Goal: Task Accomplishment & Management: Use online tool/utility

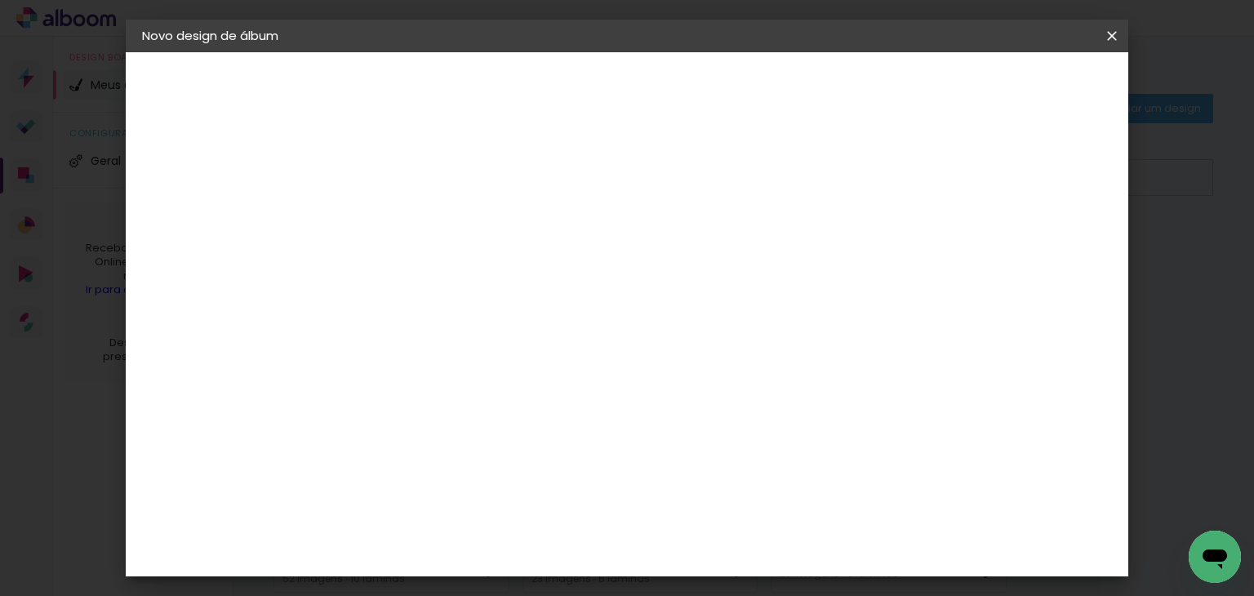
click at [498, 264] on div "Escolha o tamanho" at bounding box center [450, 302] width 95 height 76
click at [498, 267] on div "Escolha o tamanho" at bounding box center [450, 302] width 95 height 76
click at [498, 264] on div "Escolha o tamanho" at bounding box center [450, 302] width 95 height 76
click at [509, 76] on paper-button "Voltar" at bounding box center [475, 87] width 66 height 28
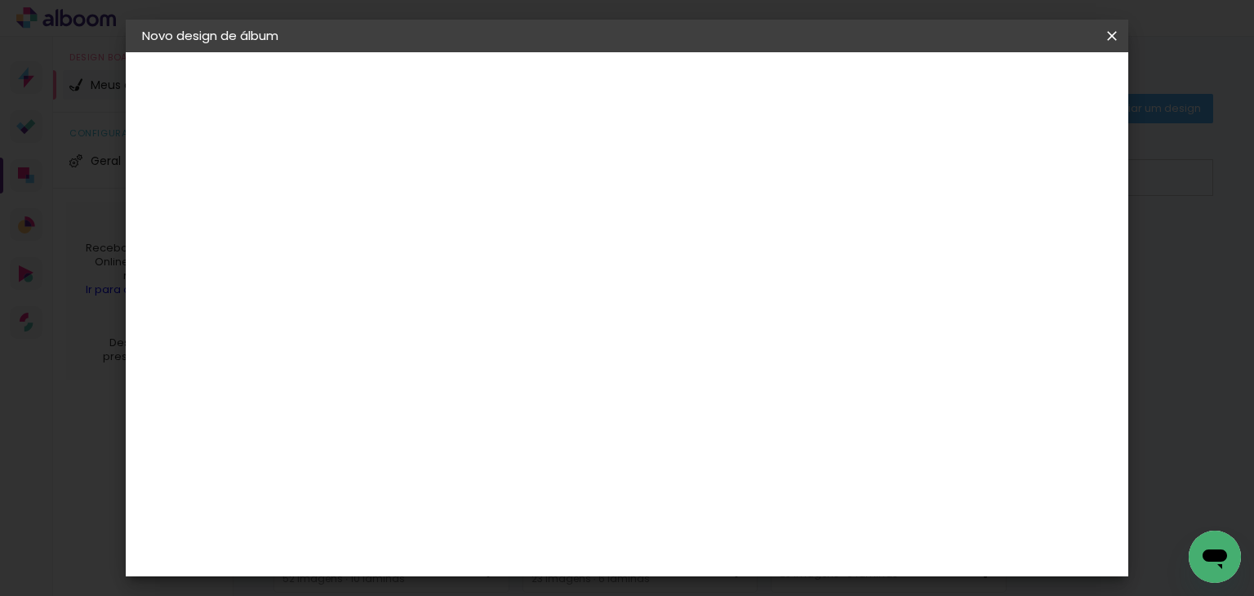
scroll to position [728, 0]
click at [441, 230] on div "C1 Albuns" at bounding box center [419, 243] width 43 height 26
click at [0, 0] on slot "Avançar" at bounding box center [0, 0] width 0 height 0
click at [473, 272] on input "text" at bounding box center [441, 284] width 64 height 25
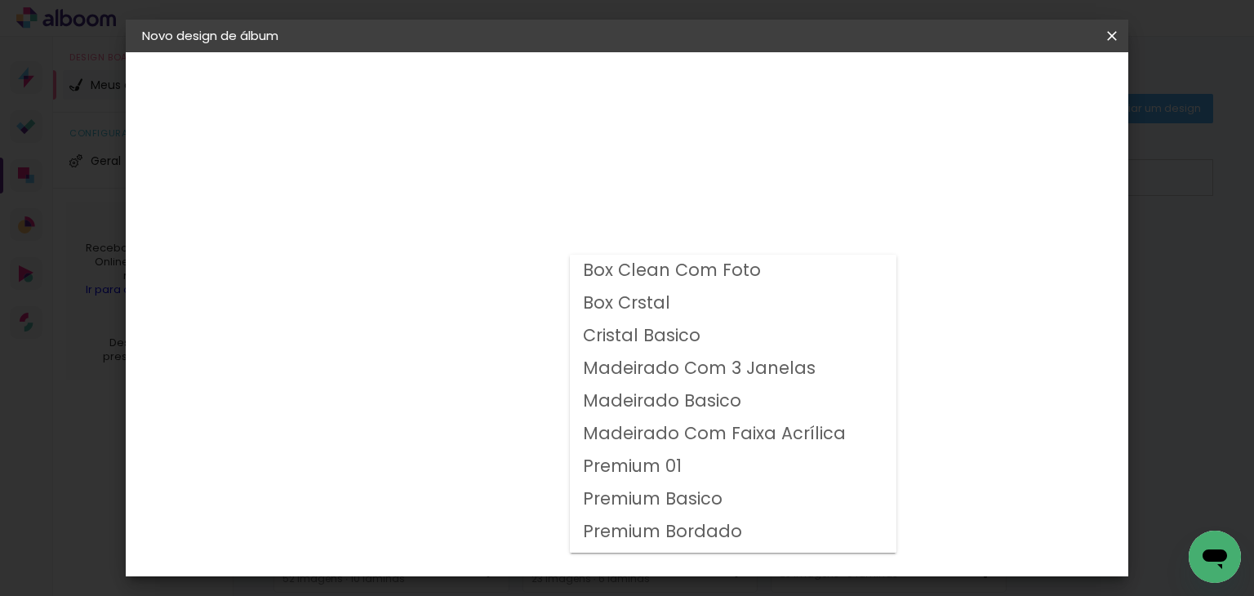
scroll to position [61, 0]
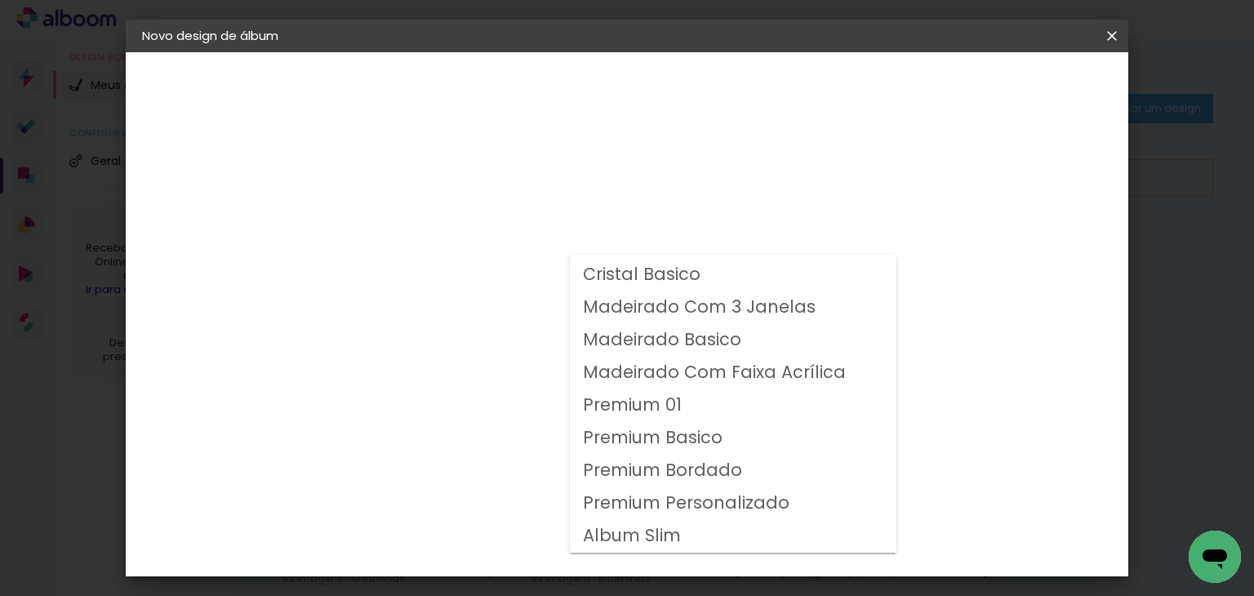
click at [0, 0] on slot "Album Slim" at bounding box center [0, 0] width 0 height 0
type input "Album Slim"
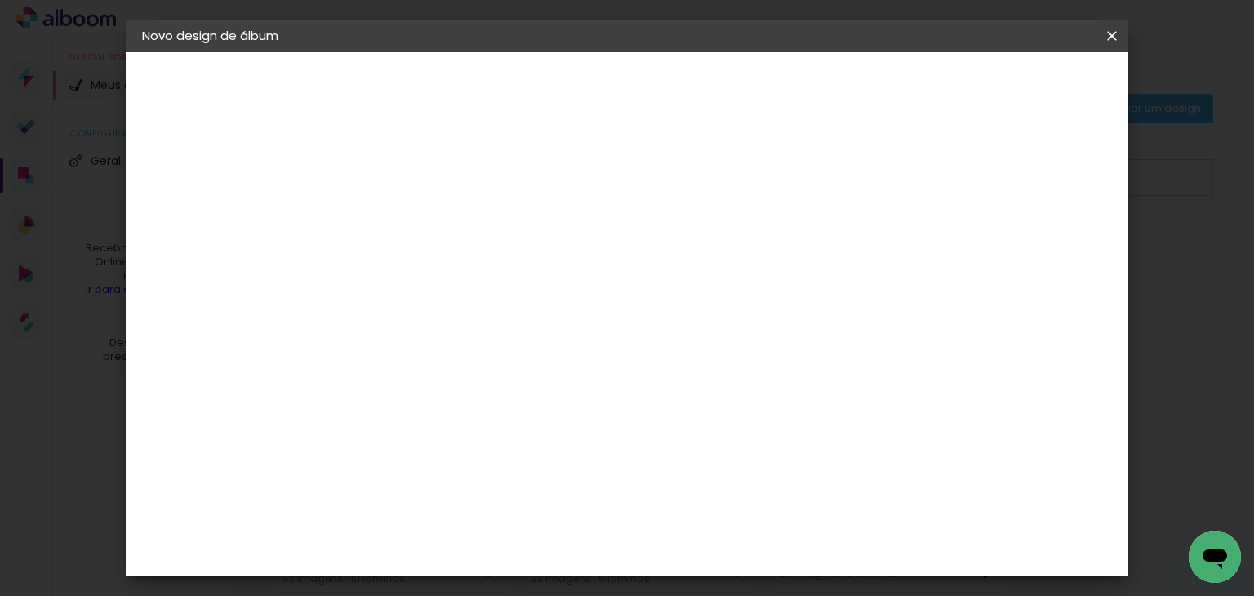
click at [519, 390] on span "15 × 20" at bounding box center [481, 394] width 76 height 33
click at [633, 388] on span "20.3 × 41 cm" at bounding box center [607, 404] width 54 height 33
click at [0, 0] on slot "Avançar" at bounding box center [0, 0] width 0 height 0
type input "1"
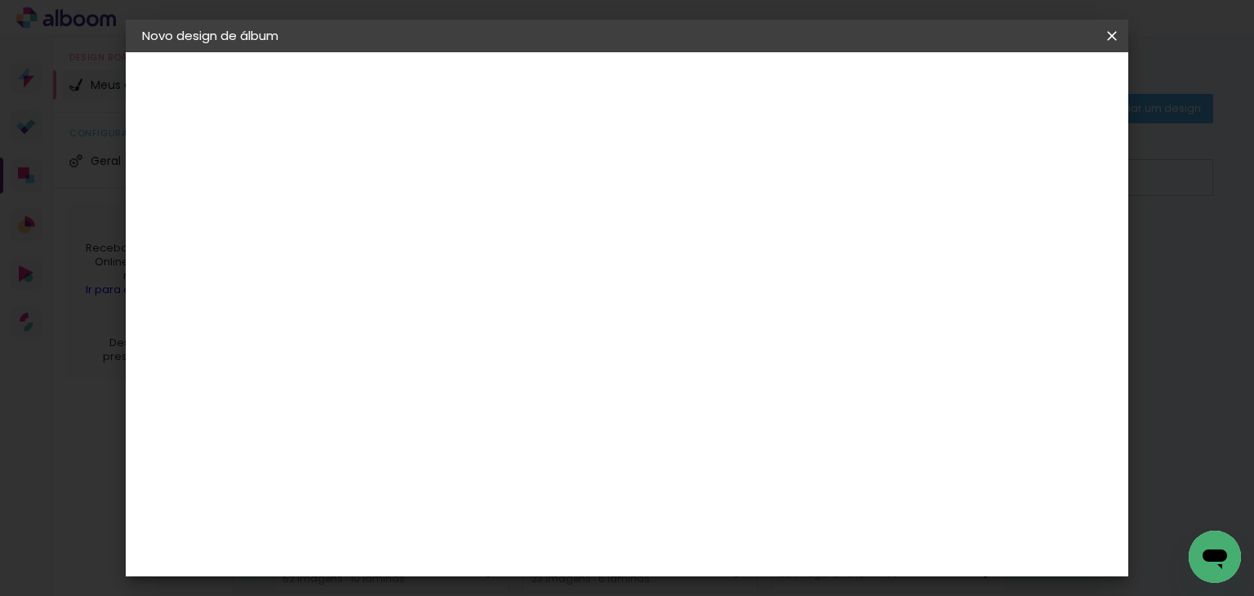
type paper-input "1"
click at [415, 177] on input "1" at bounding box center [396, 176] width 56 height 20
click at [859, 92] on span "Iniciar design" at bounding box center [821, 86] width 74 height 11
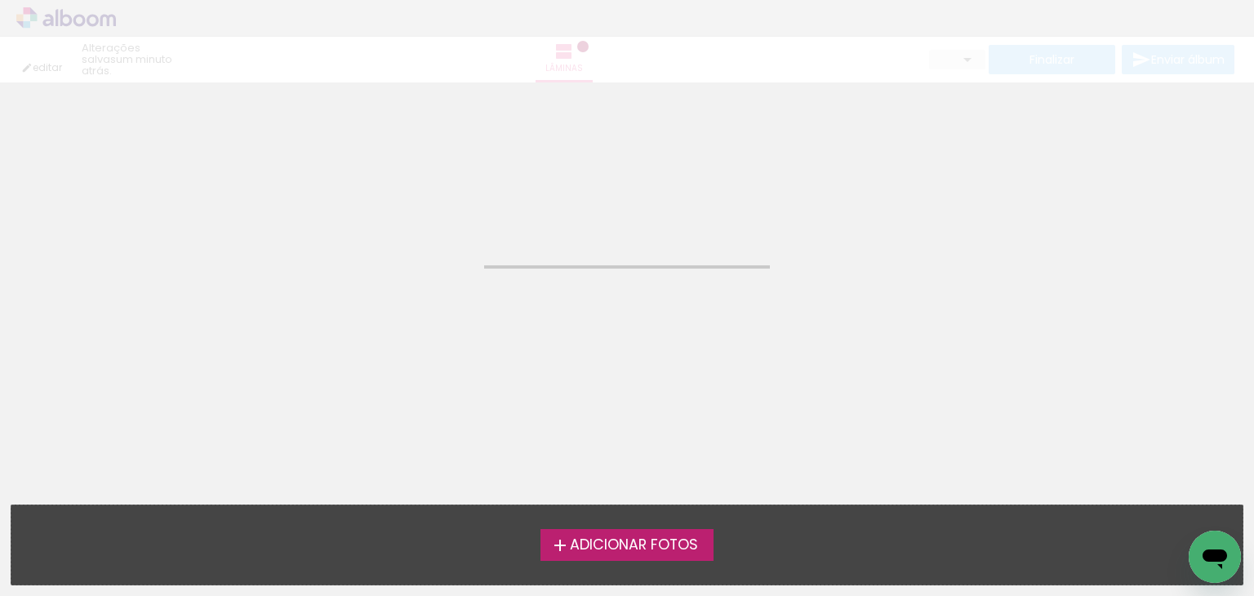
click at [612, 549] on quentale-workspace at bounding box center [627, 298] width 1254 height 596
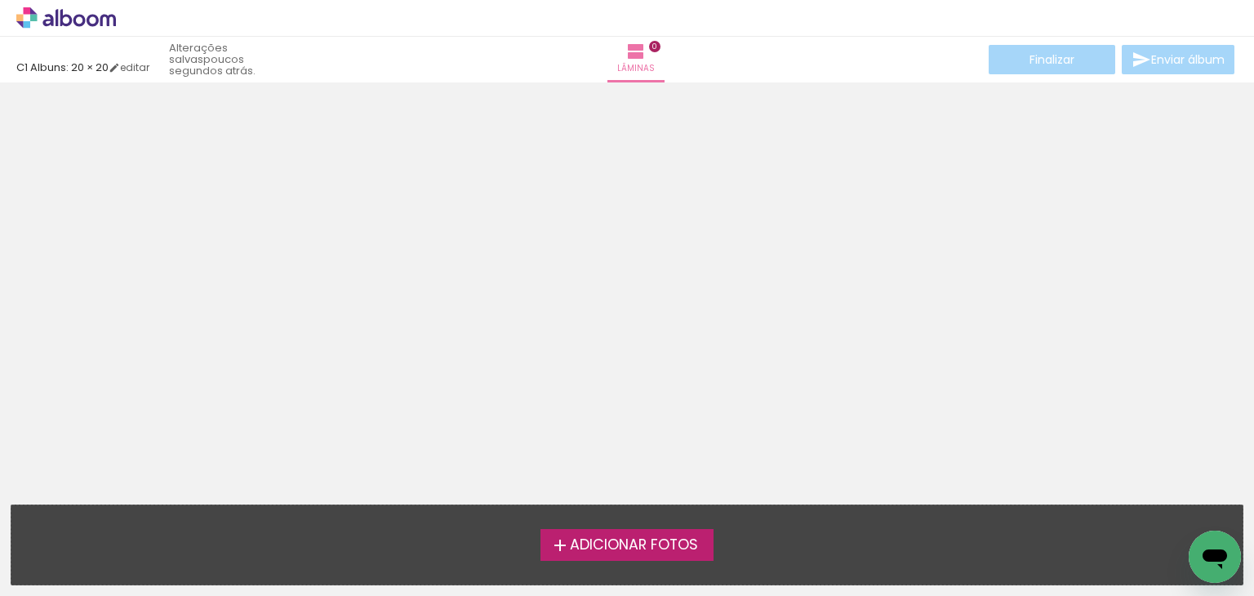
click at [613, 540] on span "Adicionar Fotos" at bounding box center [634, 545] width 128 height 15
click at [0, 0] on input "file" at bounding box center [0, 0] width 0 height 0
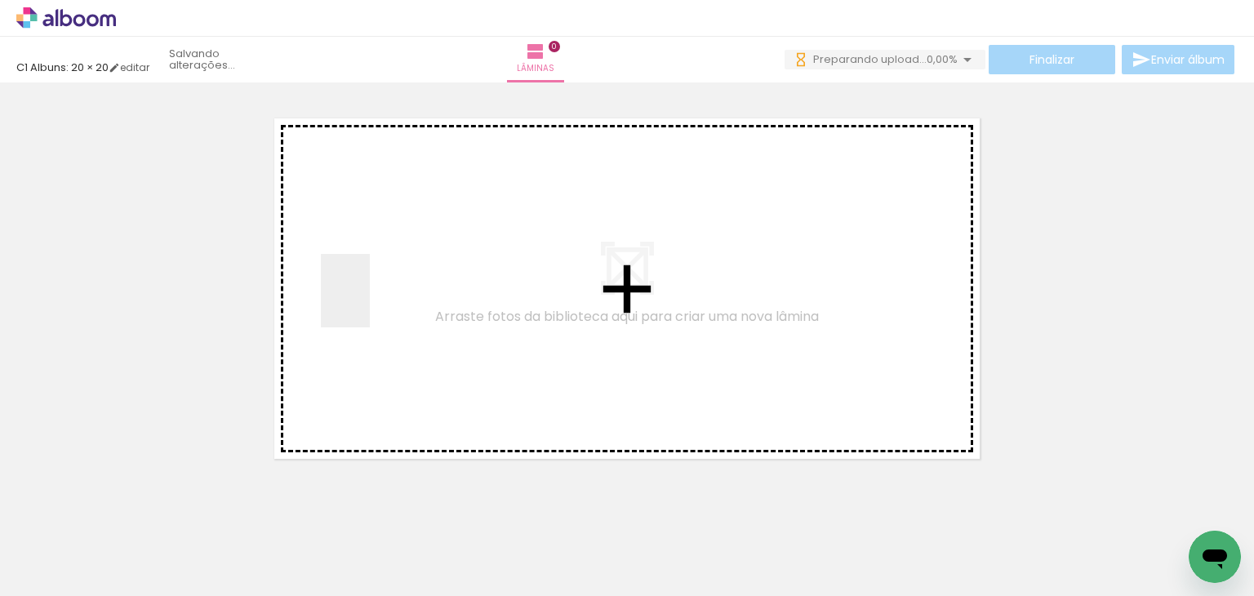
drag, startPoint x: 167, startPoint y: 531, endPoint x: 385, endPoint y: 284, distance: 329.1
click at [385, 284] on quentale-workspace at bounding box center [627, 298] width 1254 height 596
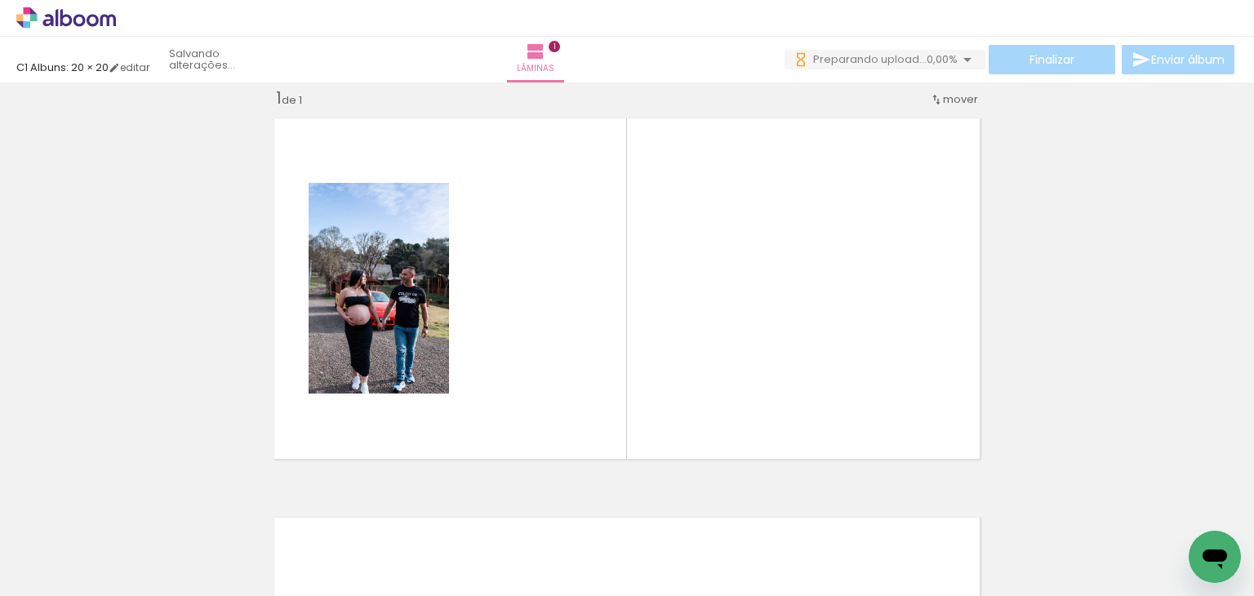
scroll to position [20, 0]
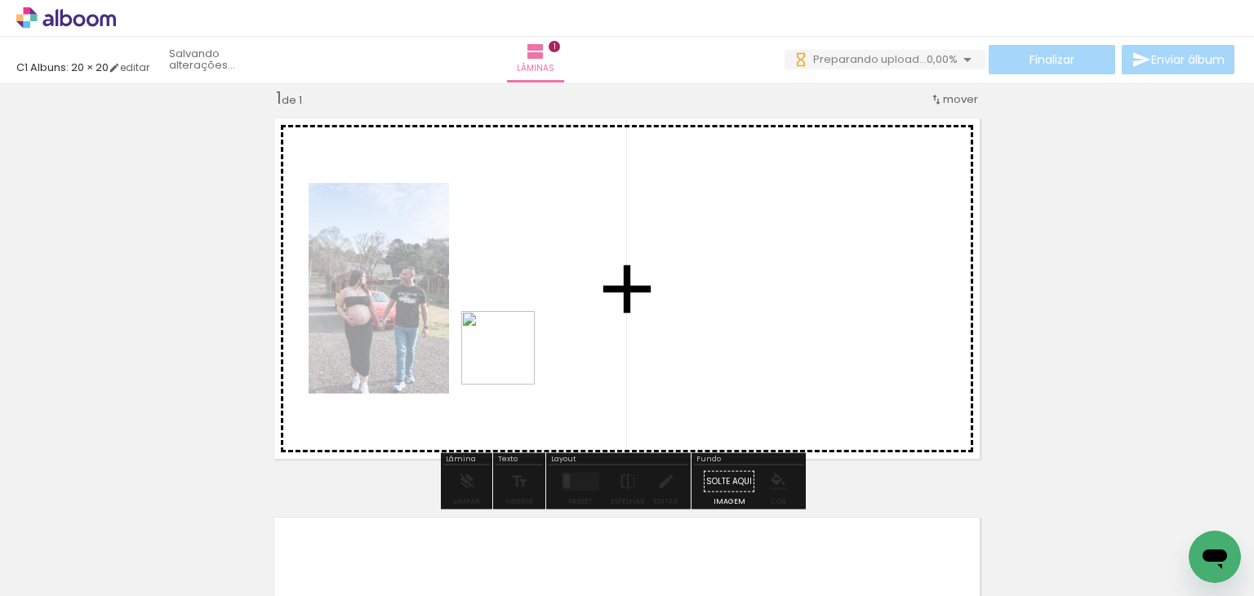
drag, startPoint x: 267, startPoint y: 549, endPoint x: 580, endPoint y: 335, distance: 379.3
click at [580, 335] on quentale-workspace at bounding box center [627, 298] width 1254 height 596
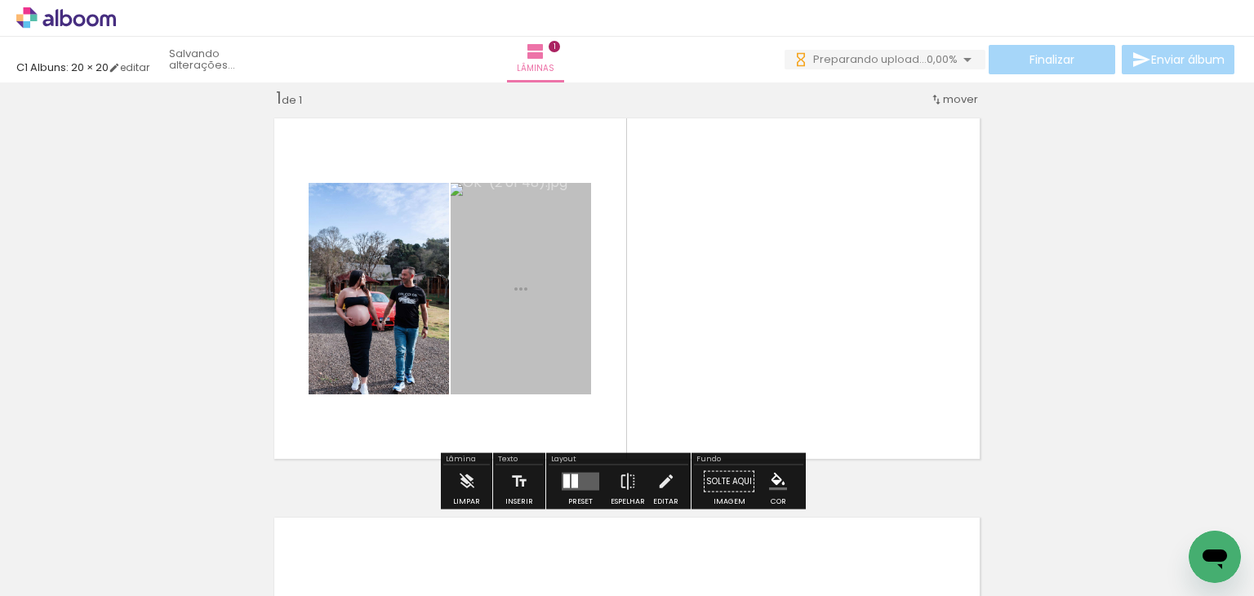
click at [580, 335] on quentale-photo at bounding box center [521, 288] width 140 height 211
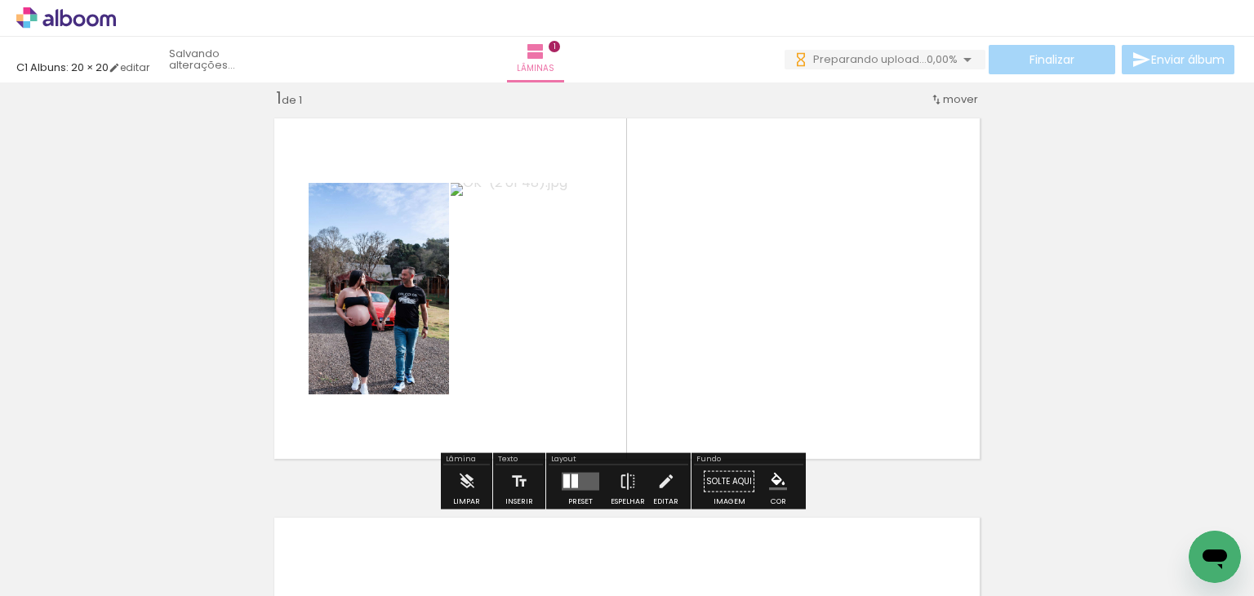
scroll to position [0, 0]
drag, startPoint x: 371, startPoint y: 559, endPoint x: 778, endPoint y: 342, distance: 460.9
click at [778, 342] on quentale-workspace at bounding box center [627, 298] width 1254 height 596
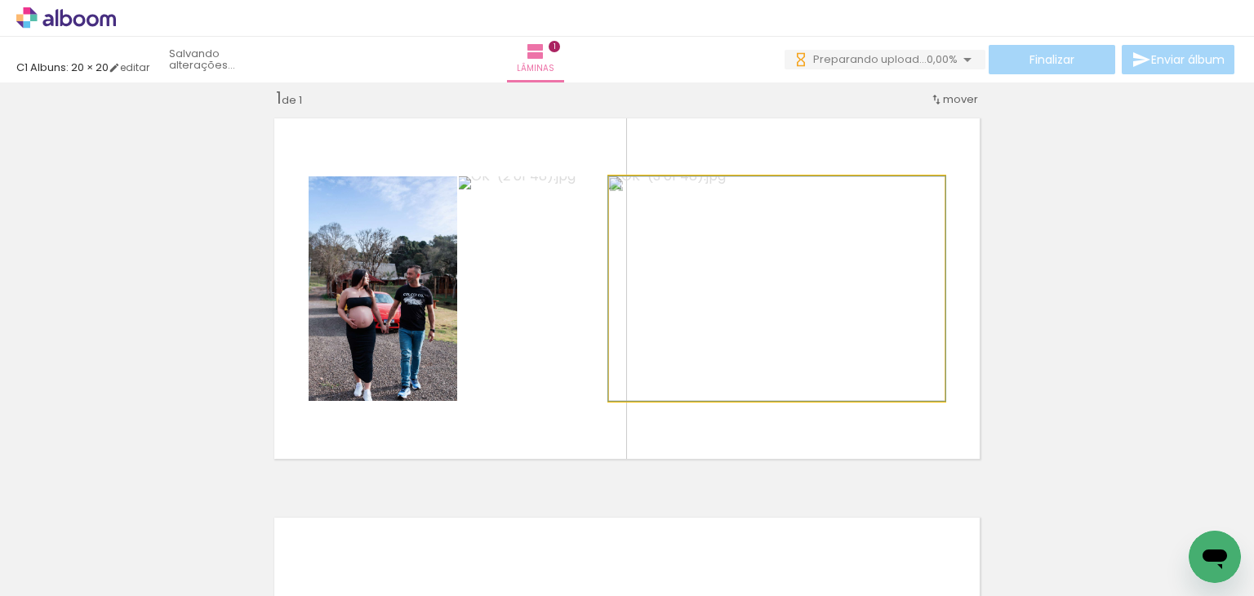
click at [778, 342] on quentale-photo at bounding box center [776, 288] width 335 height 224
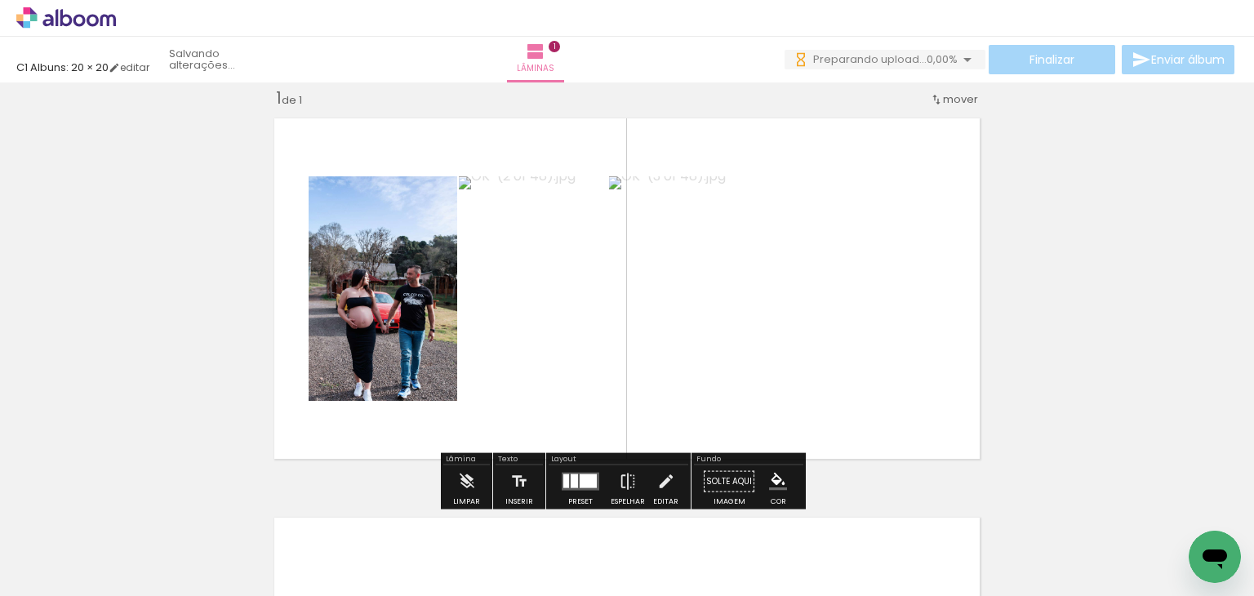
drag, startPoint x: 456, startPoint y: 555, endPoint x: 698, endPoint y: 419, distance: 277.4
click at [698, 419] on quentale-workspace at bounding box center [627, 298] width 1254 height 596
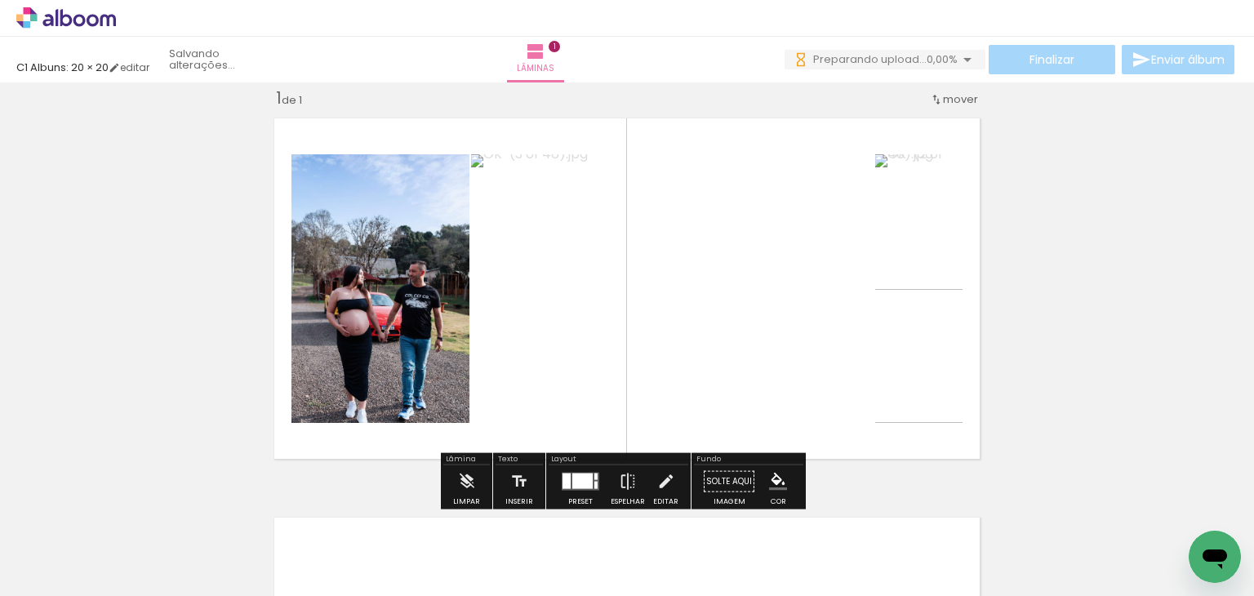
click at [698, 419] on quentale-layouter at bounding box center [626, 288] width 723 height 358
drag, startPoint x: 529, startPoint y: 579, endPoint x: 774, endPoint y: 412, distance: 296.1
click at [774, 412] on quentale-workspace at bounding box center [627, 298] width 1254 height 596
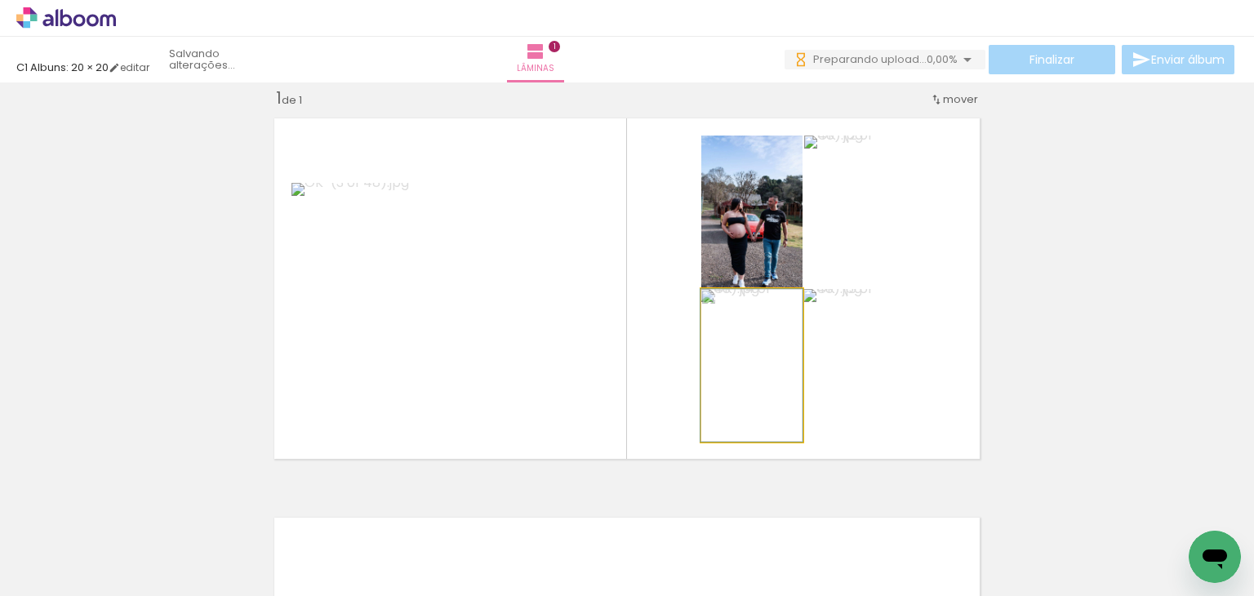
click at [774, 412] on quentale-photo at bounding box center [751, 365] width 101 height 153
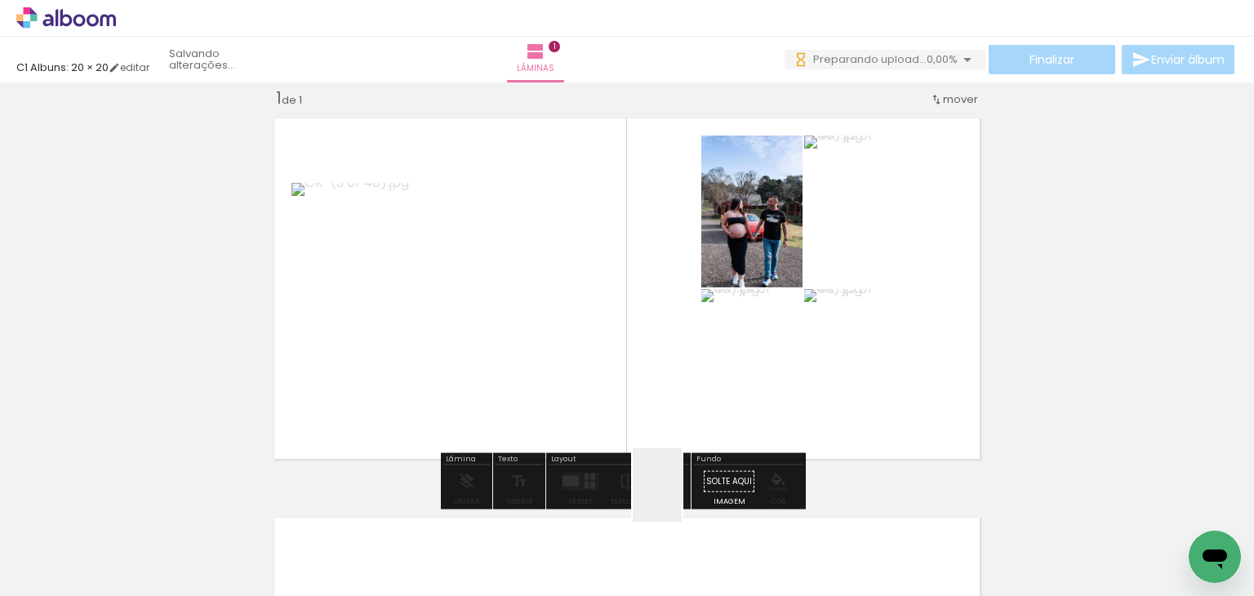
drag, startPoint x: 682, startPoint y: 497, endPoint x: 815, endPoint y: 340, distance: 205.6
click at [815, 340] on quentale-workspace at bounding box center [627, 298] width 1254 height 596
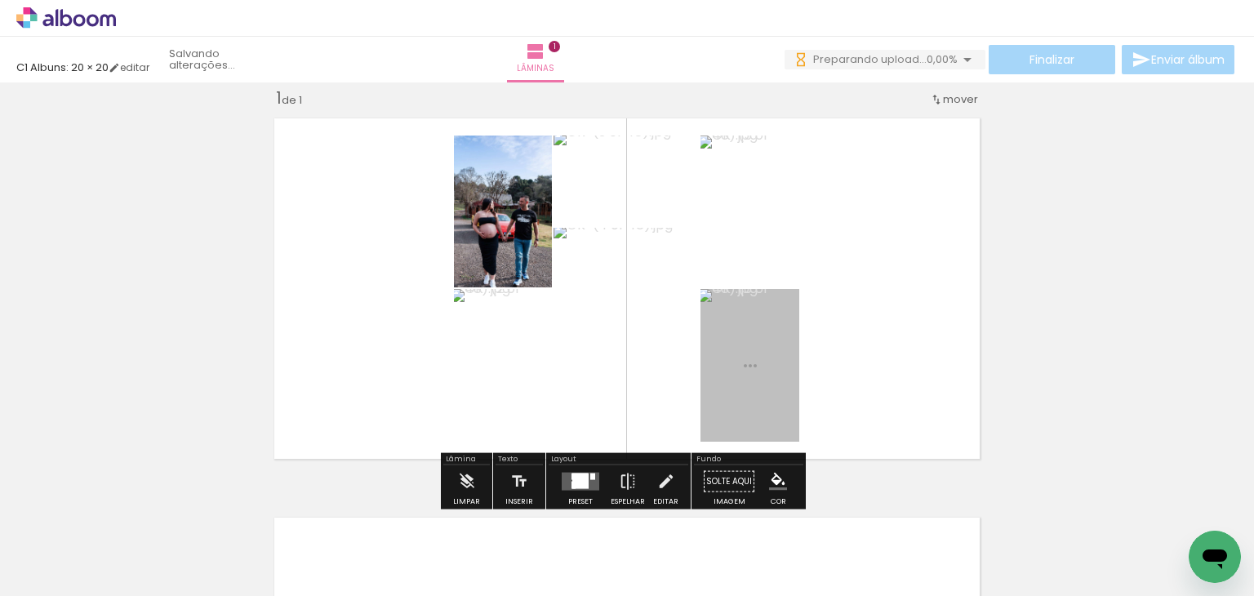
click at [799, 287] on quentale-photo at bounding box center [749, 212] width 99 height 152
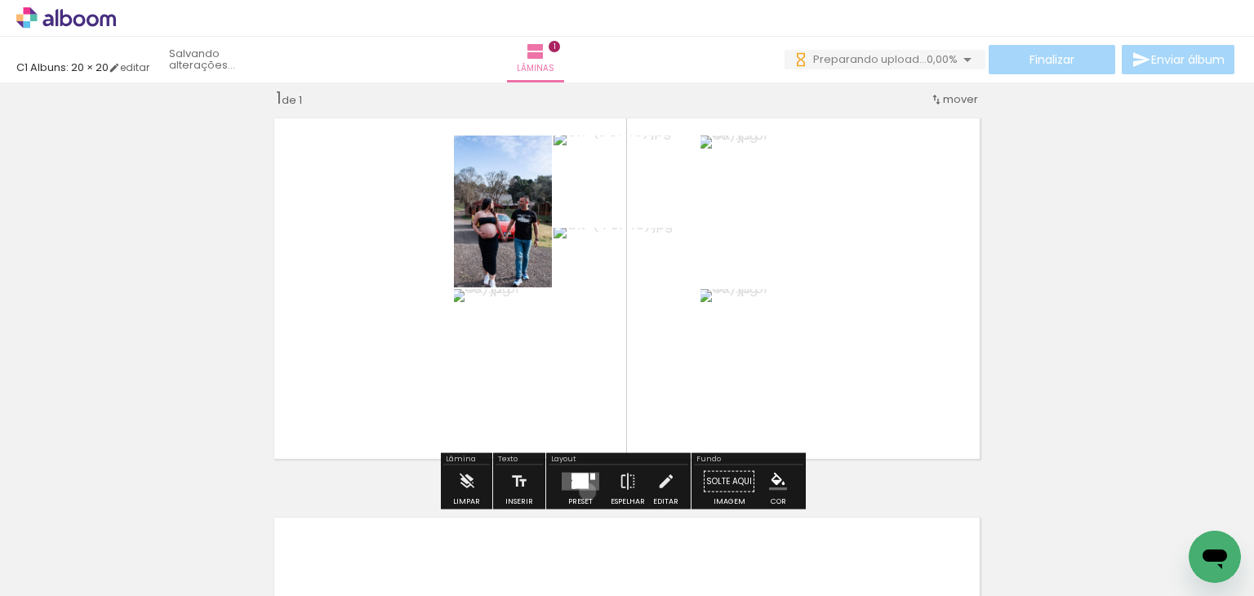
click at [584, 491] on div at bounding box center [580, 481] width 44 height 33
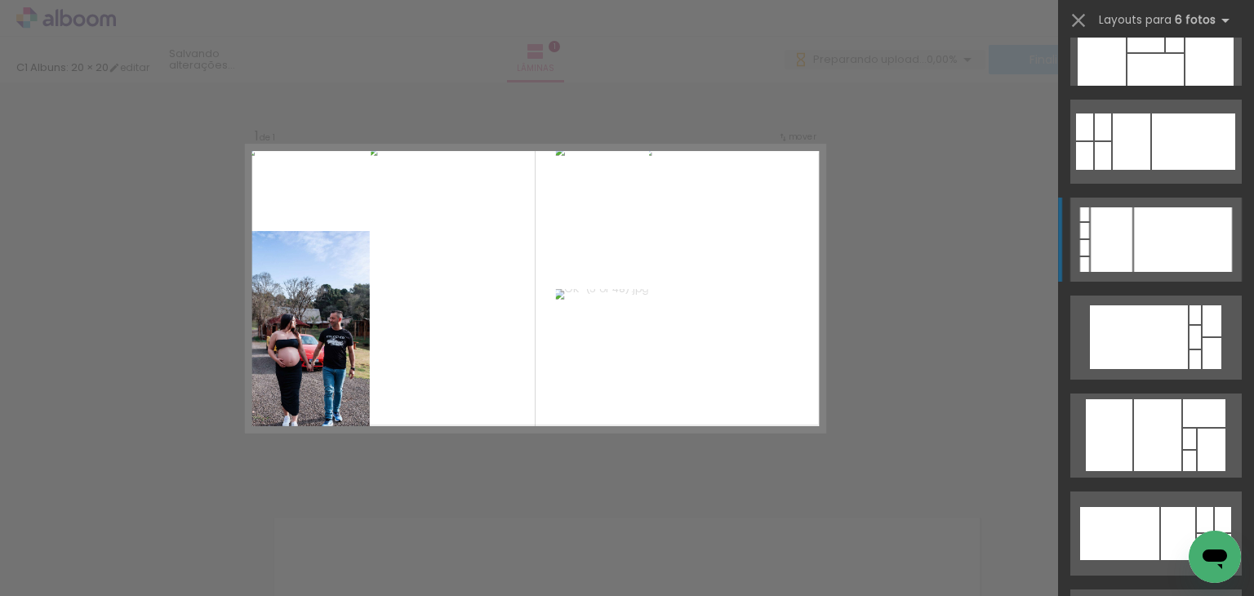
scroll to position [587, 0]
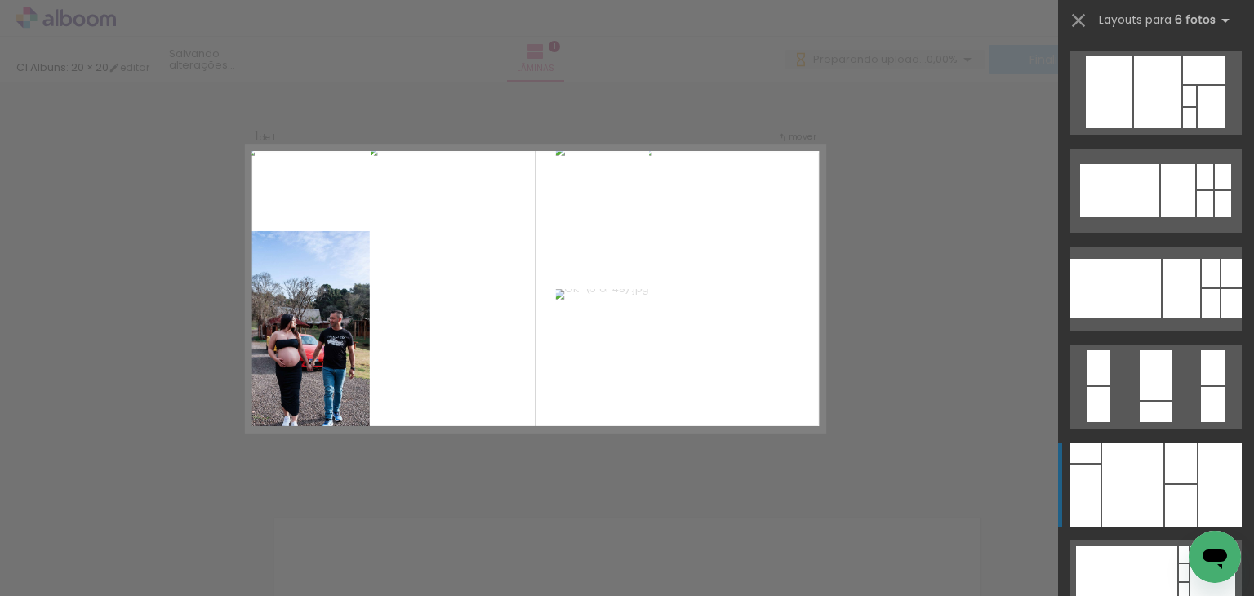
click at [1105, 481] on div at bounding box center [1132, 484] width 61 height 84
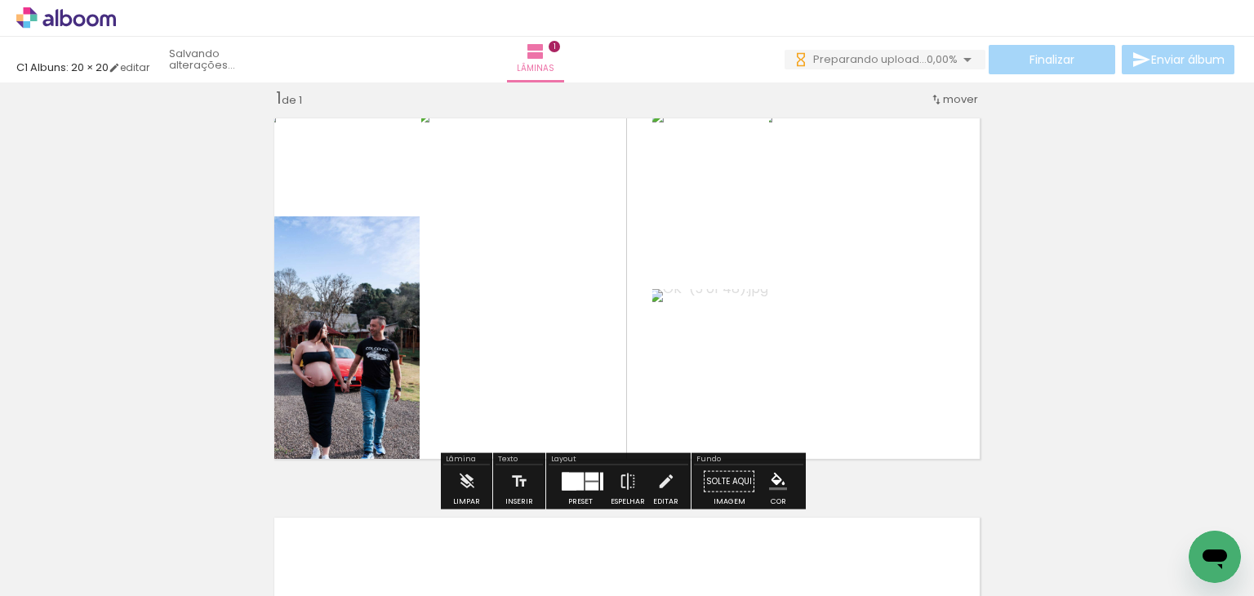
scroll to position [0, 0]
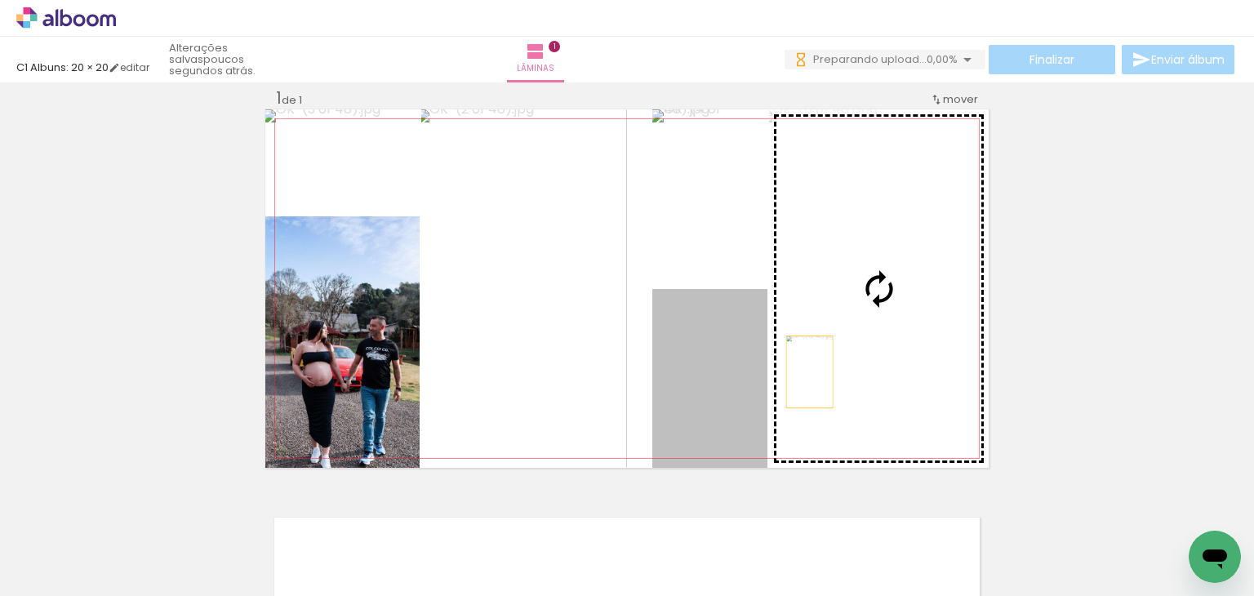
drag, startPoint x: 718, startPoint y: 403, endPoint x: 874, endPoint y: 351, distance: 164.4
click at [0, 0] on slot at bounding box center [0, 0] width 0 height 0
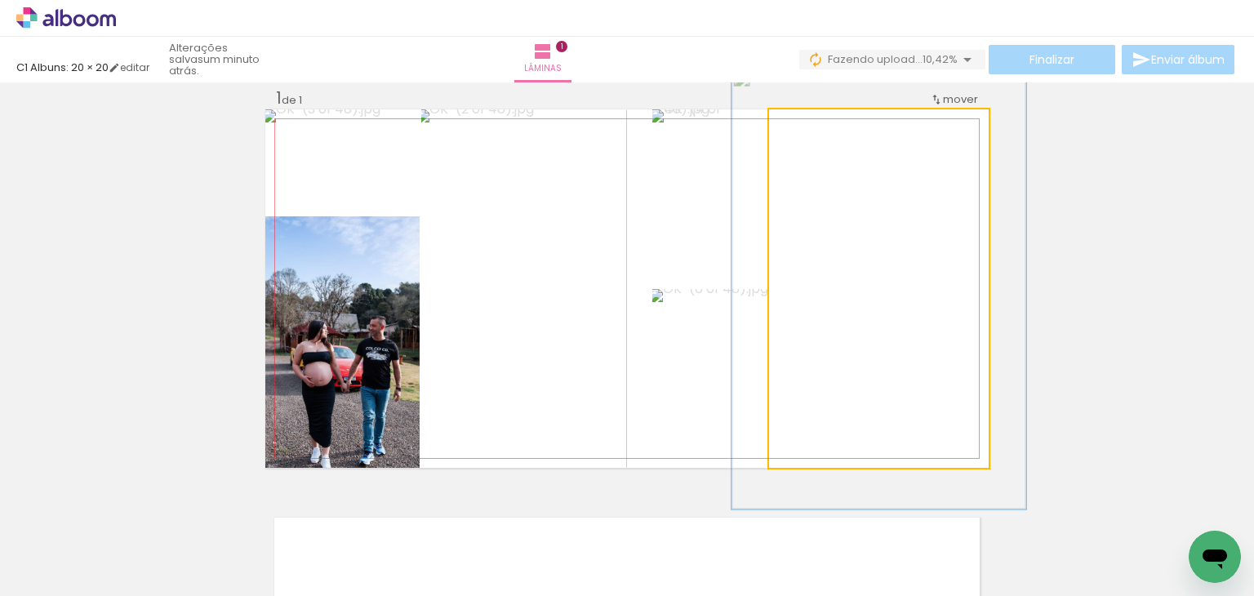
drag, startPoint x: 802, startPoint y: 128, endPoint x: 815, endPoint y: 128, distance: 13.1
click at [815, 128] on div at bounding box center [820, 126] width 15 height 15
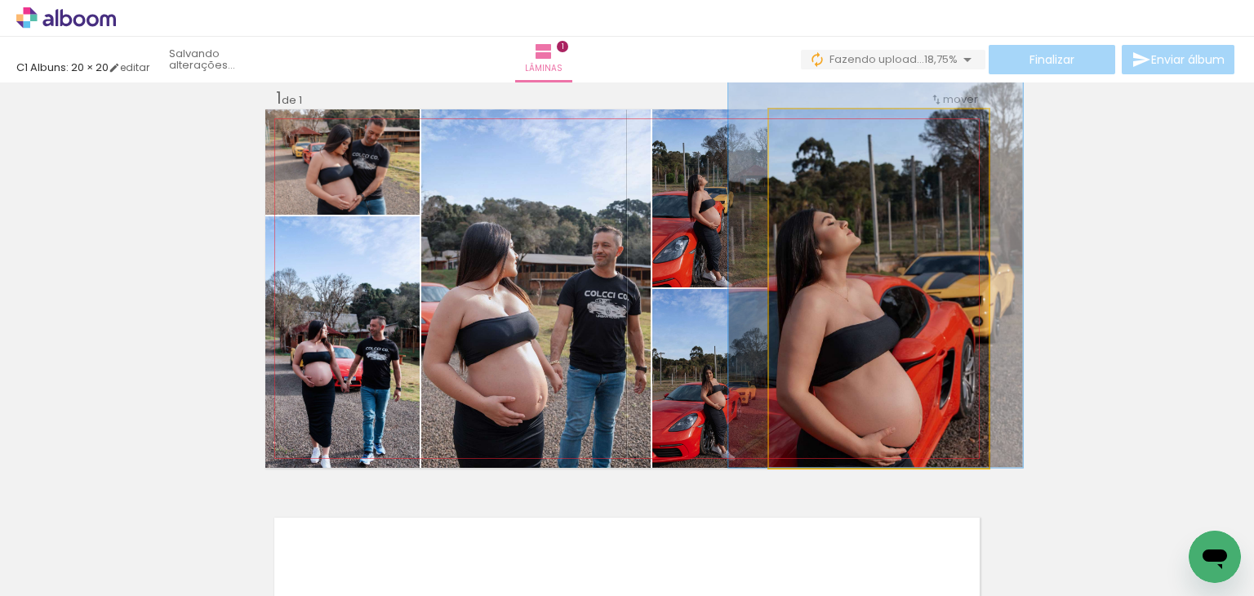
drag, startPoint x: 834, startPoint y: 273, endPoint x: 831, endPoint y: 227, distance: 46.6
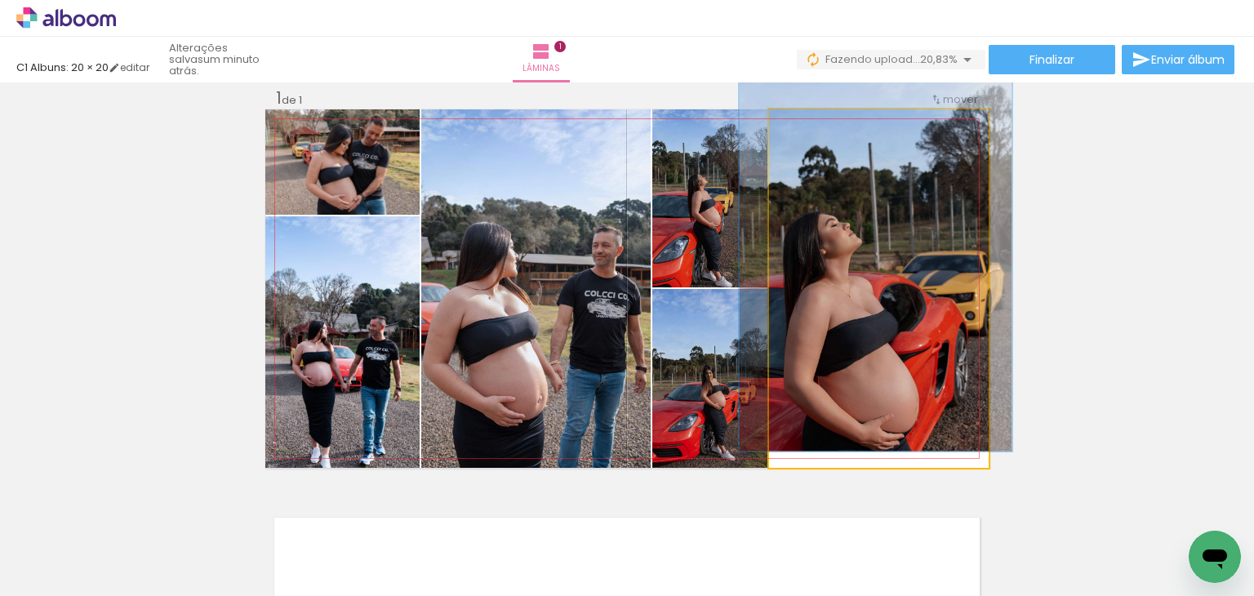
type paper-slider "114"
click at [810, 122] on div at bounding box center [816, 126] width 15 height 15
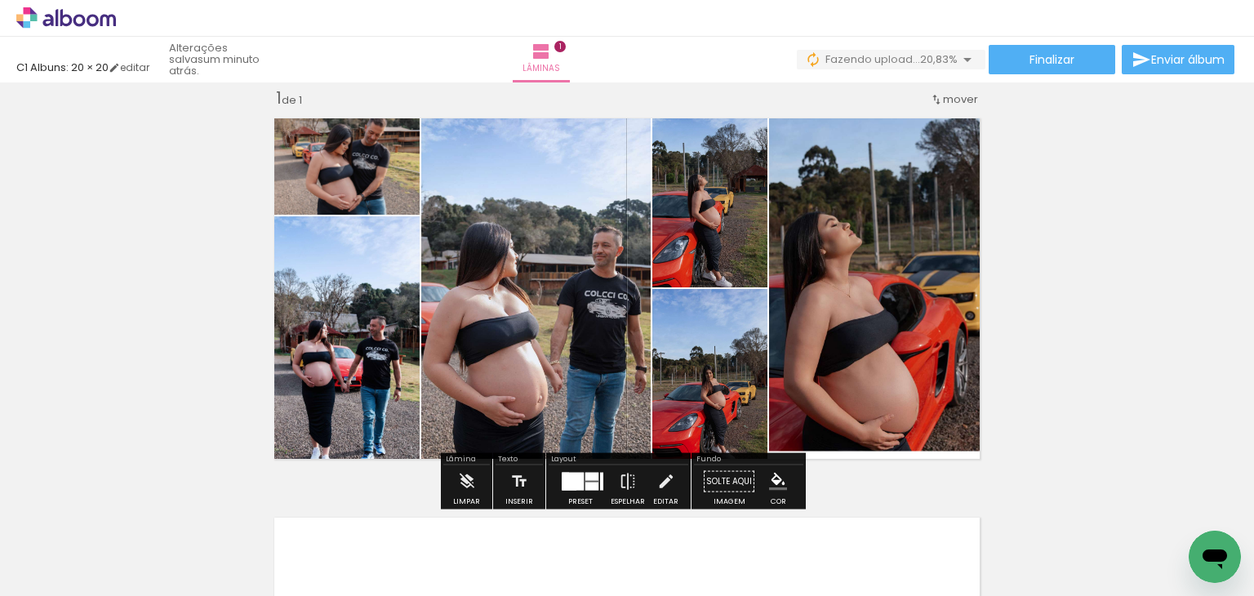
click at [837, 213] on quentale-photo at bounding box center [879, 288] width 220 height 358
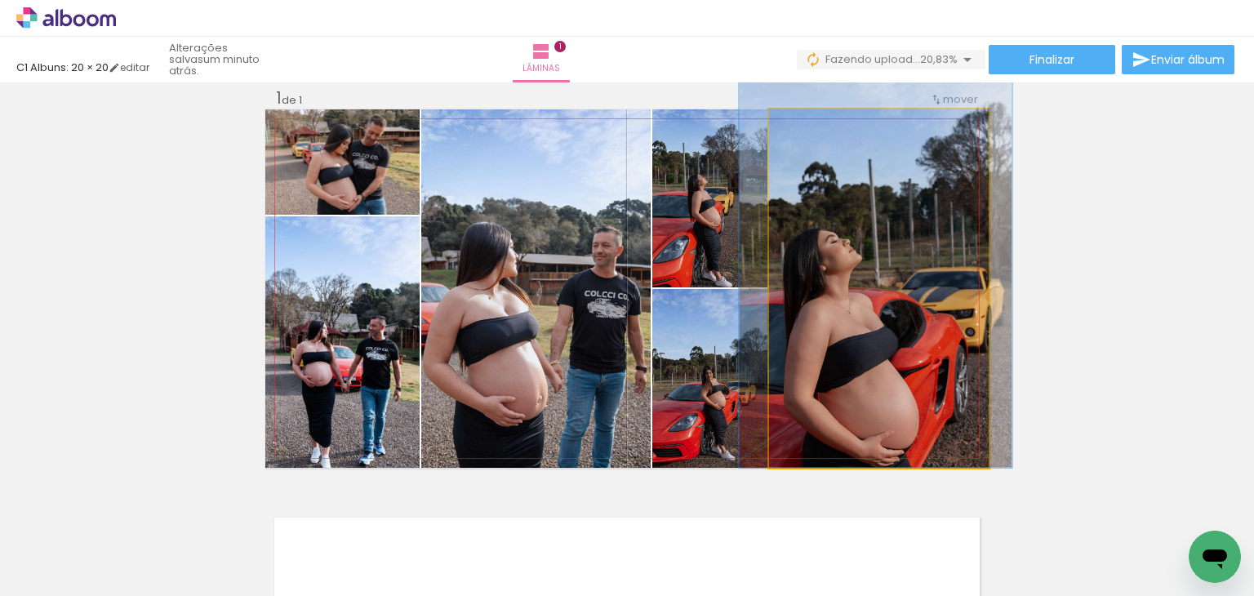
drag, startPoint x: 837, startPoint y: 213, endPoint x: 837, endPoint y: 228, distance: 14.7
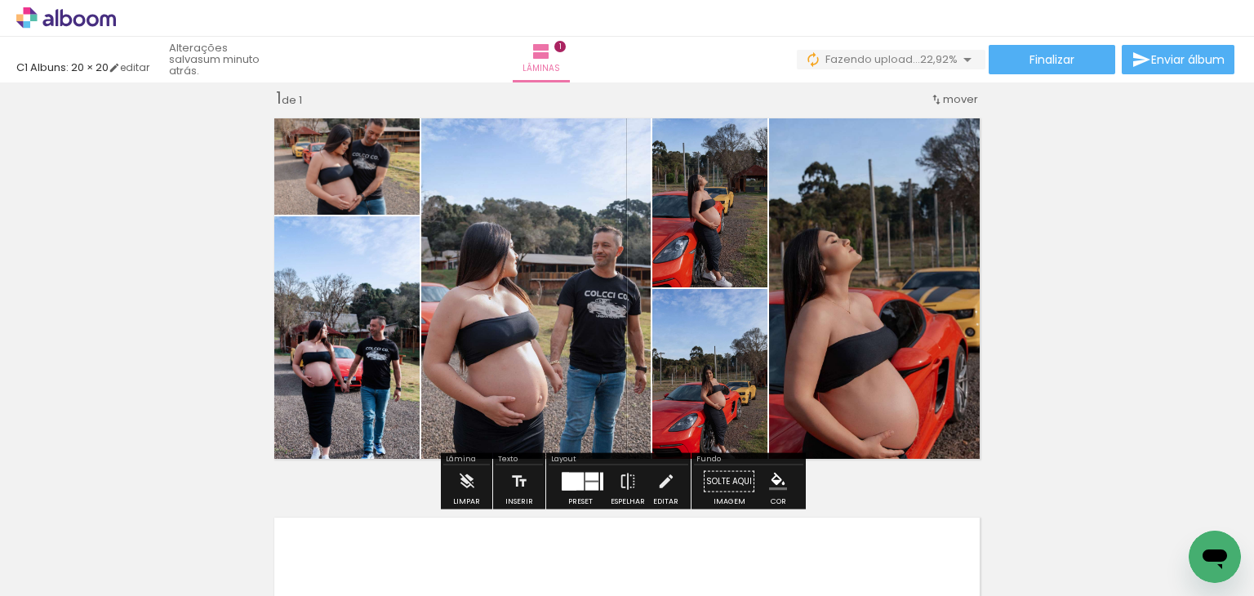
click at [1078, 250] on div "Inserir lâmina 1 de 1" at bounding box center [627, 467] width 1254 height 799
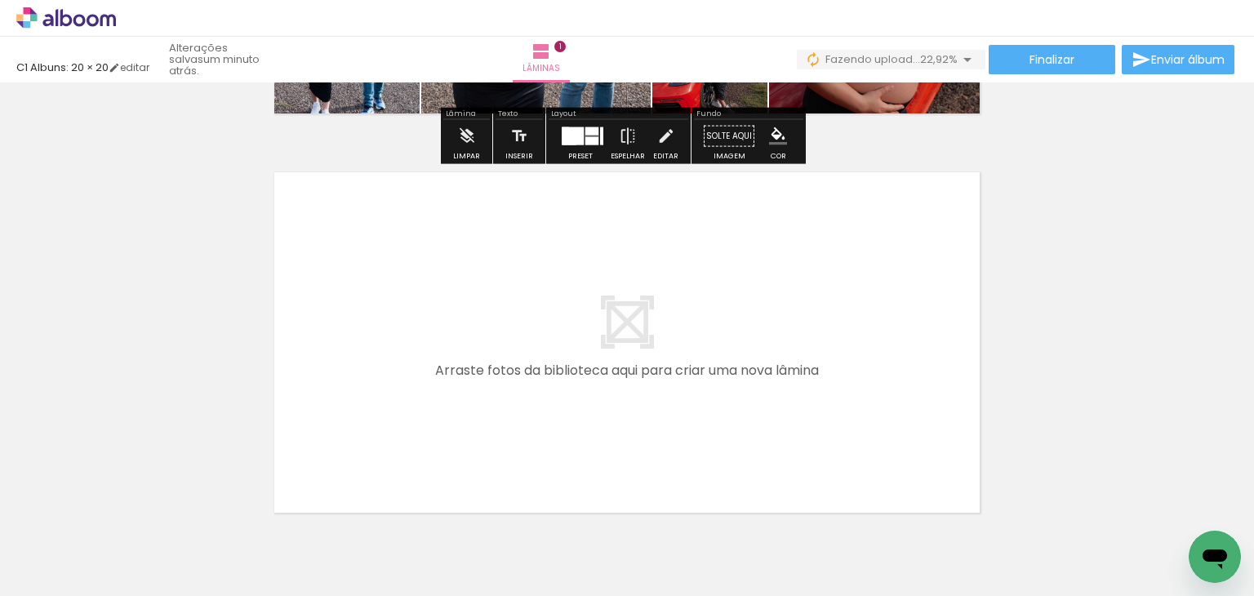
scroll to position [369, 0]
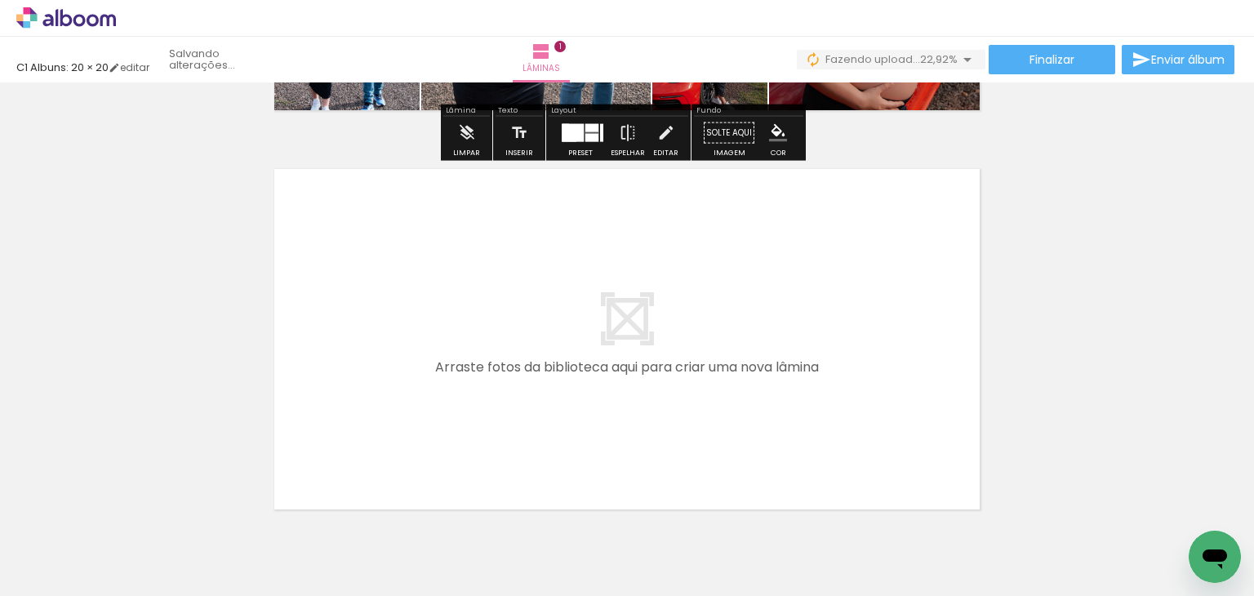
drag, startPoint x: 728, startPoint y: 562, endPoint x: 643, endPoint y: 347, distance: 231.6
click at [643, 347] on quentale-workspace at bounding box center [627, 298] width 1254 height 596
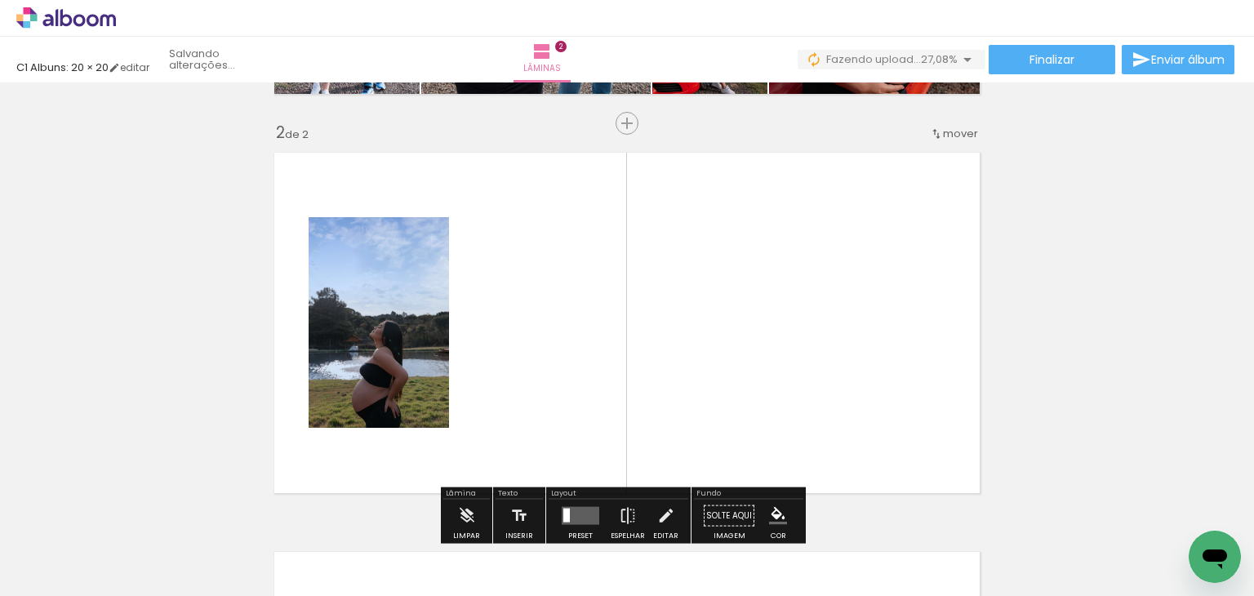
click at [643, 347] on quentale-layouter at bounding box center [626, 323] width 723 height 358
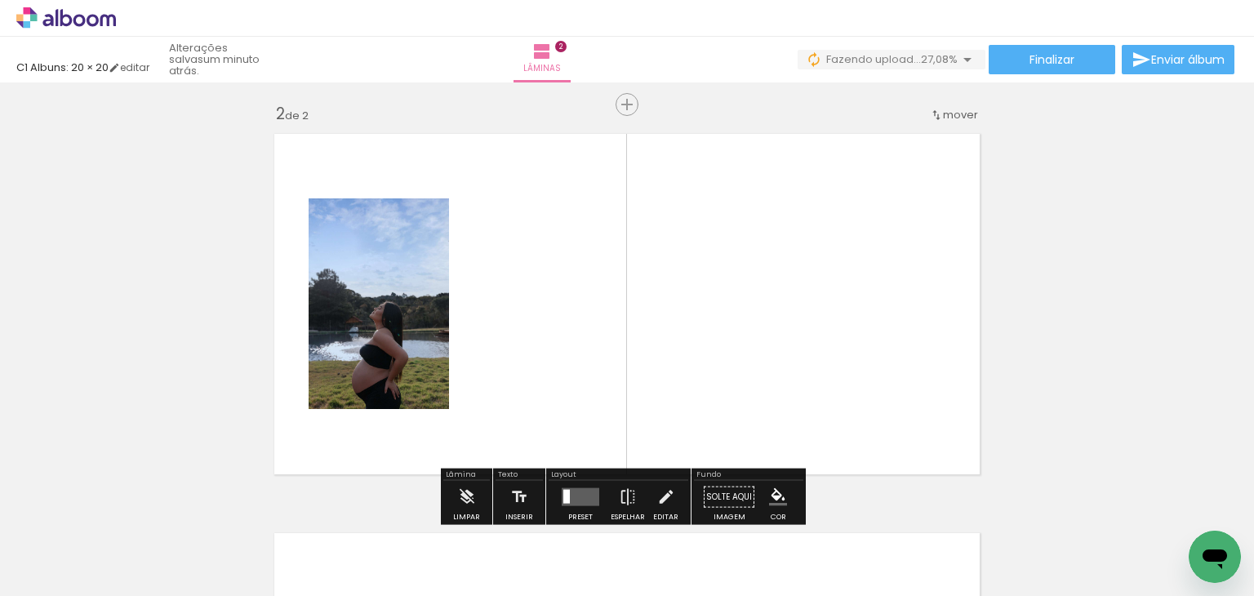
scroll to position [420, 0]
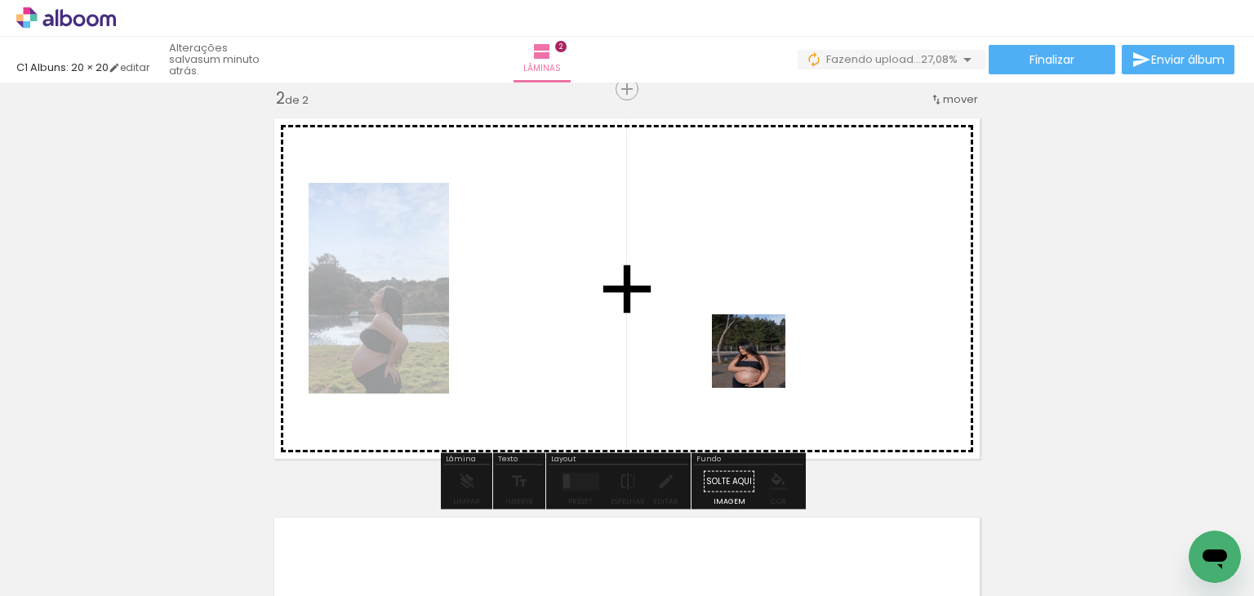
drag, startPoint x: 784, startPoint y: 558, endPoint x: 760, endPoint y: 358, distance: 200.6
click at [760, 358] on quentale-workspace at bounding box center [627, 298] width 1254 height 596
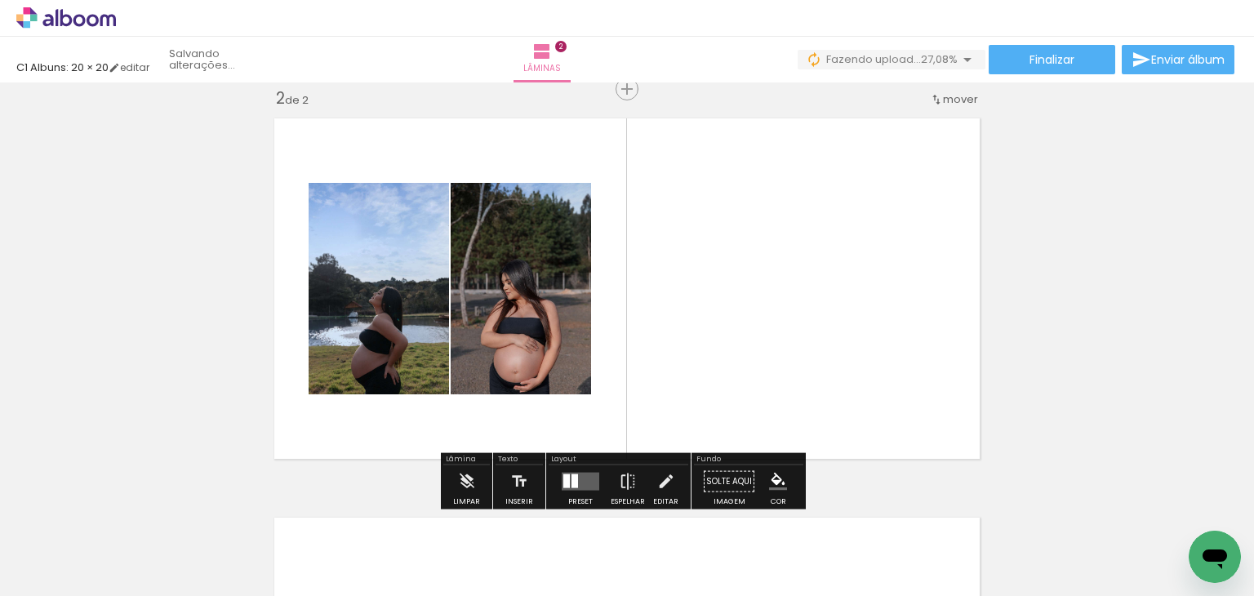
click at [760, 358] on quentale-layouter at bounding box center [626, 288] width 723 height 358
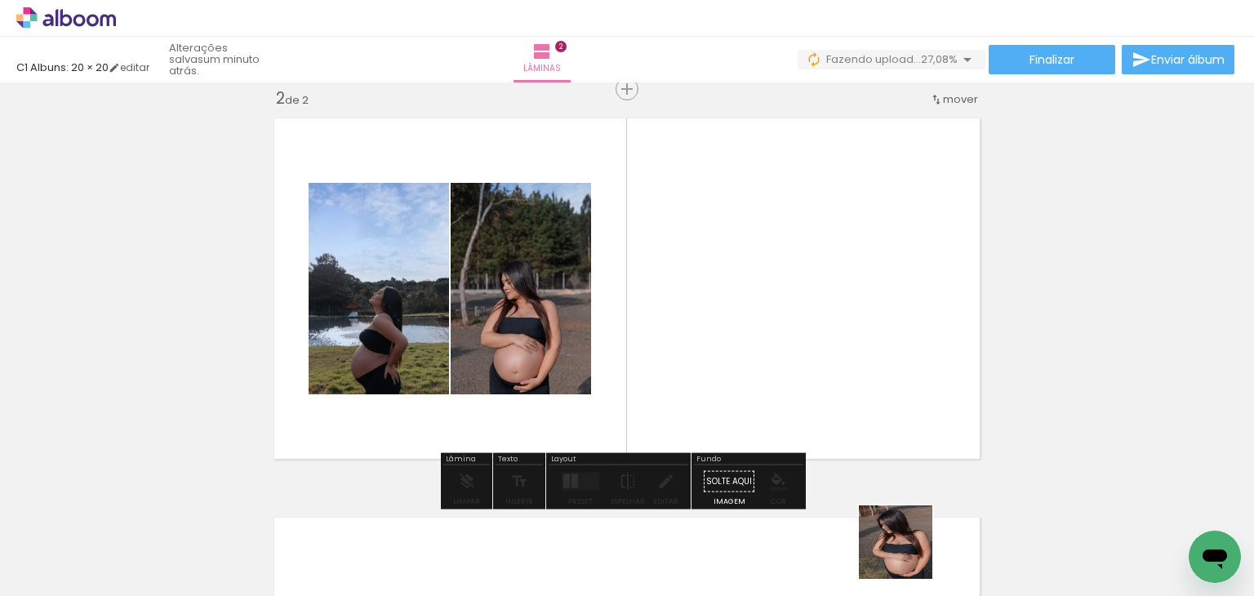
drag, startPoint x: 909, startPoint y: 562, endPoint x: 851, endPoint y: 335, distance: 234.2
click at [851, 335] on quentale-workspace at bounding box center [627, 298] width 1254 height 596
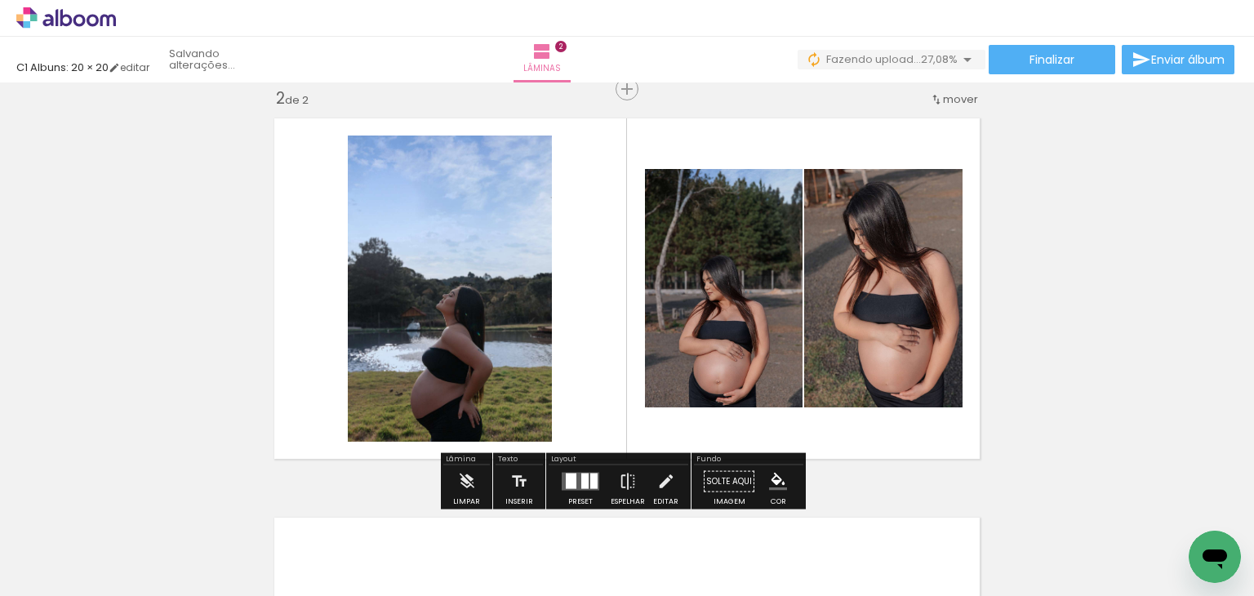
click at [851, 335] on quentale-photo at bounding box center [883, 288] width 158 height 238
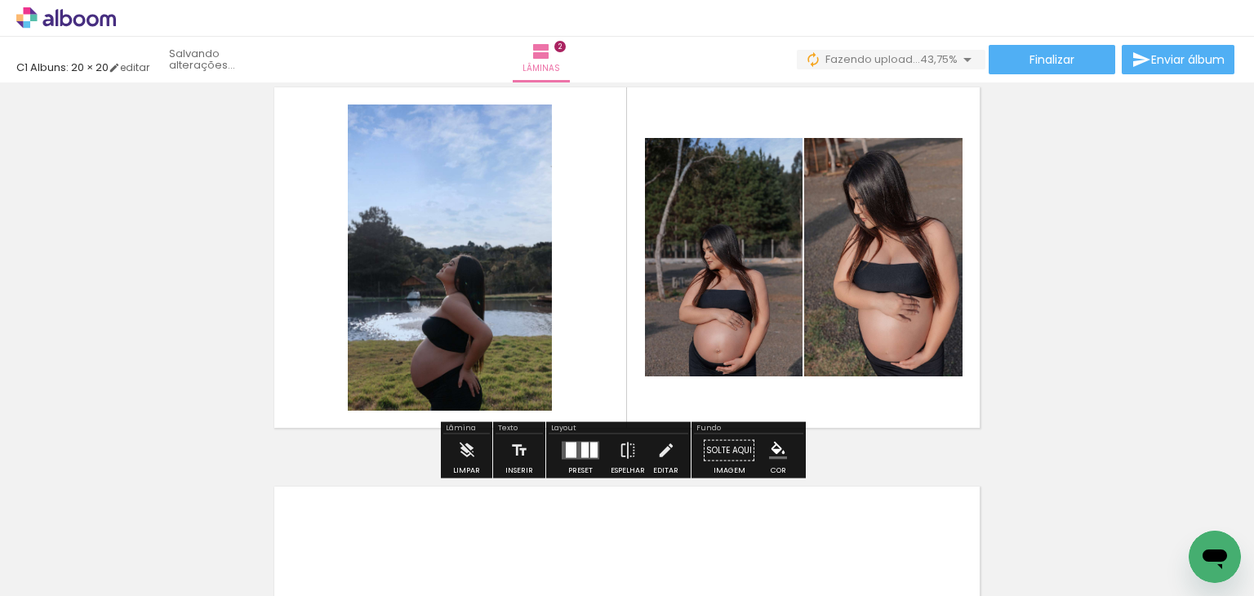
scroll to position [452, 0]
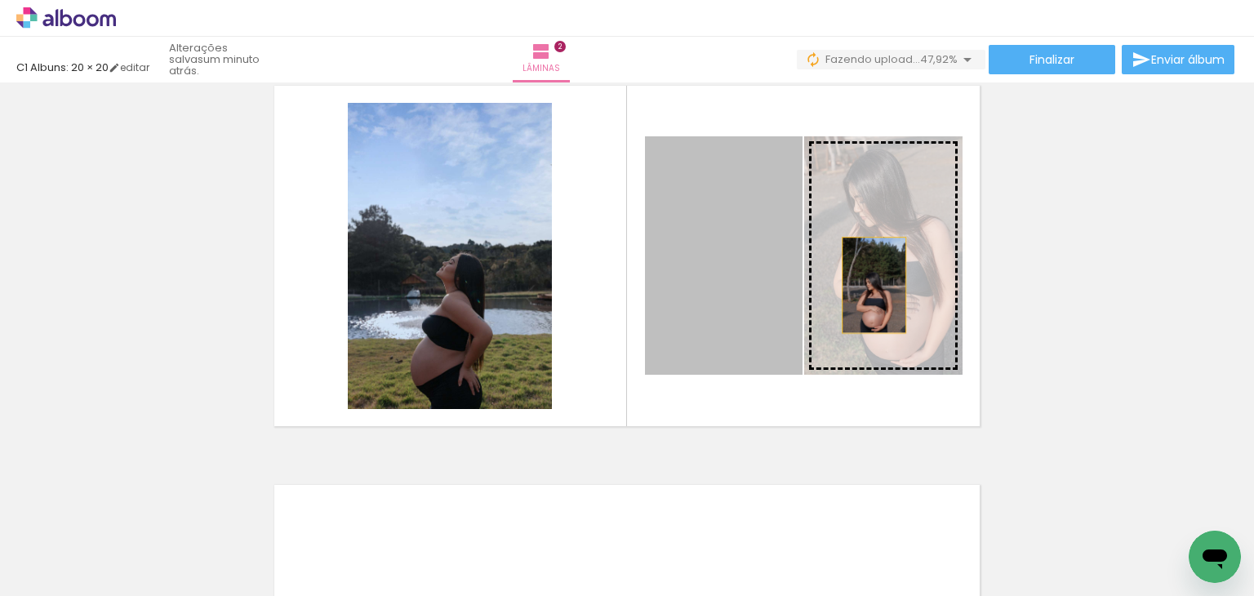
drag, startPoint x: 736, startPoint y: 300, endPoint x: 872, endPoint y: 285, distance: 136.3
click at [0, 0] on slot at bounding box center [0, 0] width 0 height 0
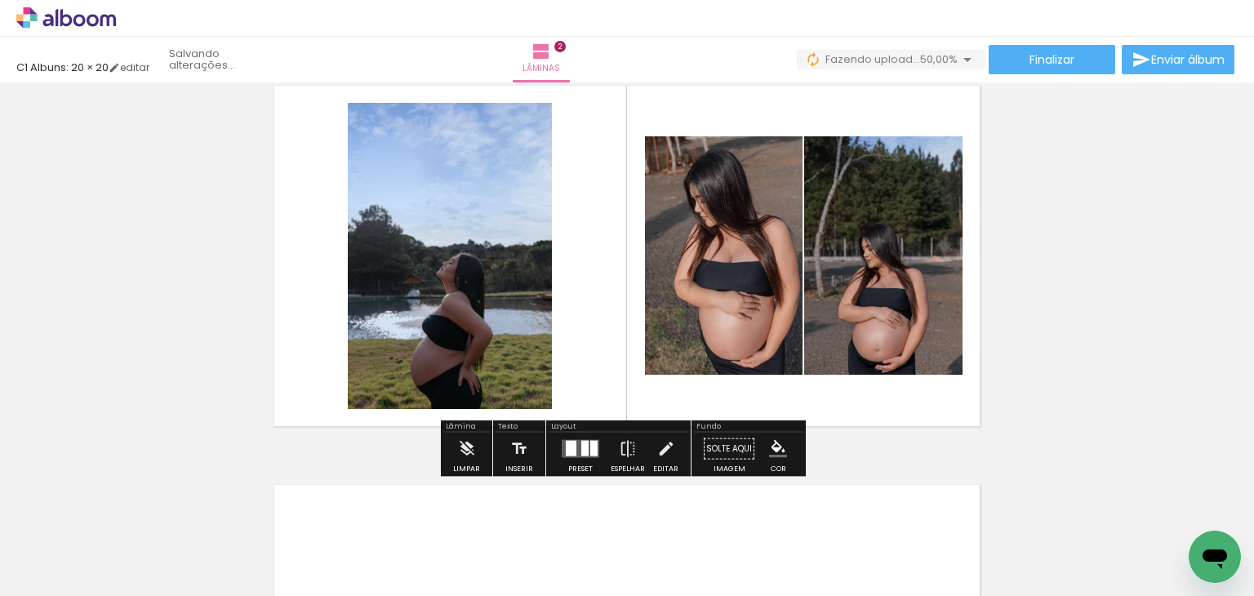
click at [590, 447] on div at bounding box center [593, 449] width 7 height 16
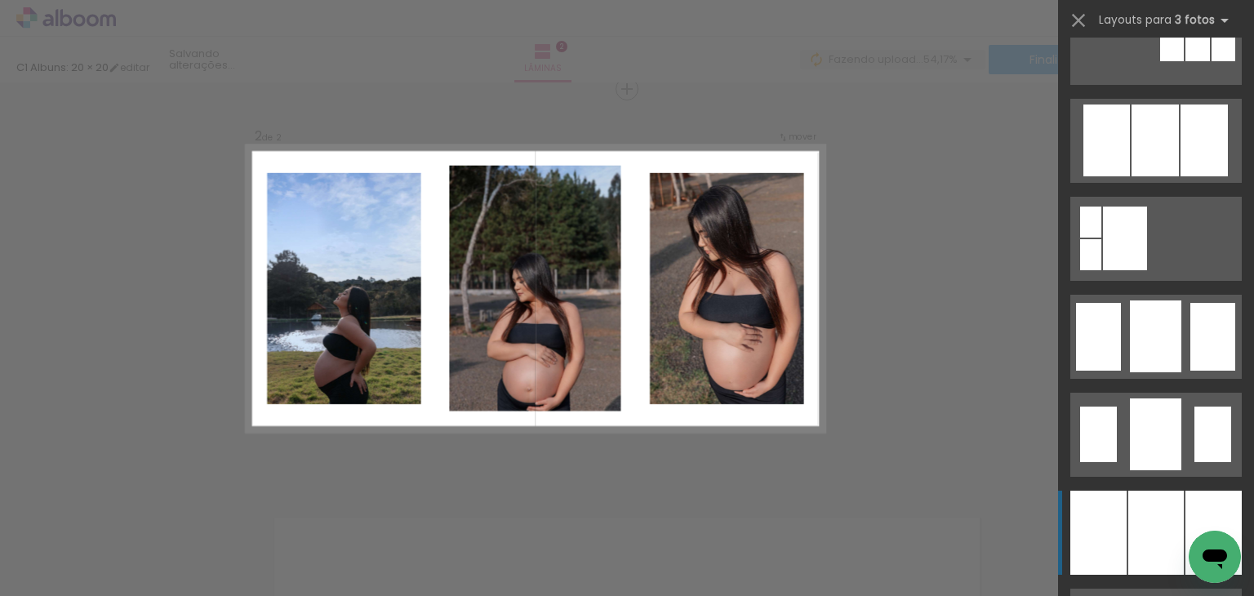
scroll to position [1029, 0]
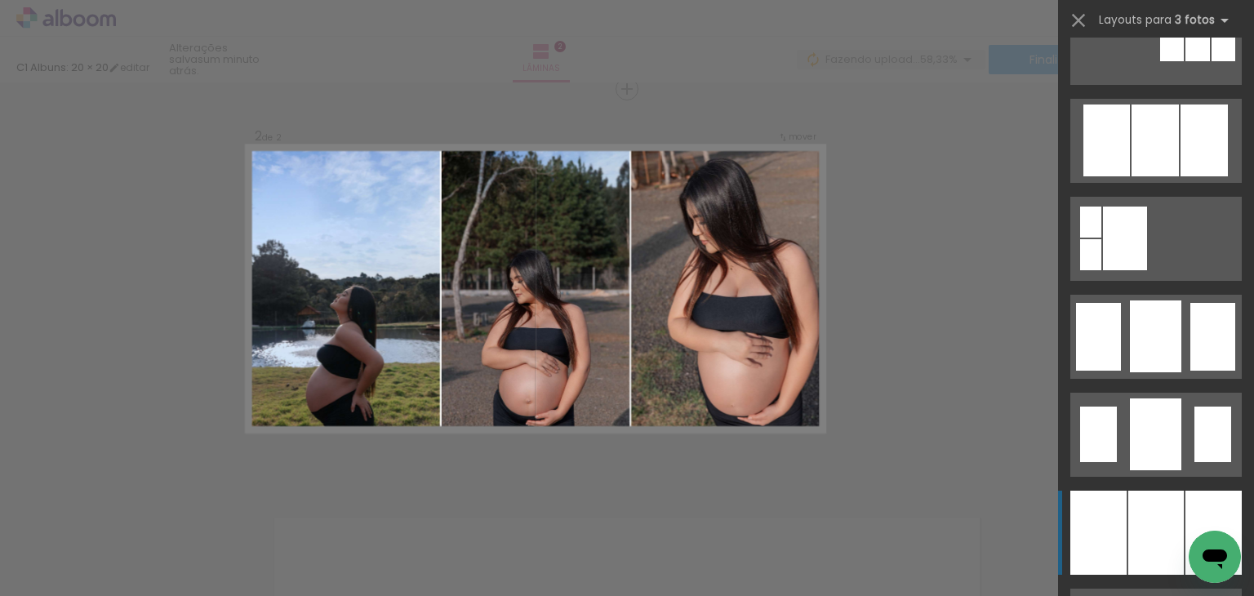
click at [1140, 530] on div at bounding box center [1156, 533] width 56 height 84
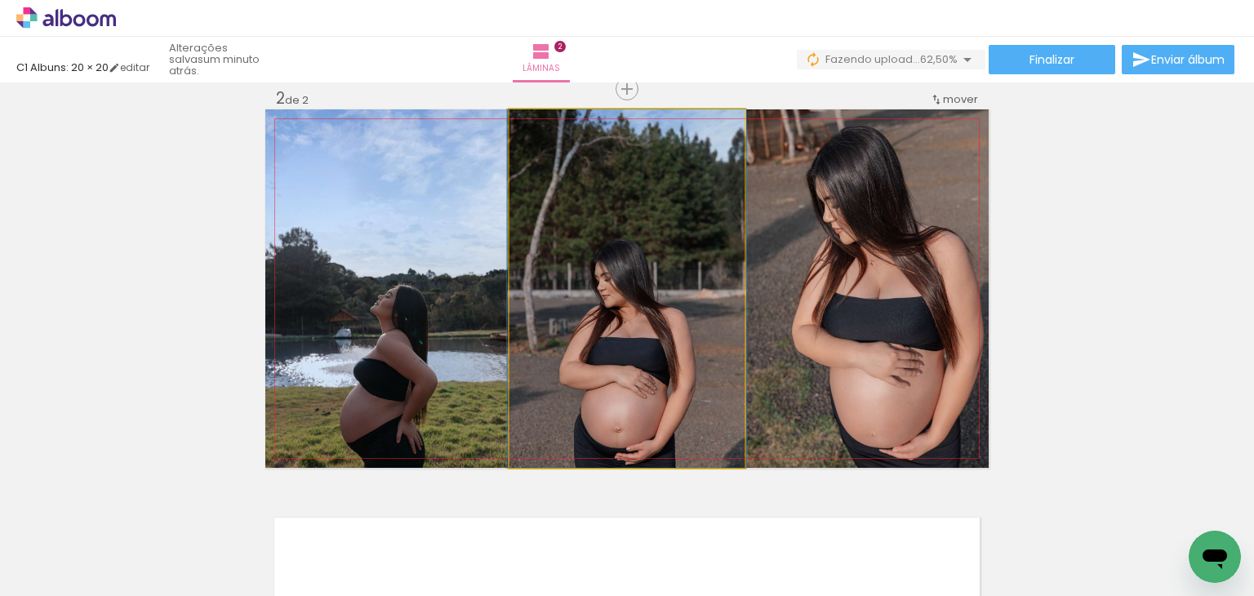
drag, startPoint x: 699, startPoint y: 377, endPoint x: 428, endPoint y: 376, distance: 271.0
click at [0, 0] on slot at bounding box center [0, 0] width 0 height 0
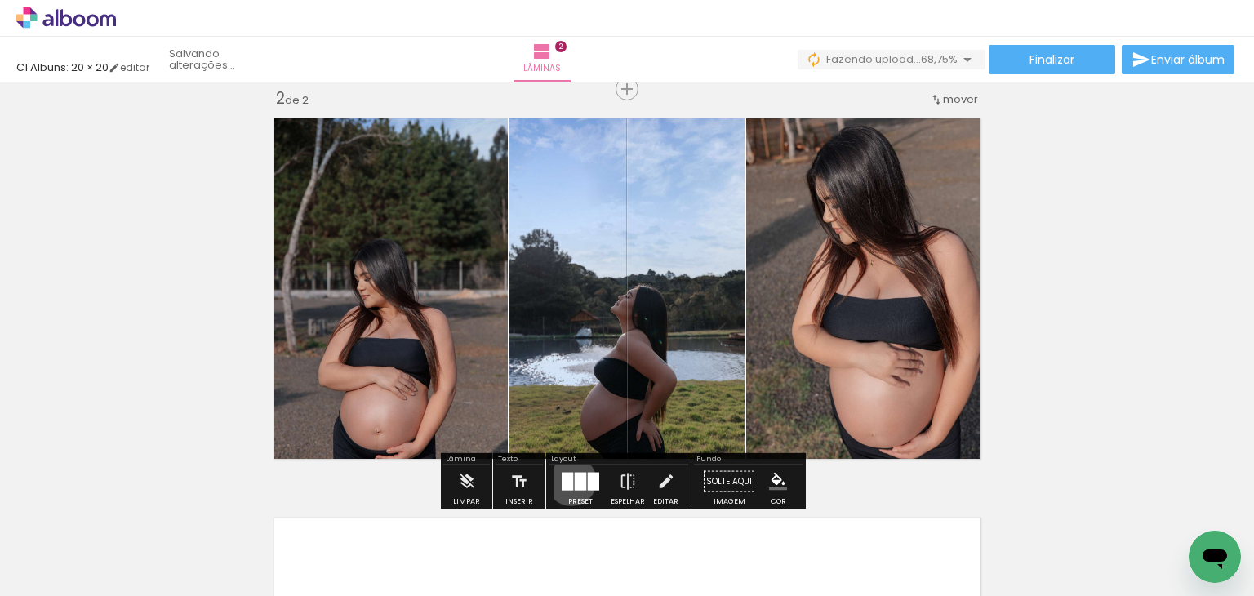
click at [567, 480] on div at bounding box center [567, 482] width 11 height 18
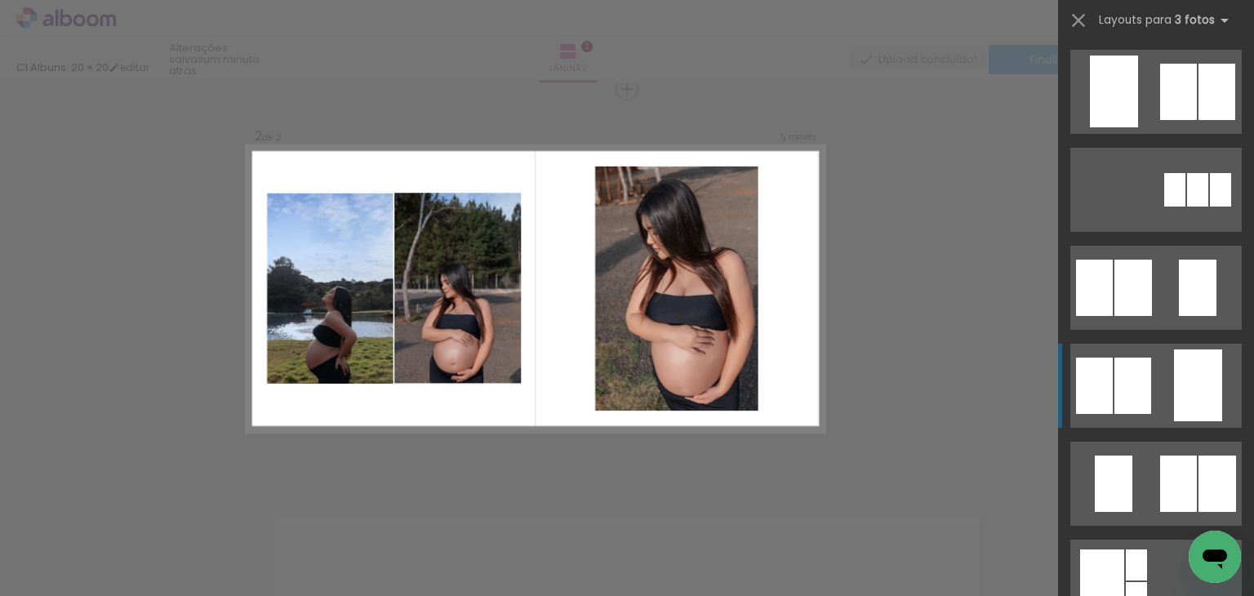
scroll to position [0, 0]
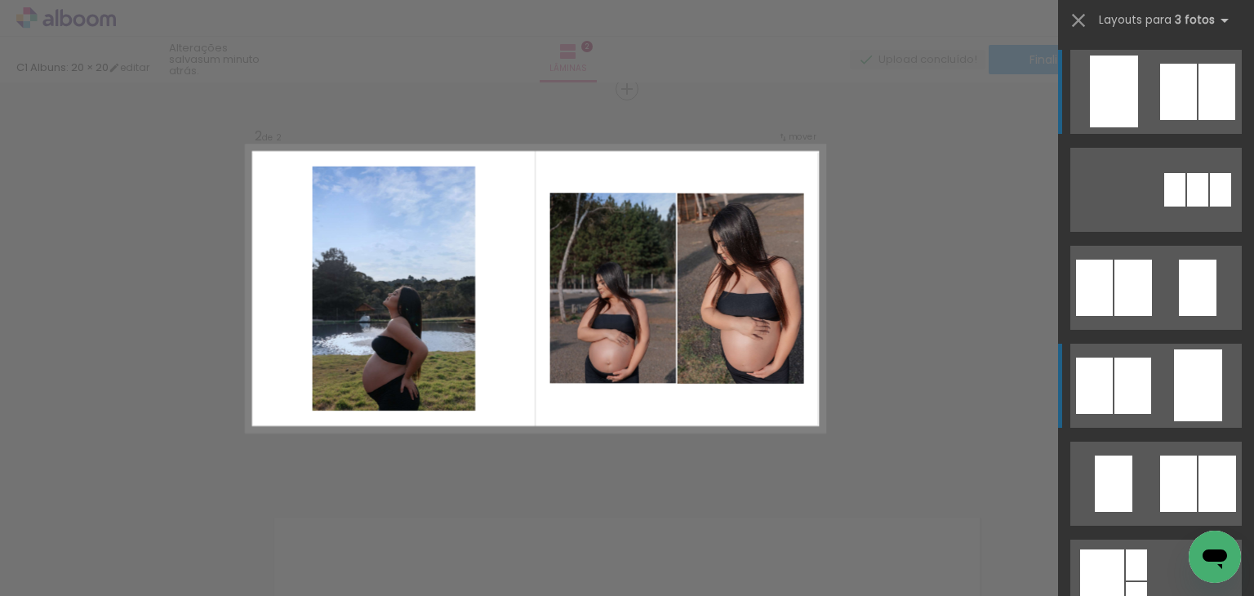
click at [1166, 104] on div at bounding box center [1178, 92] width 37 height 56
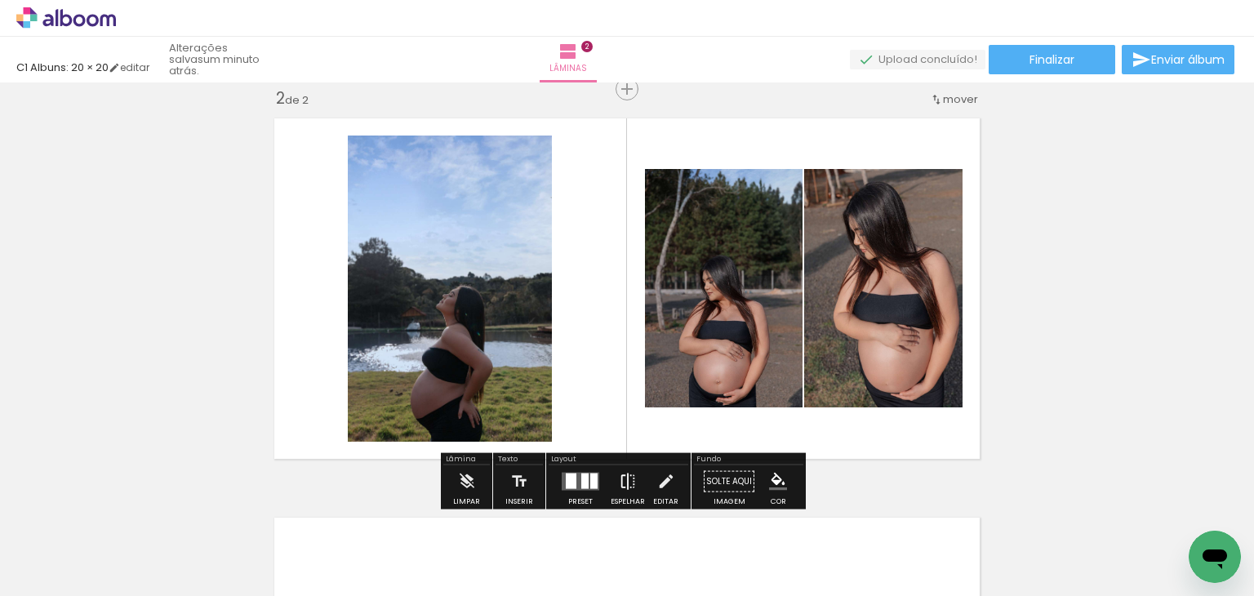
click at [620, 484] on iron-icon at bounding box center [628, 481] width 18 height 33
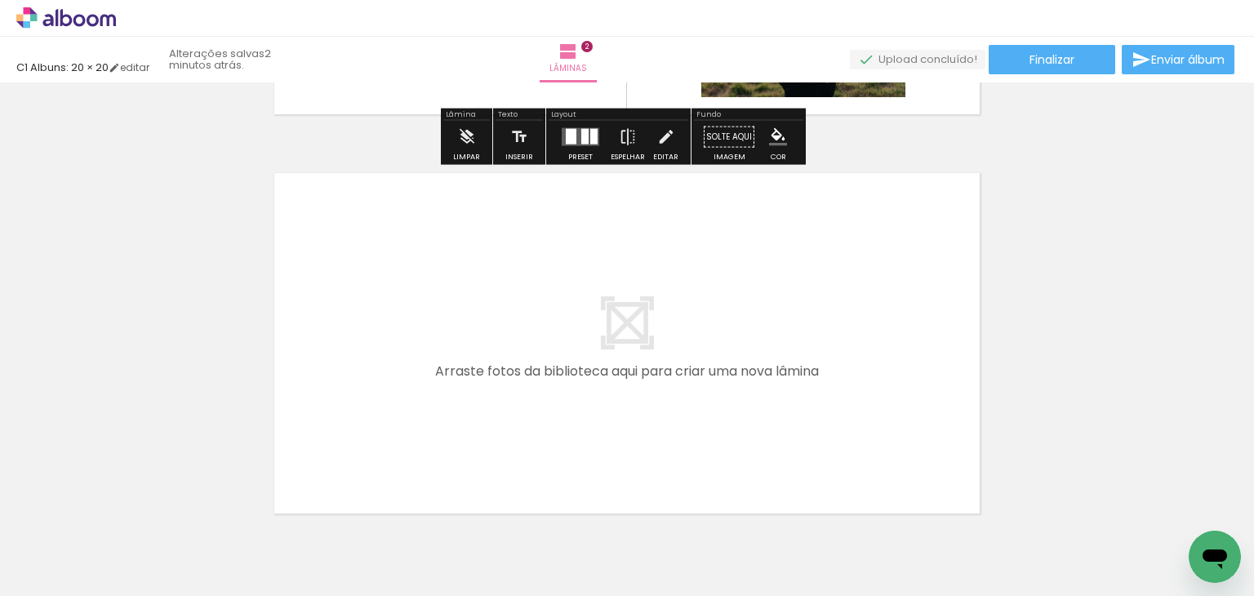
scroll to position [766, 0]
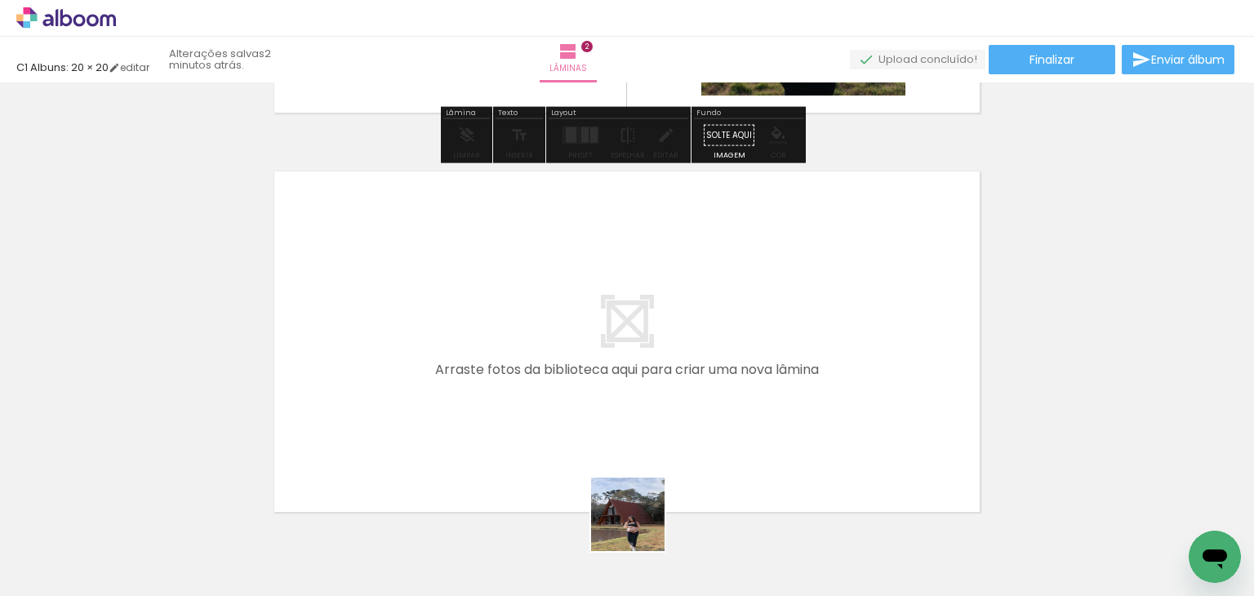
drag, startPoint x: 640, startPoint y: 539, endPoint x: 650, endPoint y: 442, distance: 97.6
click at [650, 442] on quentale-workspace at bounding box center [627, 298] width 1254 height 596
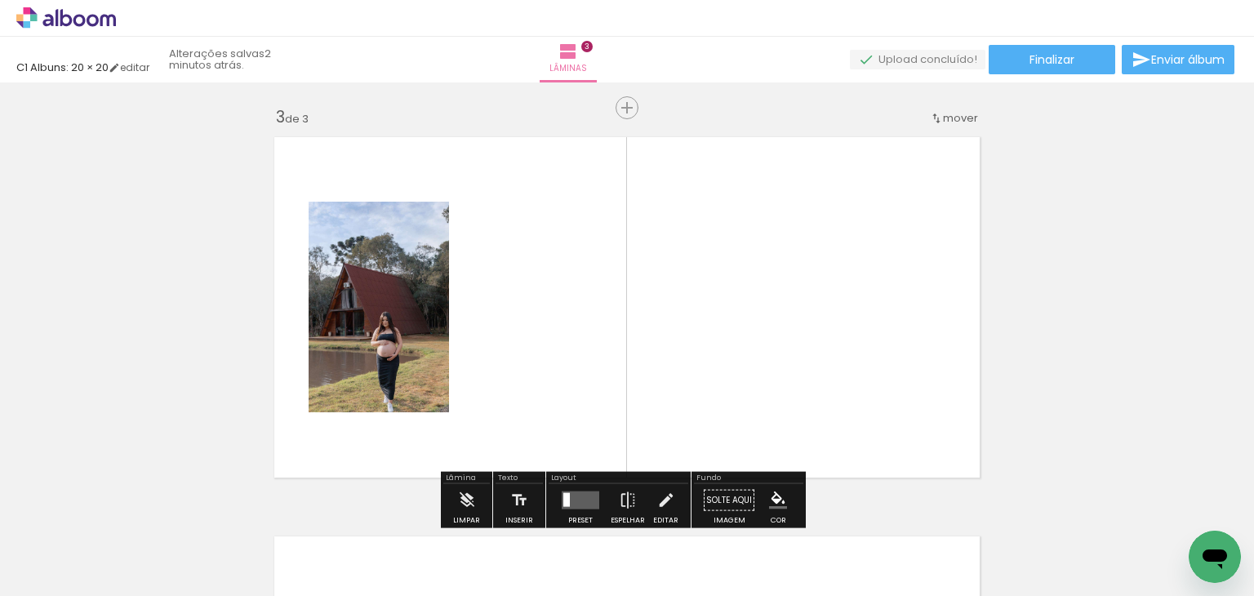
scroll to position [820, 0]
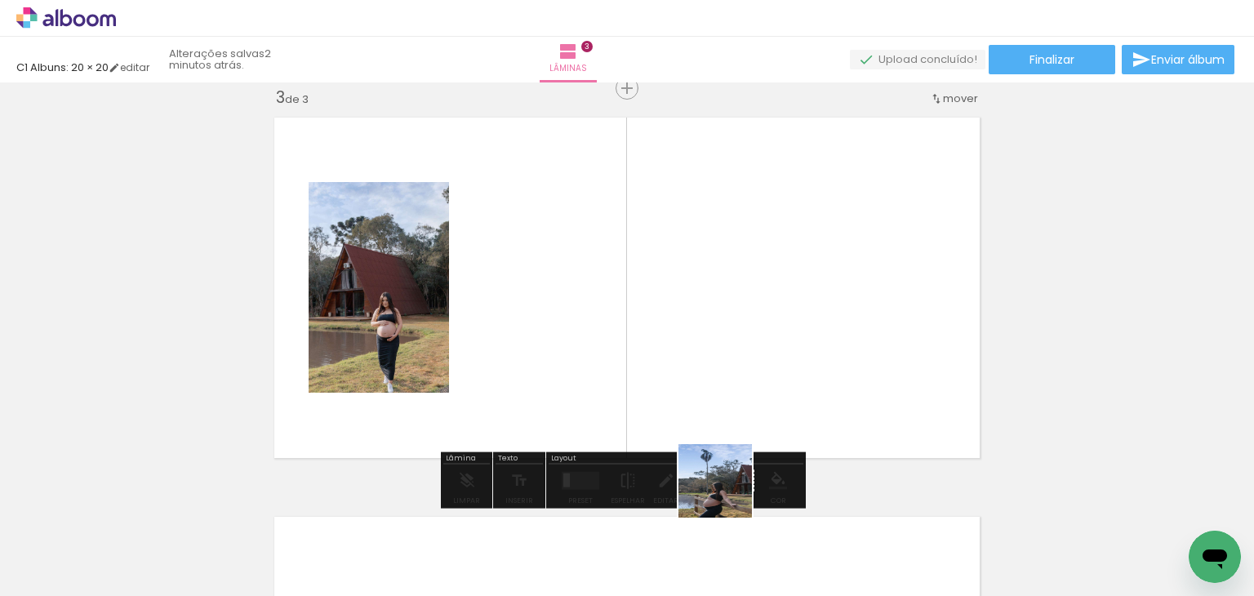
drag, startPoint x: 732, startPoint y: 562, endPoint x: 731, endPoint y: 411, distance: 150.2
click at [731, 411] on quentale-workspace at bounding box center [627, 298] width 1254 height 596
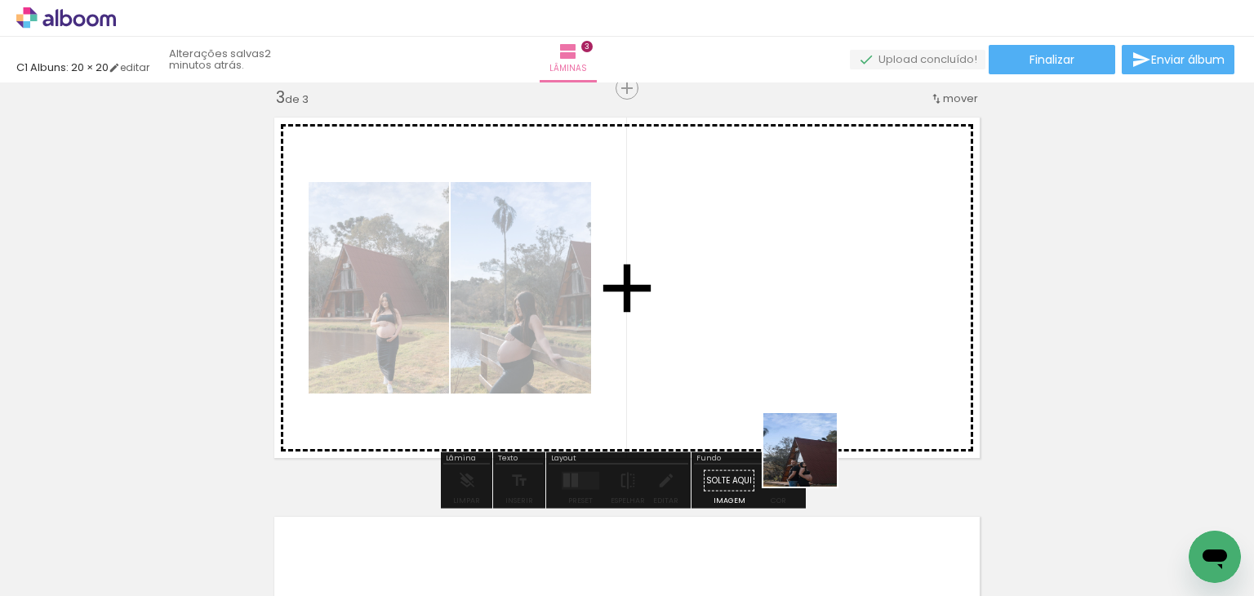
drag, startPoint x: 811, startPoint y: 545, endPoint x: 813, endPoint y: 395, distance: 150.2
click at [813, 395] on quentale-workspace at bounding box center [627, 298] width 1254 height 596
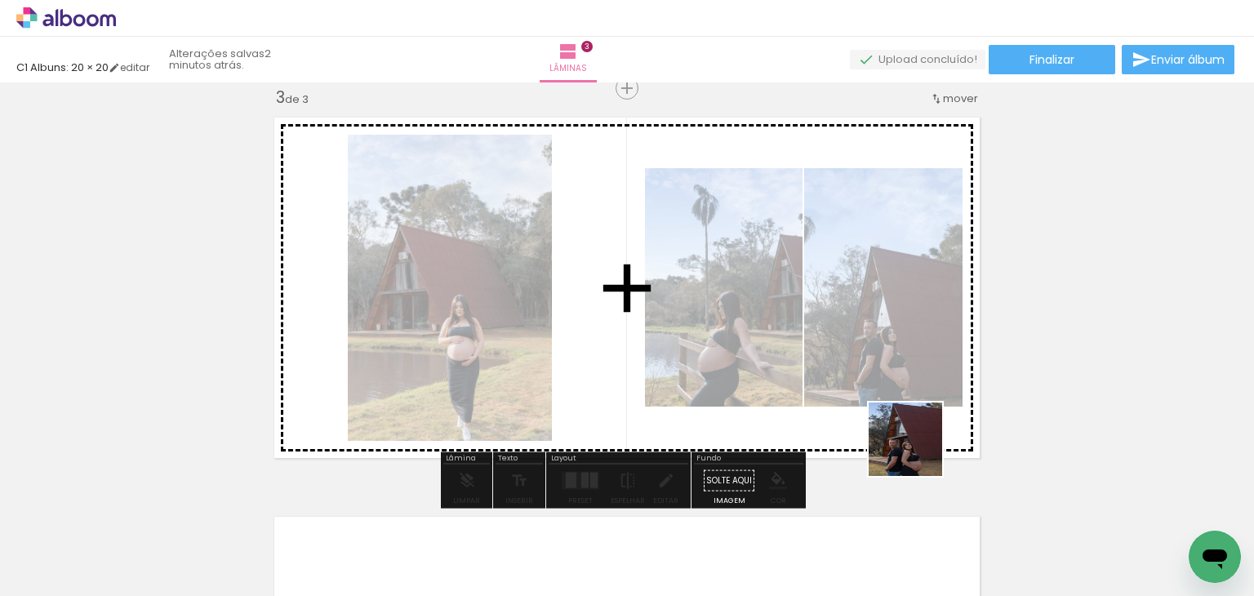
drag, startPoint x: 921, startPoint y: 560, endPoint x: 916, endPoint y: 438, distance: 122.5
click at [916, 438] on quentale-workspace at bounding box center [627, 298] width 1254 height 596
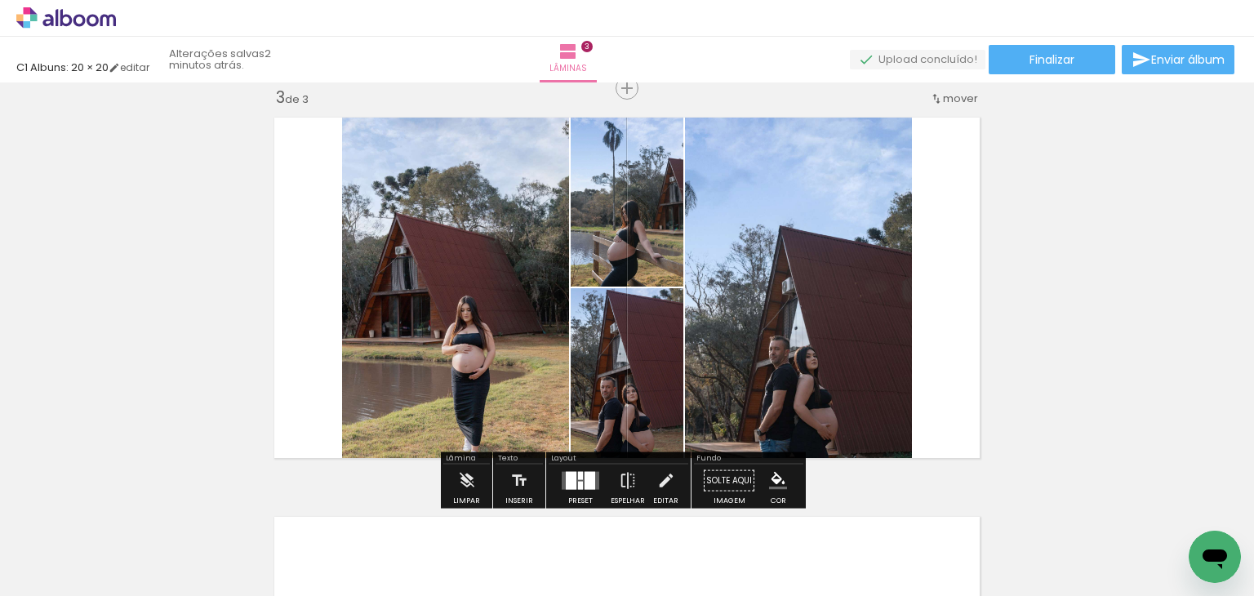
drag, startPoint x: 1002, startPoint y: 546, endPoint x: 904, endPoint y: 347, distance: 221.6
click at [904, 347] on quentale-workspace at bounding box center [627, 298] width 1254 height 596
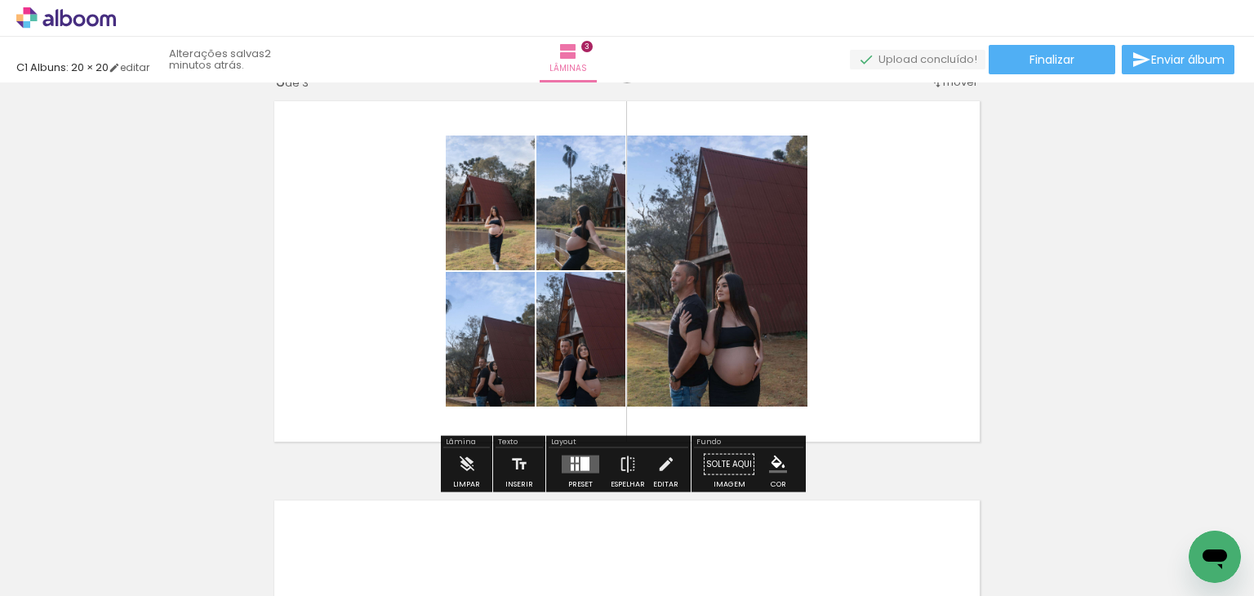
scroll to position [837, 0]
click at [580, 456] on div at bounding box center [584, 463] width 9 height 14
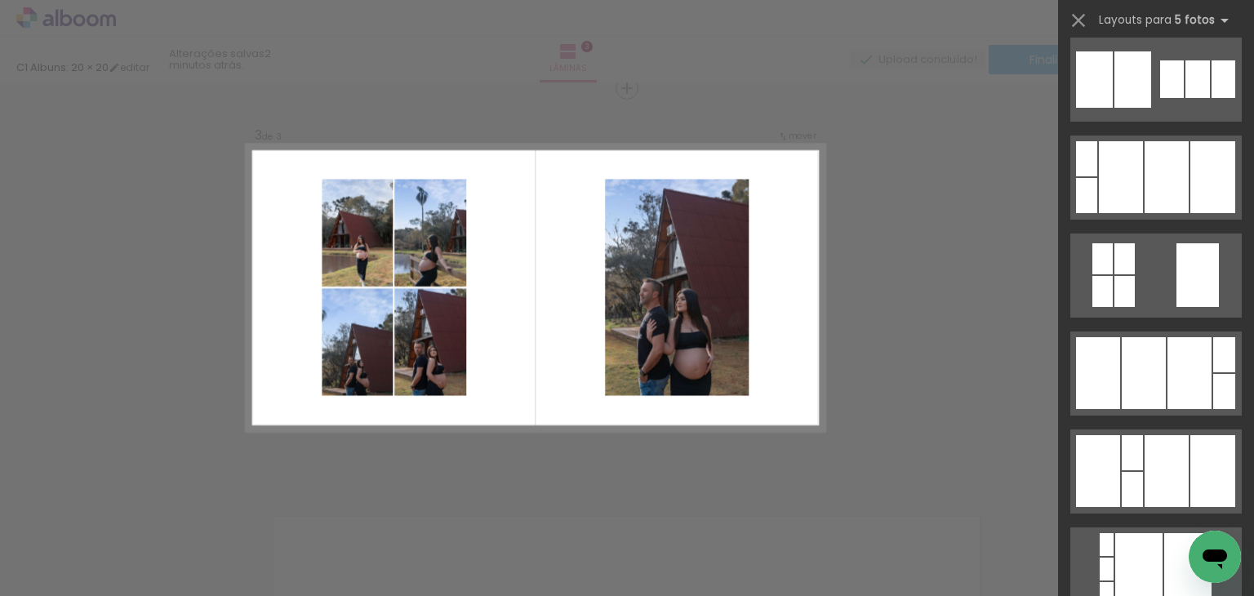
scroll to position [2663, 0]
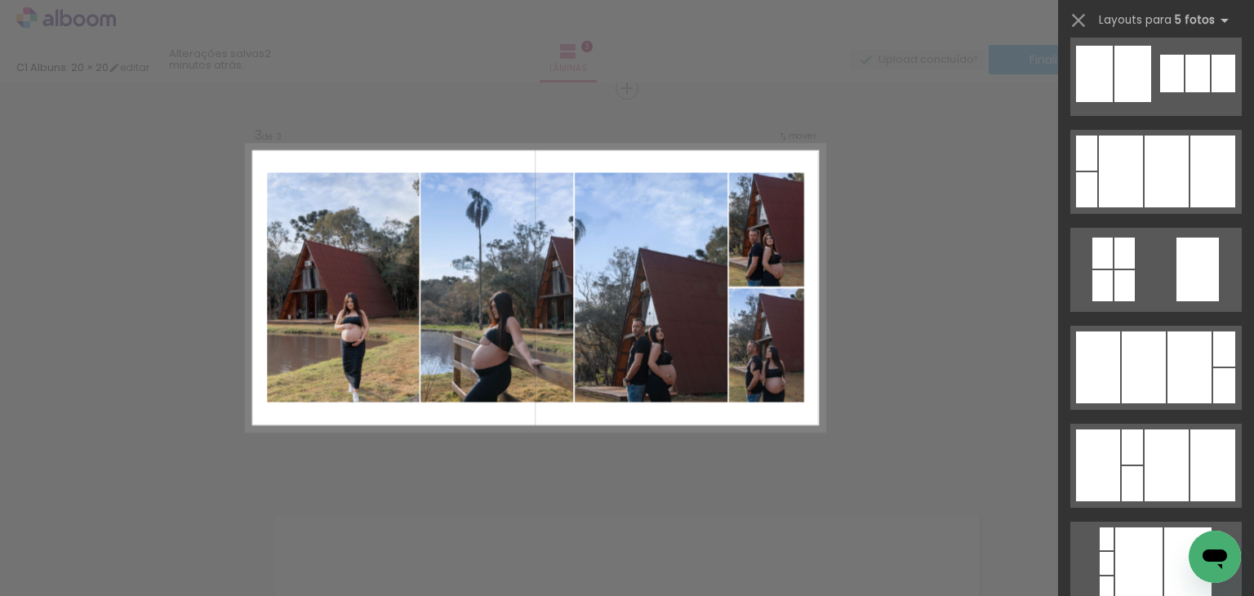
click at [1146, 357] on div at bounding box center [1144, 367] width 44 height 72
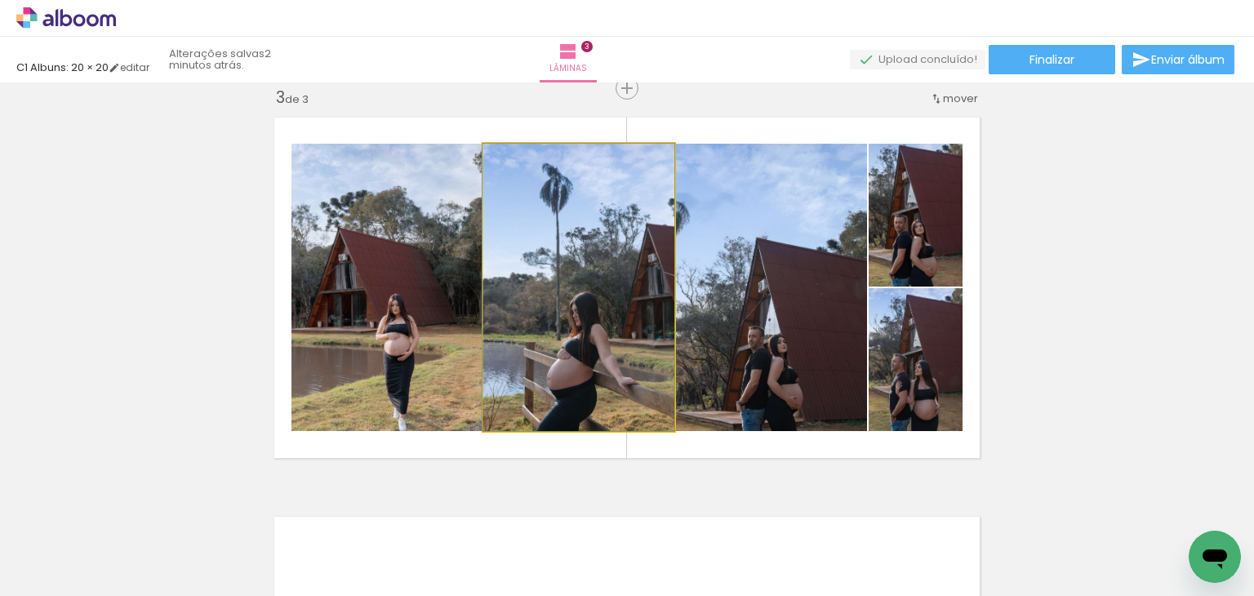
drag, startPoint x: 585, startPoint y: 360, endPoint x: 437, endPoint y: 358, distance: 148.6
click at [0, 0] on slot at bounding box center [0, 0] width 0 height 0
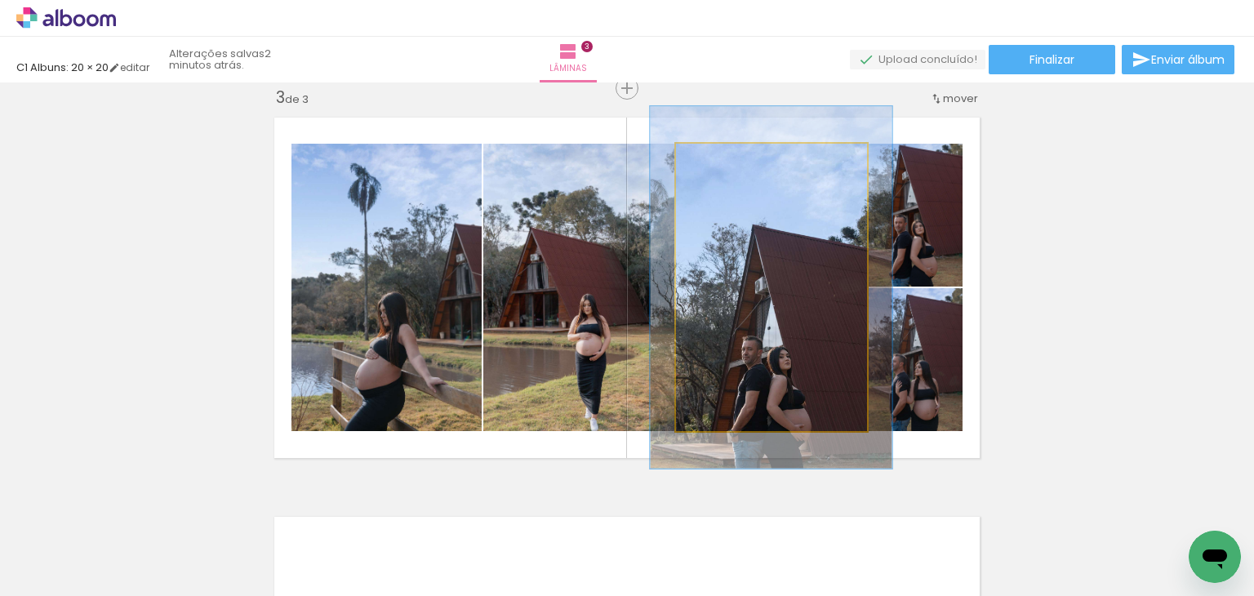
drag, startPoint x: 713, startPoint y: 166, endPoint x: 728, endPoint y: 165, distance: 14.7
type paper-slider "126"
click at [728, 165] on div at bounding box center [729, 161] width 26 height 26
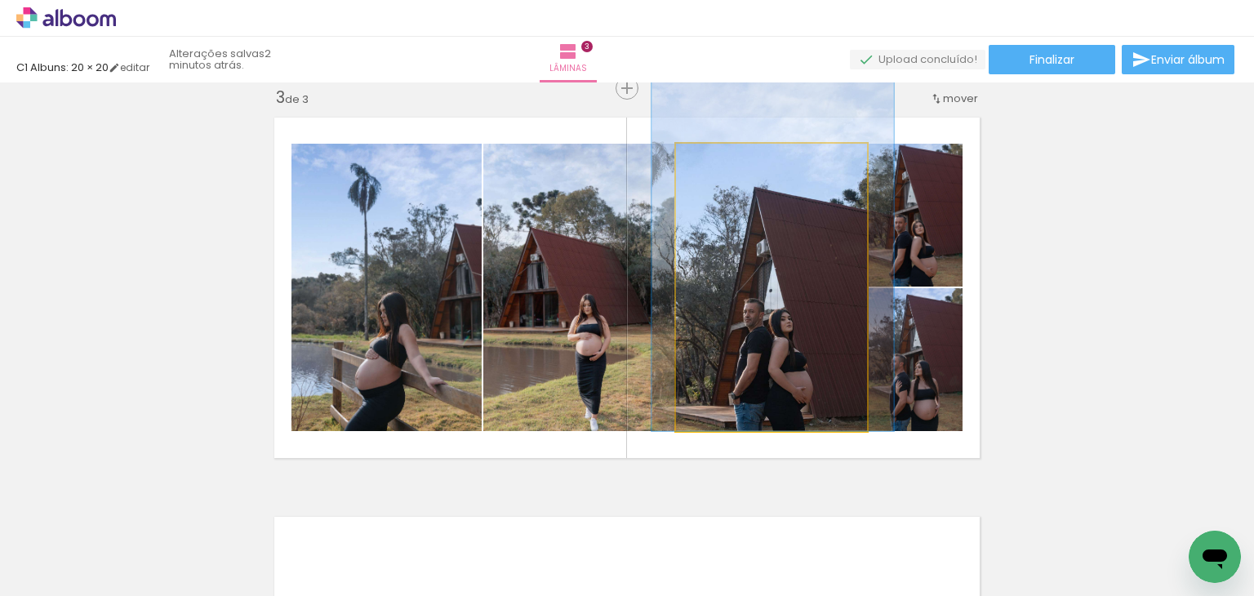
drag, startPoint x: 735, startPoint y: 386, endPoint x: 736, endPoint y: 324, distance: 62.0
click at [736, 324] on quentale-photo at bounding box center [771, 287] width 191 height 287
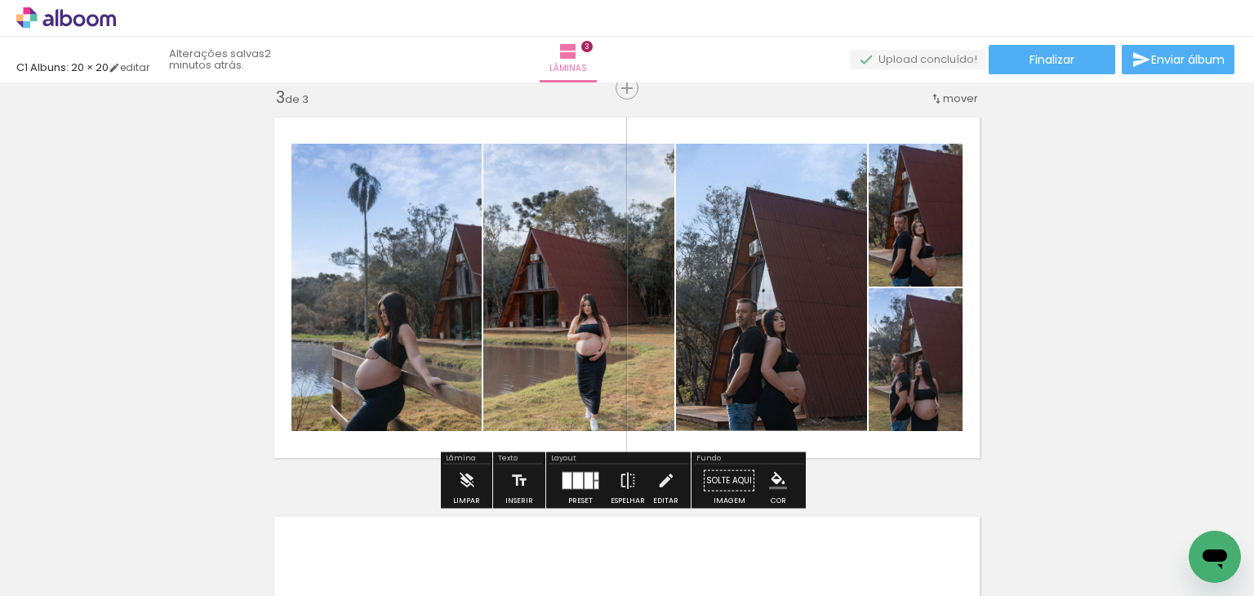
click at [1151, 304] on div "Inserir lâmina 1 de 3 Inserir lâmina 2 de 3 Inserir lâmina 3 de 3" at bounding box center [627, 67] width 1254 height 1597
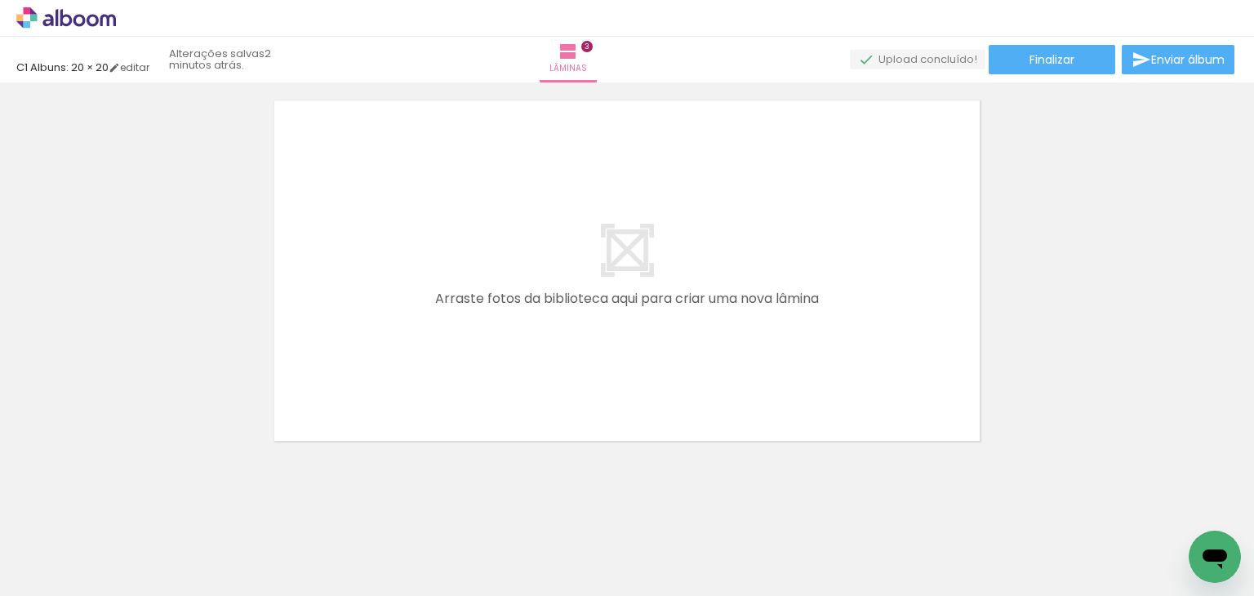
scroll to position [1238, 0]
drag, startPoint x: 647, startPoint y: 538, endPoint x: 632, endPoint y: 360, distance: 178.6
click at [632, 360] on quentale-workspace at bounding box center [627, 298] width 1254 height 596
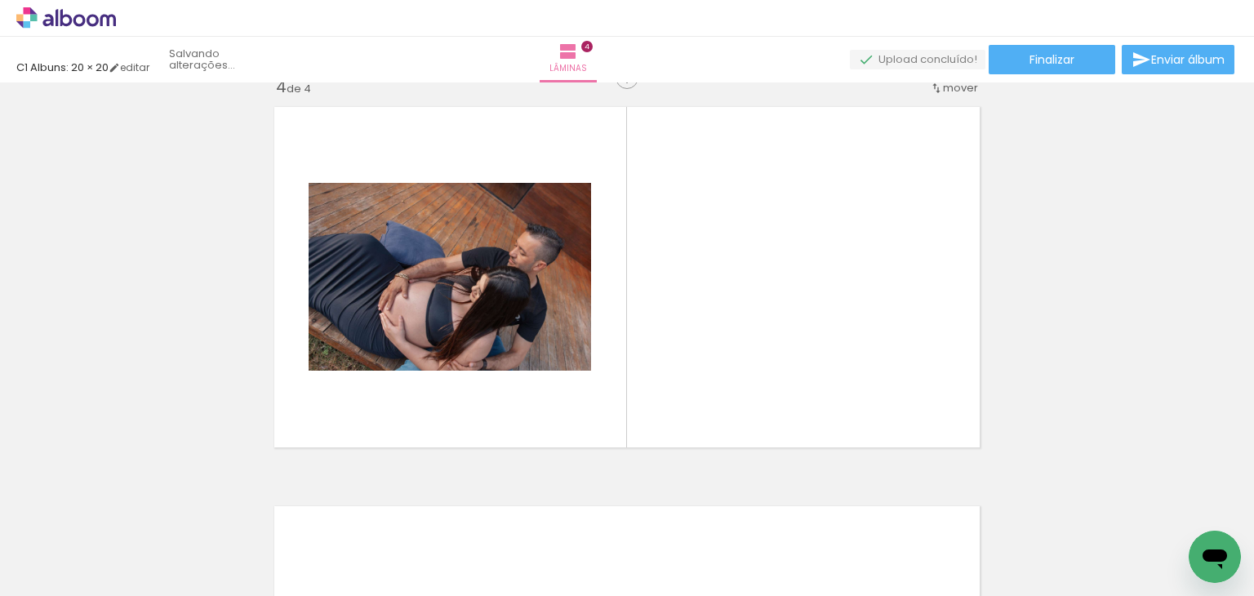
click at [632, 360] on quentale-layouter at bounding box center [626, 277] width 723 height 358
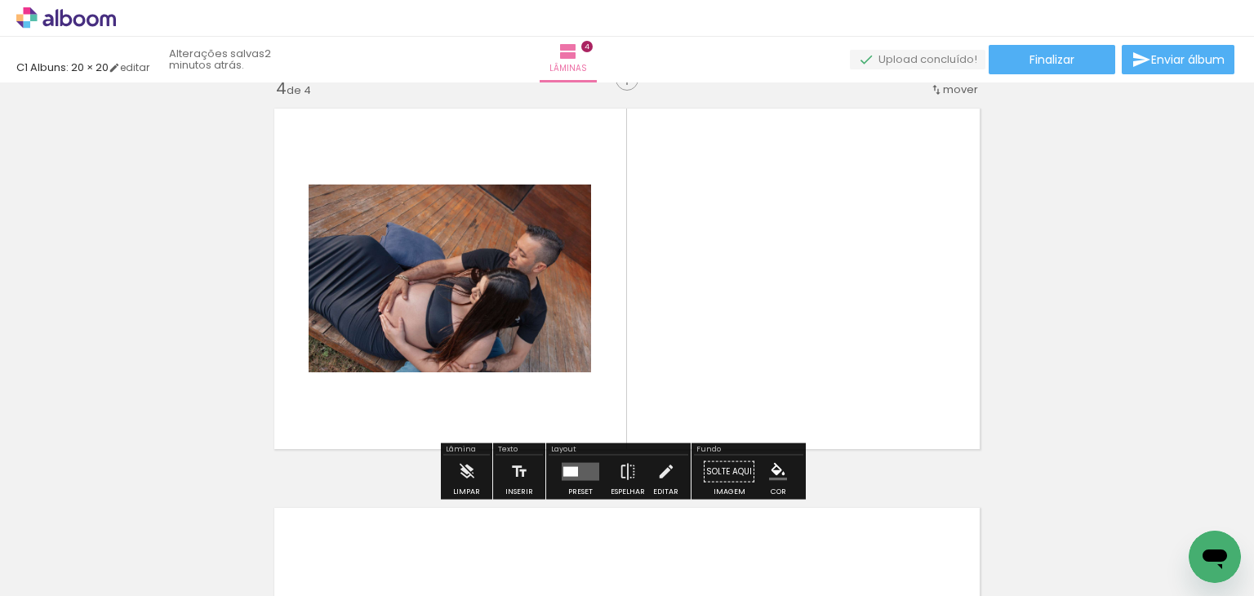
scroll to position [1218, 0]
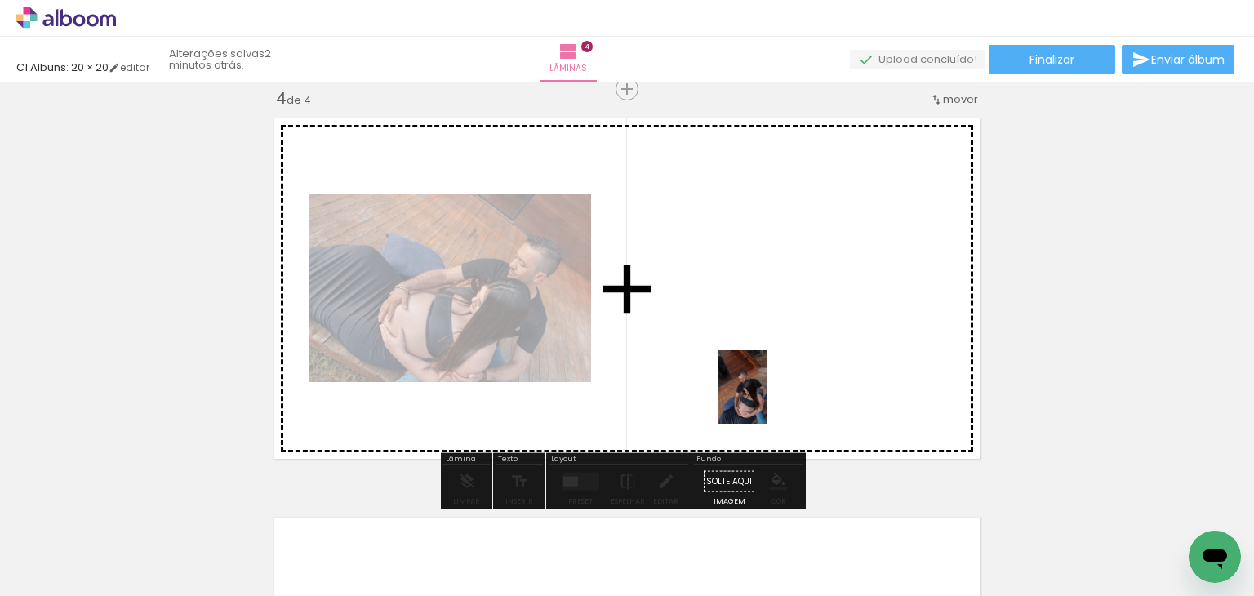
drag, startPoint x: 771, startPoint y: 575, endPoint x: 767, endPoint y: 399, distance: 176.4
click at [767, 399] on quentale-workspace at bounding box center [627, 298] width 1254 height 596
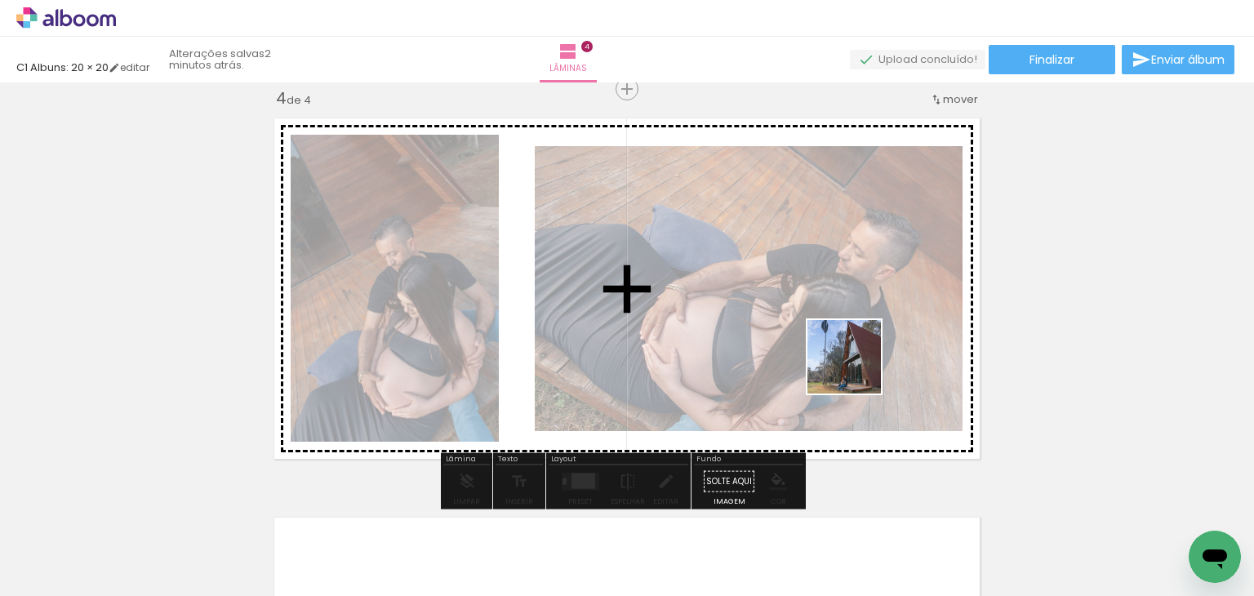
drag, startPoint x: 865, startPoint y: 549, endPoint x: 855, endPoint y: 364, distance: 184.7
click at [855, 364] on quentale-workspace at bounding box center [627, 298] width 1254 height 596
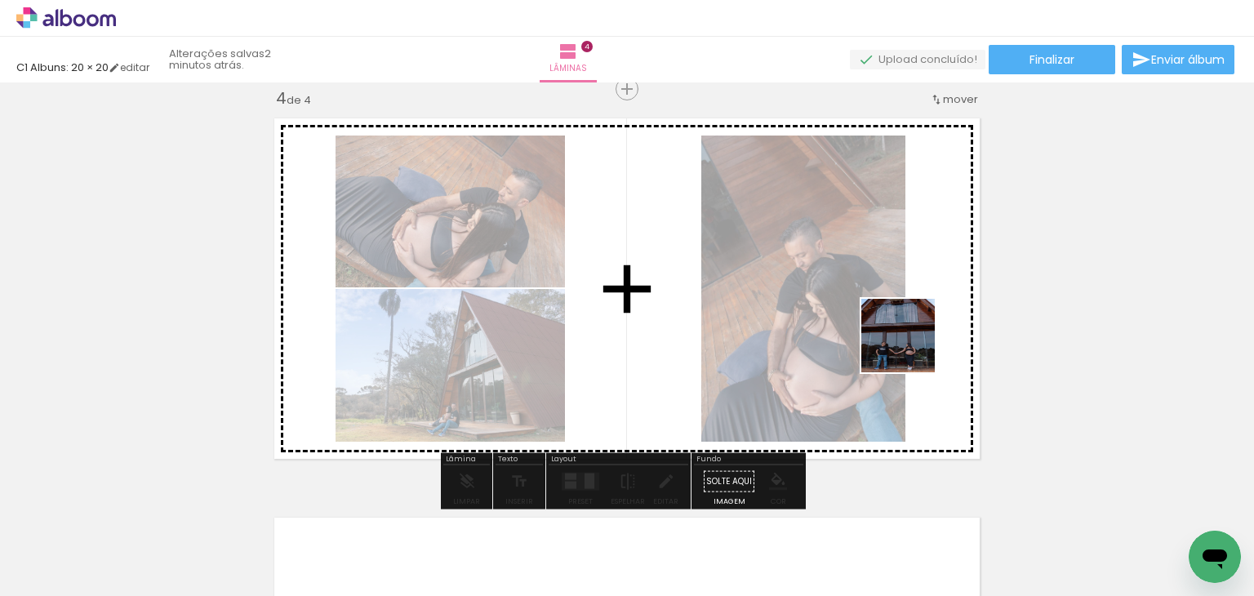
drag, startPoint x: 933, startPoint y: 563, endPoint x: 910, endPoint y: 341, distance: 223.2
click at [910, 341] on quentale-workspace at bounding box center [627, 298] width 1254 height 596
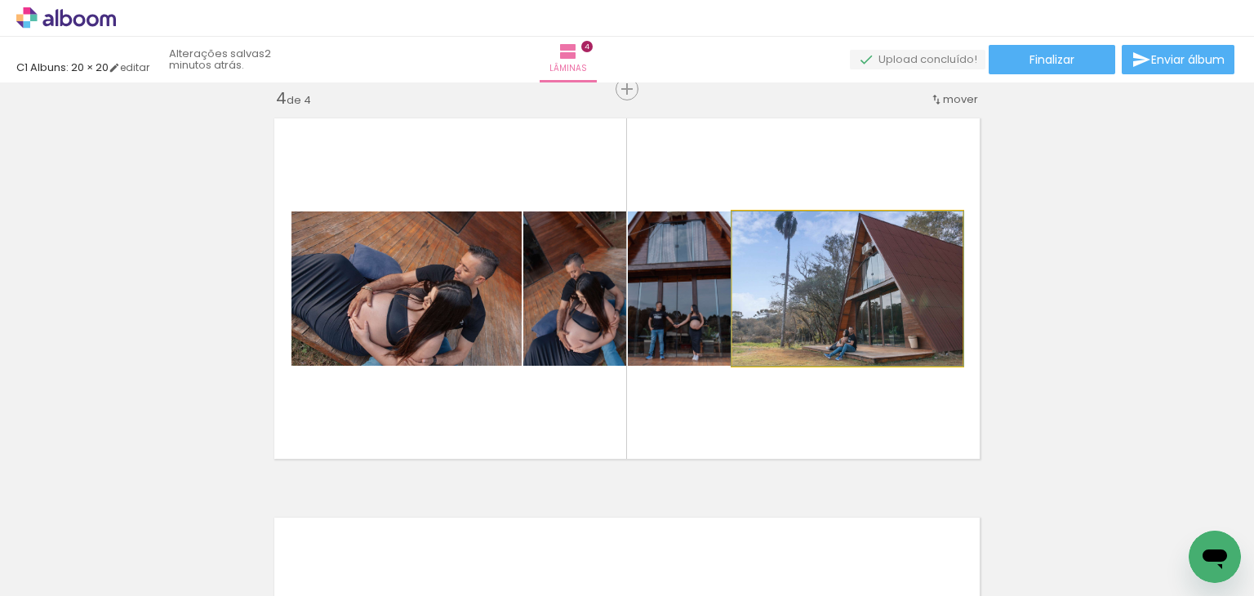
click at [910, 341] on quentale-photo at bounding box center [847, 288] width 230 height 154
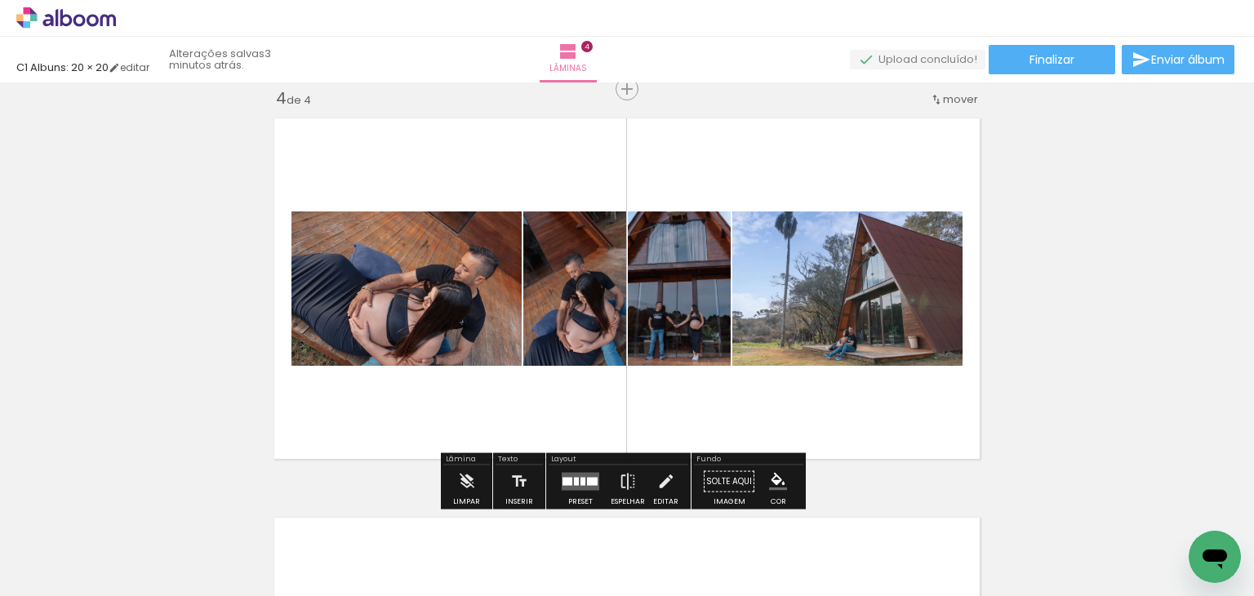
click at [568, 477] on quentale-layouter at bounding box center [581, 482] width 38 height 18
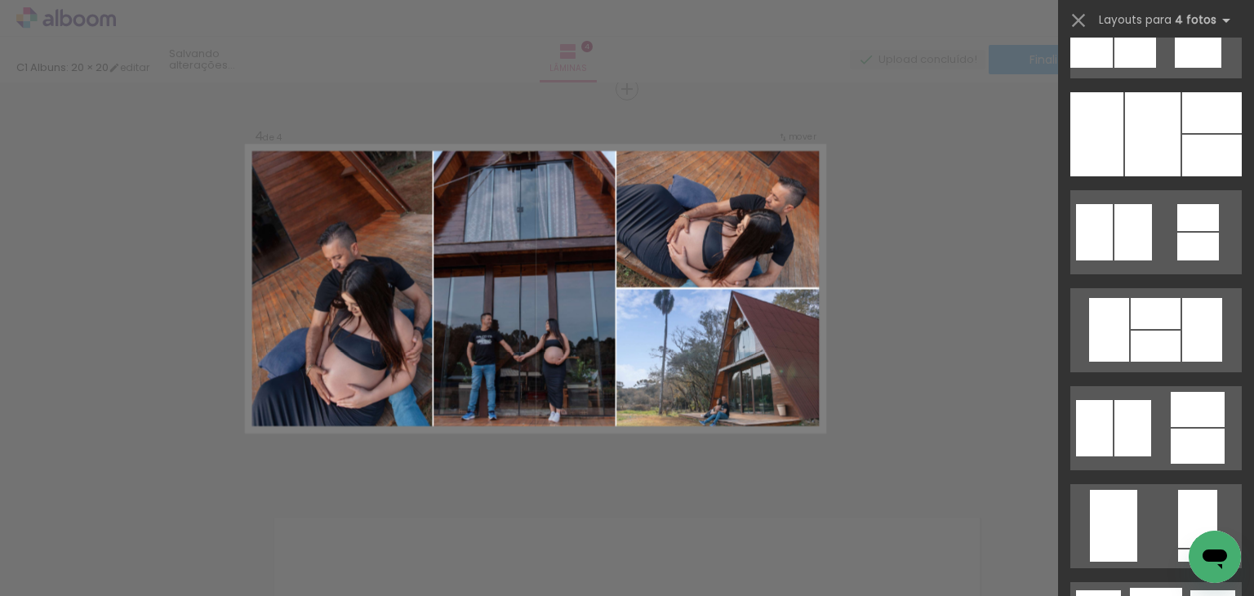
scroll to position [1428, 0]
click at [1161, 146] on div at bounding box center [1153, 133] width 56 height 84
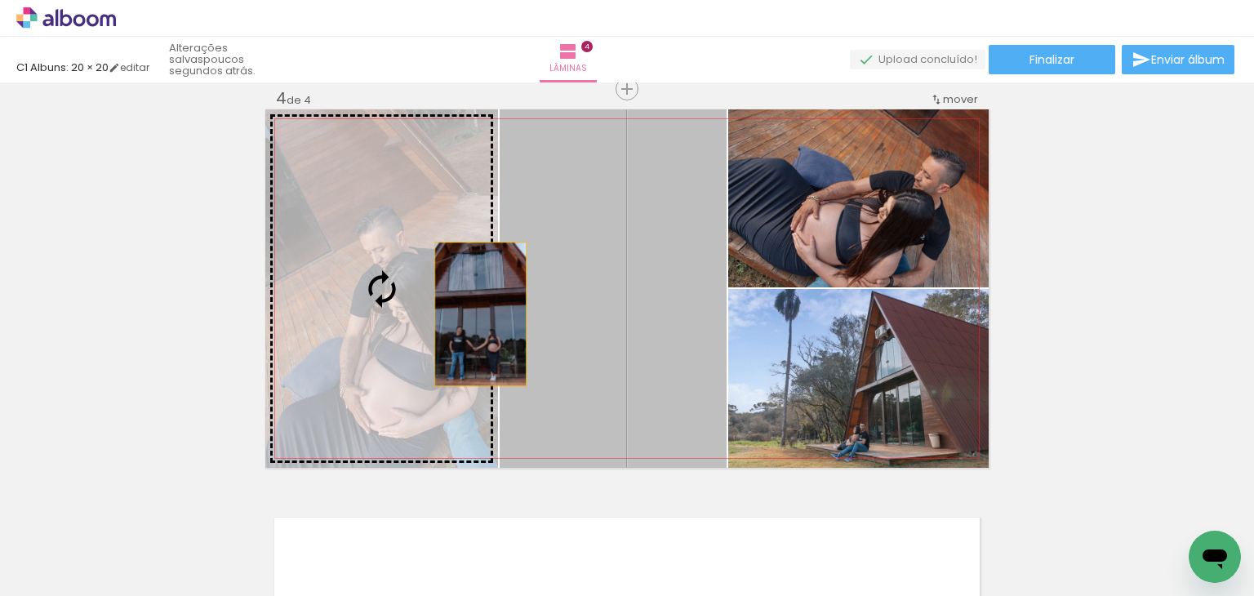
drag, startPoint x: 679, startPoint y: 270, endPoint x: 474, endPoint y: 313, distance: 209.4
click at [0, 0] on slot at bounding box center [0, 0] width 0 height 0
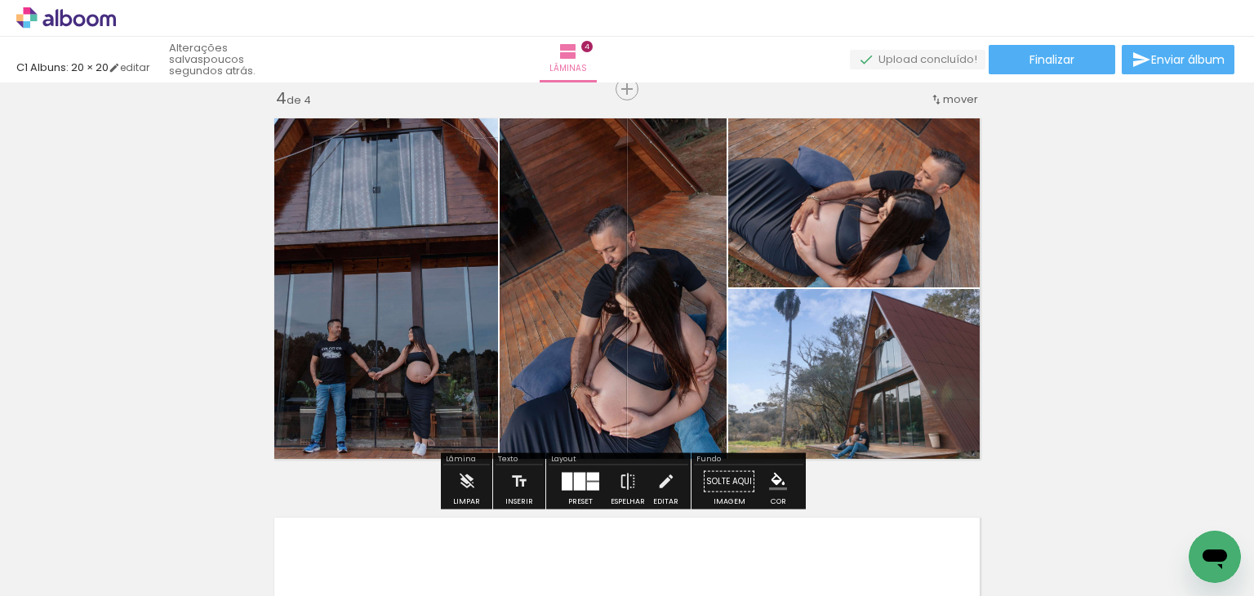
drag, startPoint x: 815, startPoint y: 270, endPoint x: 806, endPoint y: 429, distance: 159.4
drag, startPoint x: 806, startPoint y: 429, endPoint x: 776, endPoint y: 420, distance: 31.8
click at [776, 420] on quentale-photo at bounding box center [858, 378] width 260 height 179
drag, startPoint x: 776, startPoint y: 420, endPoint x: 769, endPoint y: 286, distance: 134.1
click at [781, 212] on quentale-photo at bounding box center [858, 198] width 260 height 178
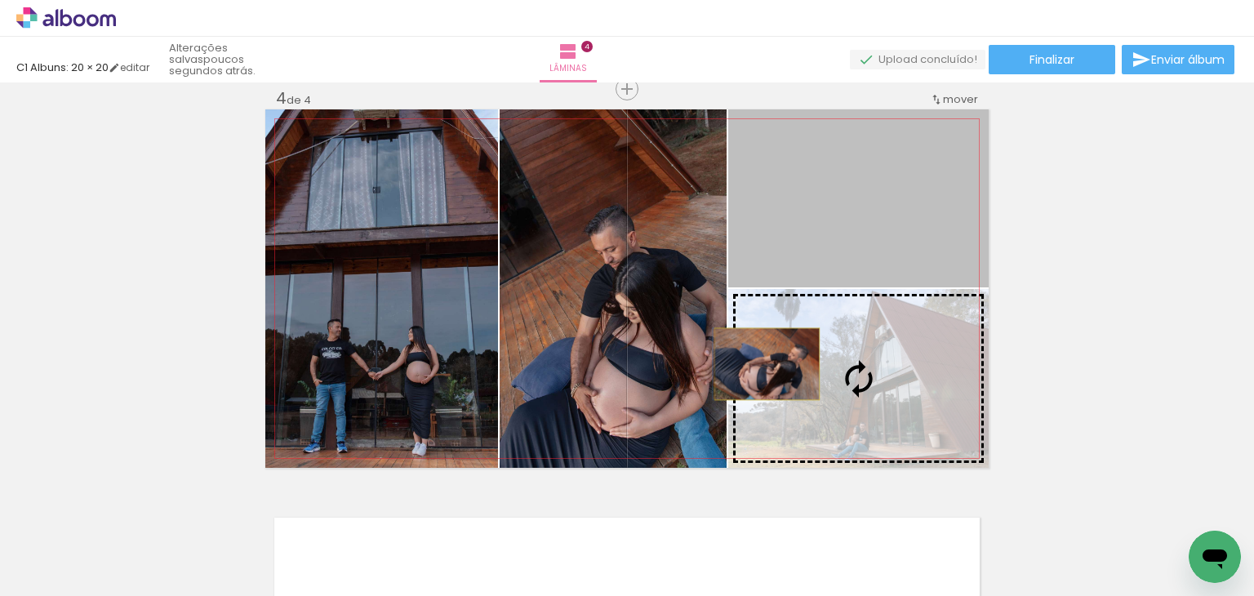
drag, startPoint x: 781, startPoint y: 212, endPoint x: 761, endPoint y: 363, distance: 152.4
click at [0, 0] on slot at bounding box center [0, 0] width 0 height 0
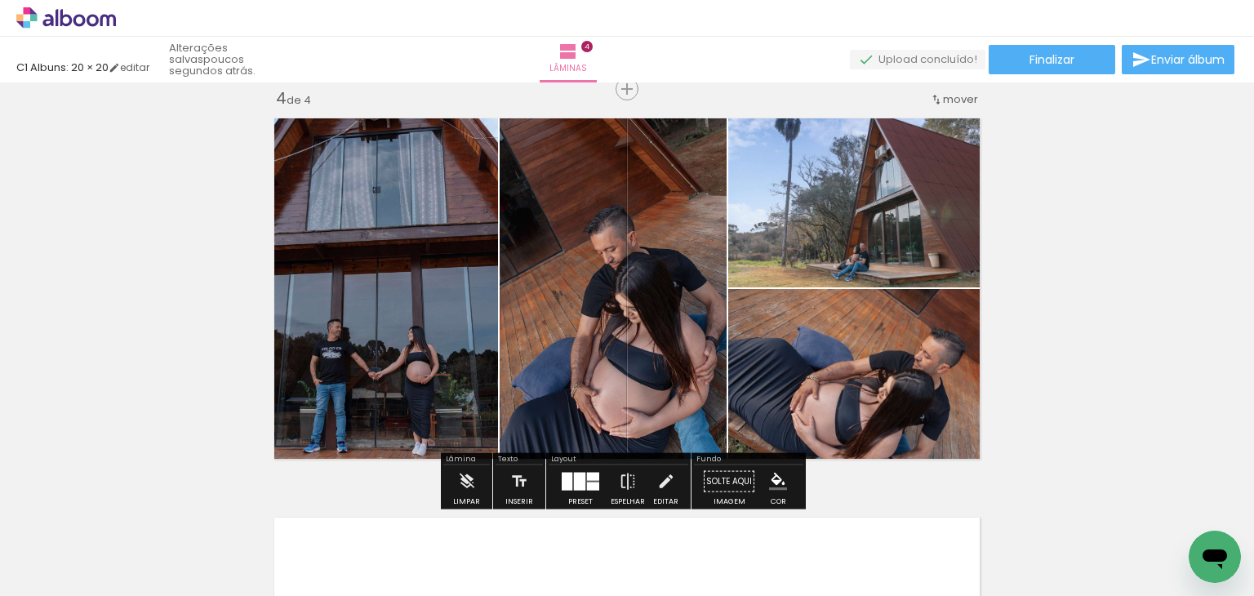
drag, startPoint x: 849, startPoint y: 259, endPoint x: 1030, endPoint y: 189, distance: 194.3
drag, startPoint x: 656, startPoint y: 358, endPoint x: 472, endPoint y: 377, distance: 185.5
click at [505, 344] on quentale-photo at bounding box center [613, 288] width 227 height 358
click at [619, 488] on iron-icon at bounding box center [628, 481] width 18 height 33
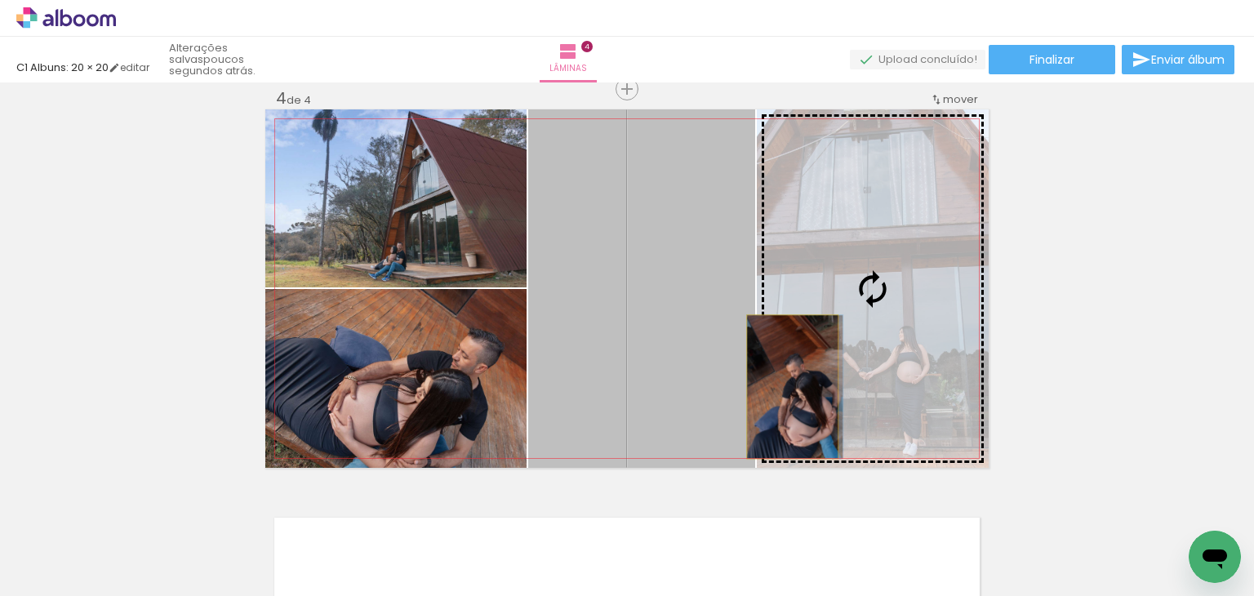
drag, startPoint x: 658, startPoint y: 397, endPoint x: 786, endPoint y: 386, distance: 128.6
click at [0, 0] on slot at bounding box center [0, 0] width 0 height 0
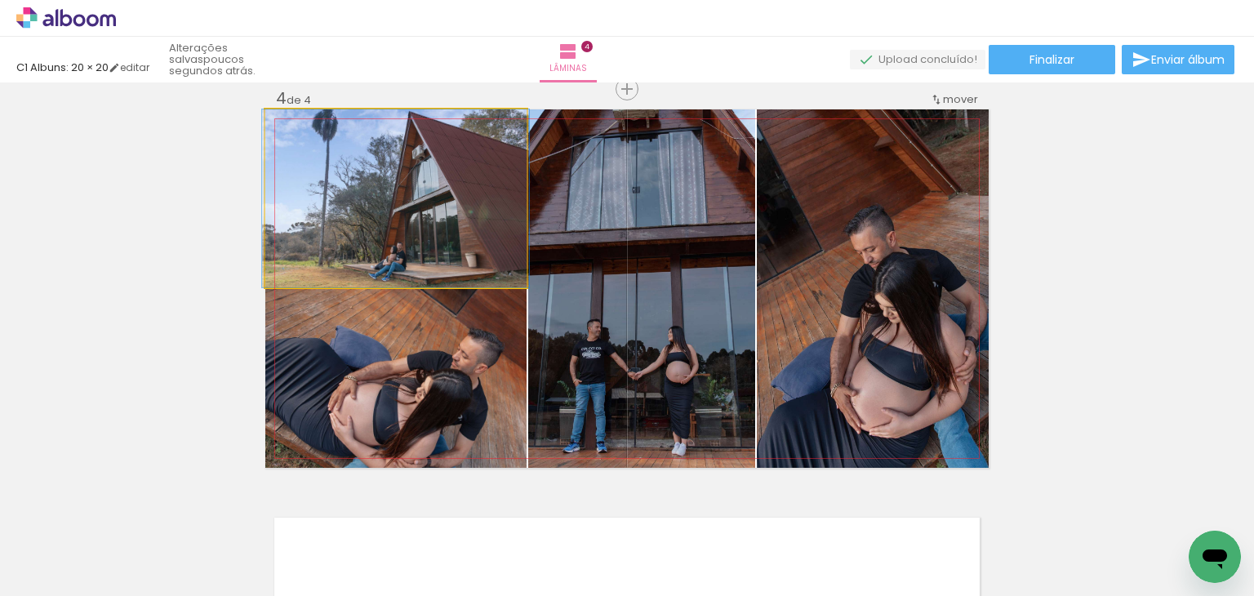
drag, startPoint x: 345, startPoint y: 259, endPoint x: 343, endPoint y: 349, distance: 89.8
click at [0, 0] on slot at bounding box center [0, 0] width 0 height 0
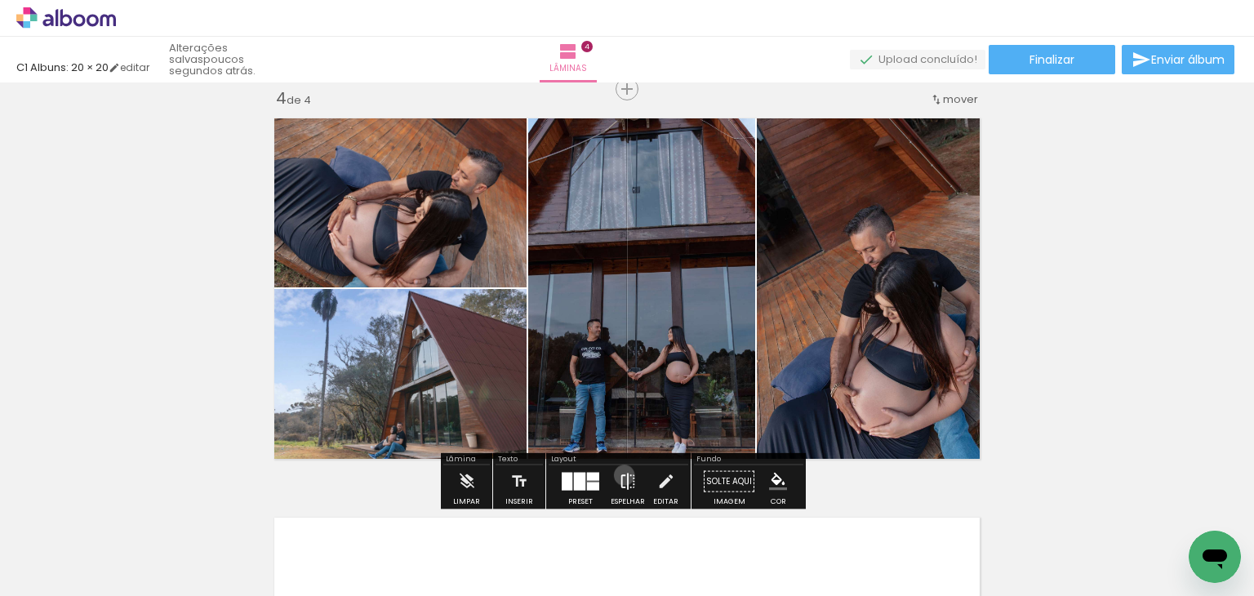
click at [620, 474] on iron-icon at bounding box center [628, 481] width 18 height 33
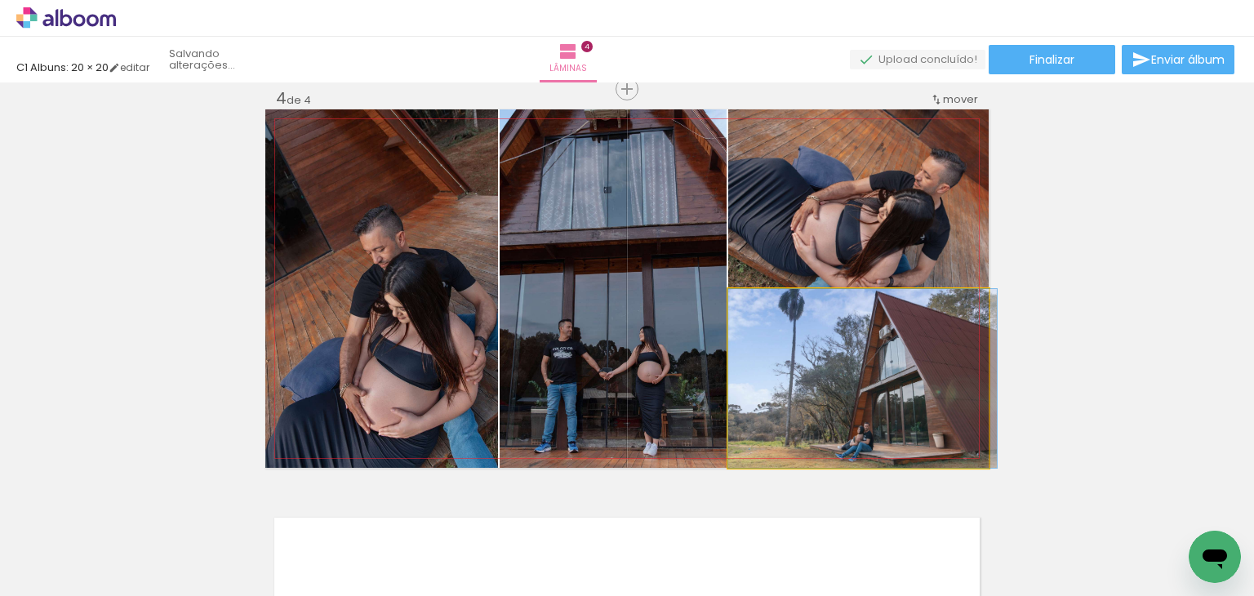
drag, startPoint x: 830, startPoint y: 386, endPoint x: 846, endPoint y: 363, distance: 27.6
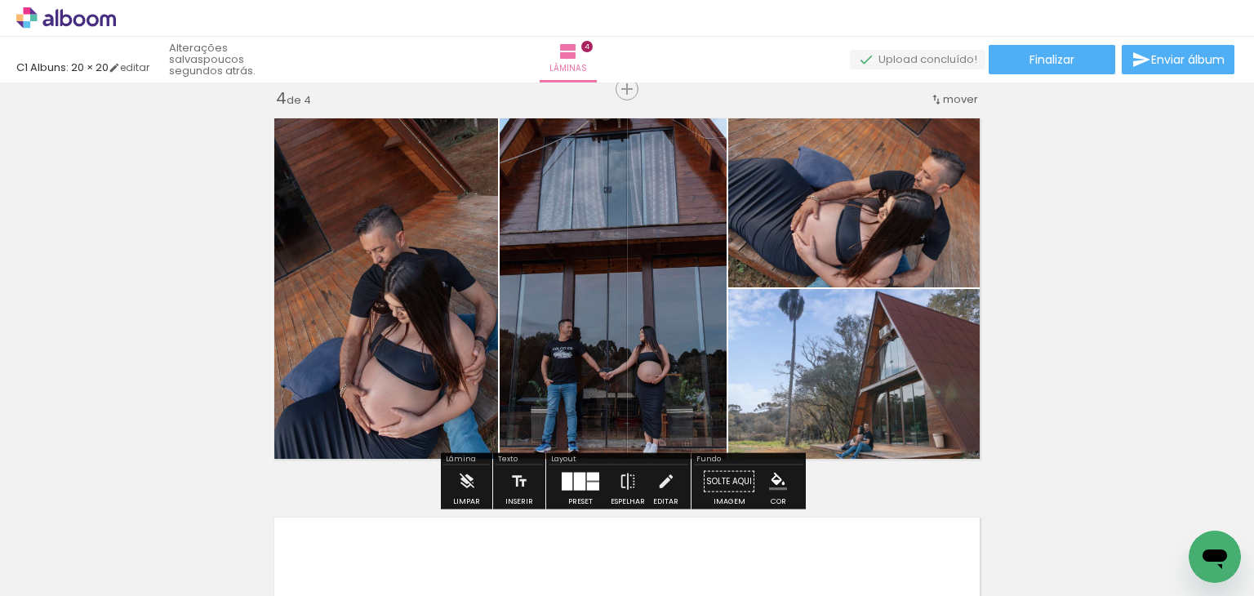
click at [846, 363] on quentale-photo at bounding box center [858, 378] width 260 height 179
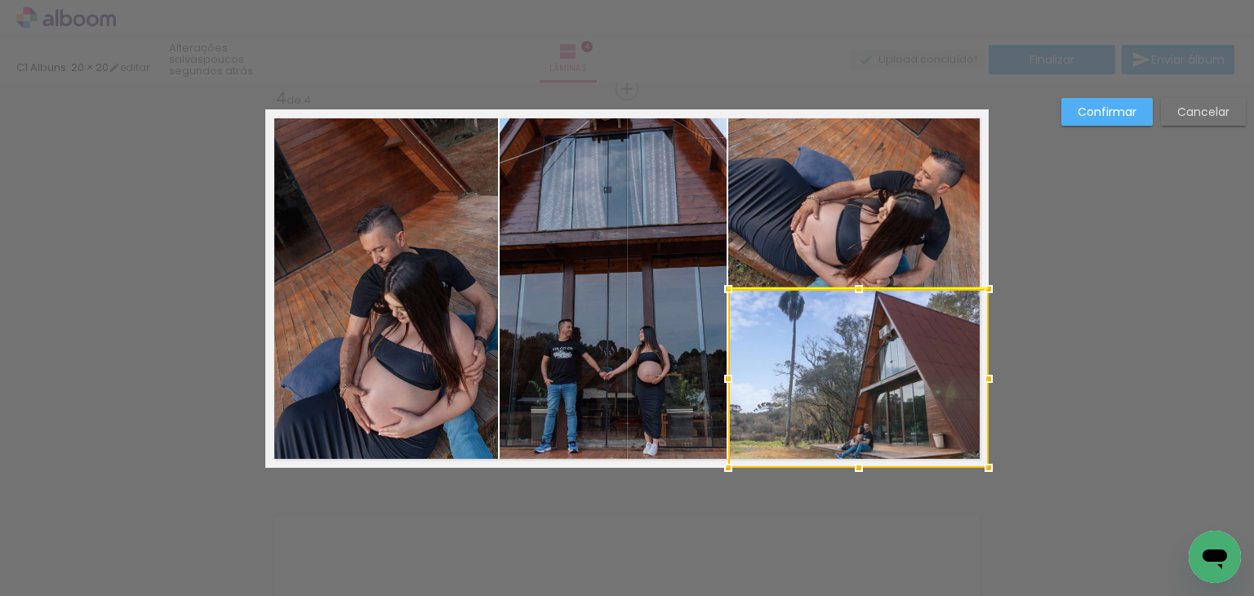
drag, startPoint x: 846, startPoint y: 363, endPoint x: 1068, endPoint y: 371, distance: 222.2
click at [0, 0] on slot "Confirmar" at bounding box center [0, 0] width 0 height 0
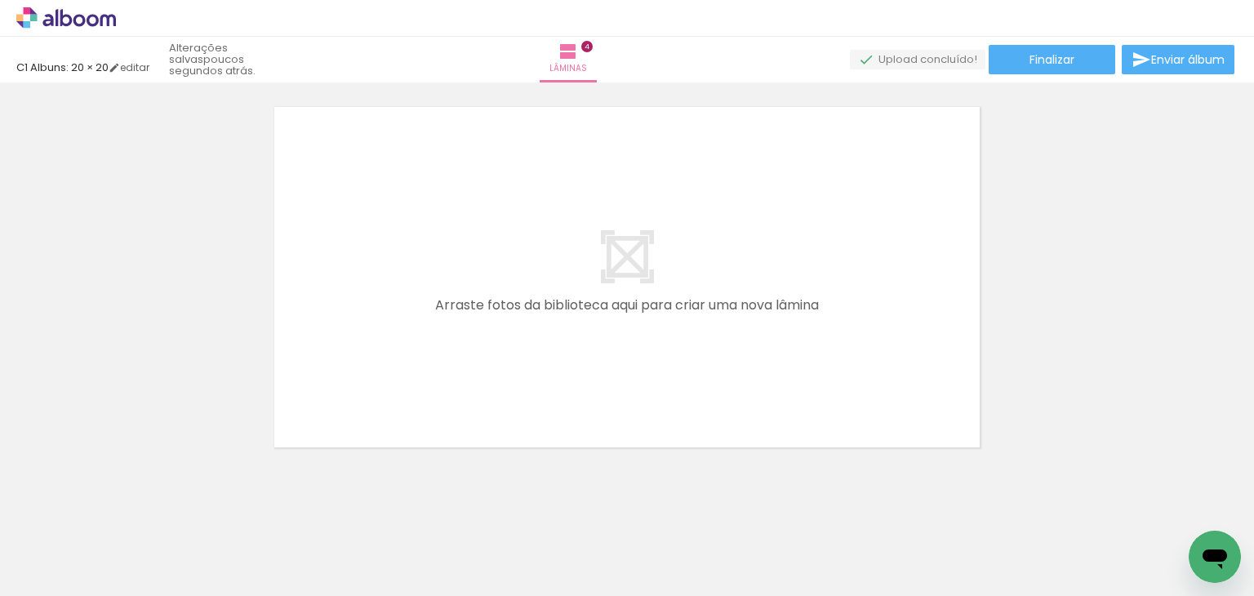
scroll to position [0, 1093]
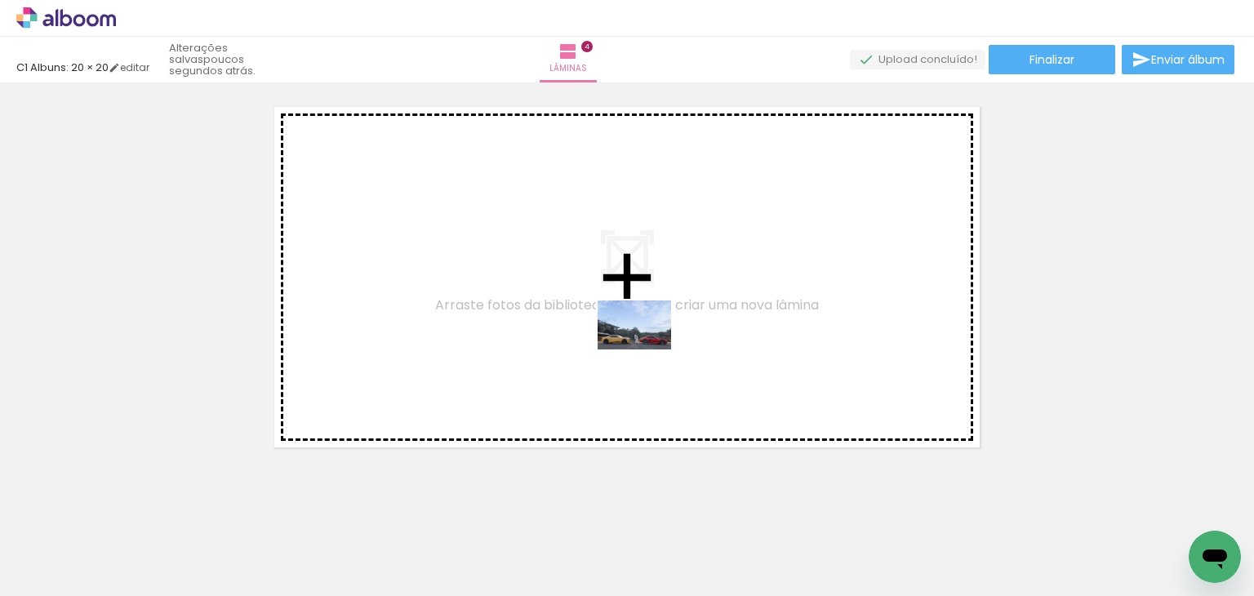
drag, startPoint x: 736, startPoint y: 551, endPoint x: 647, endPoint y: 349, distance: 220.7
click at [647, 349] on quentale-workspace at bounding box center [627, 298] width 1254 height 596
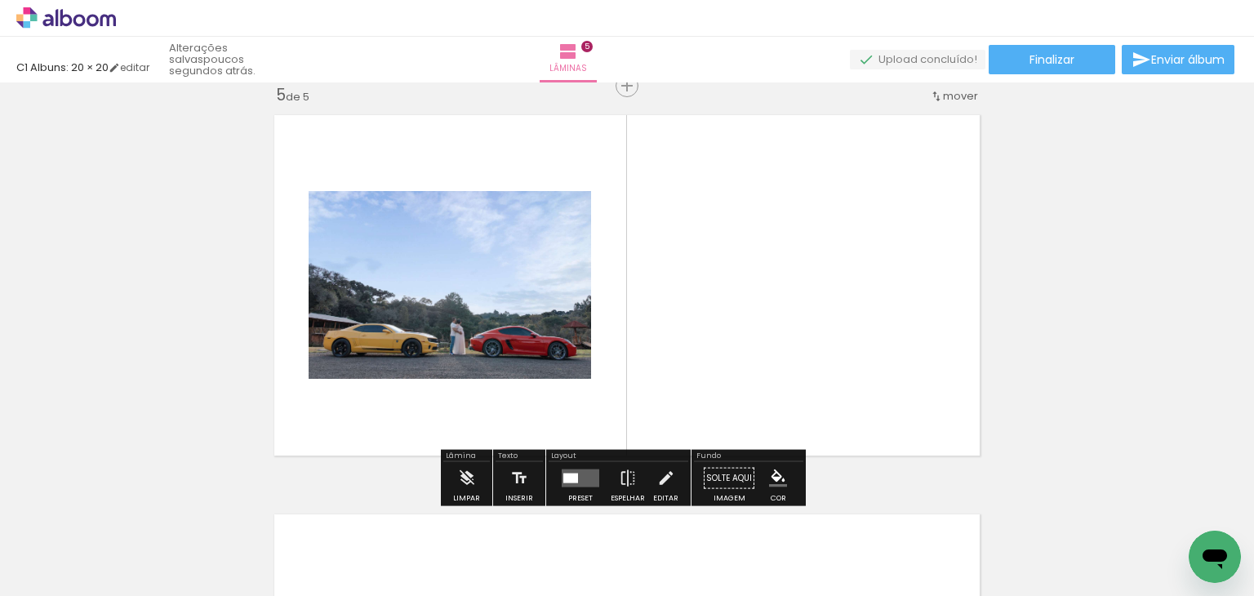
click at [647, 349] on quentale-layouter at bounding box center [626, 285] width 723 height 358
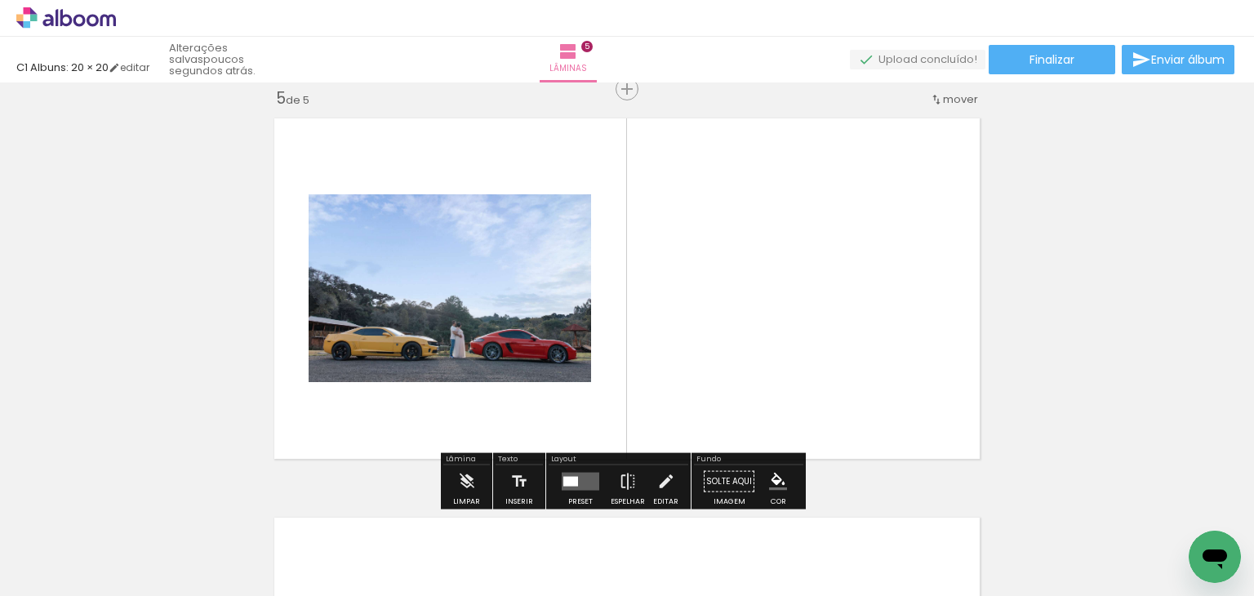
drag, startPoint x: 803, startPoint y: 563, endPoint x: 784, endPoint y: 386, distance: 178.2
click at [784, 386] on quentale-workspace at bounding box center [627, 298] width 1254 height 596
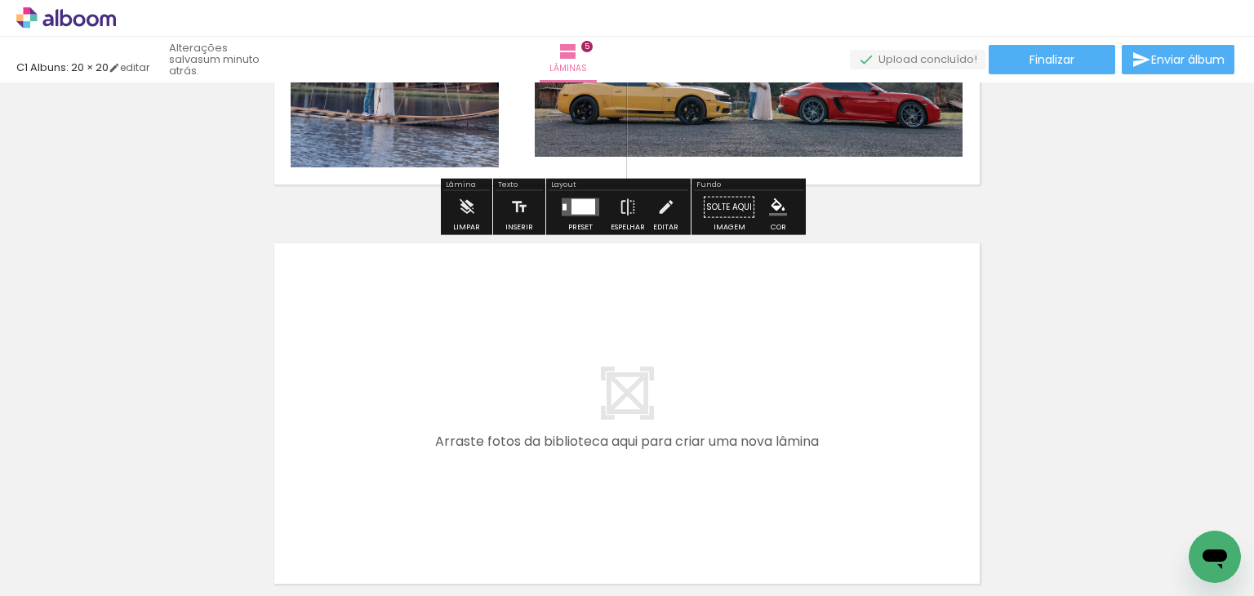
scroll to position [2000, 0]
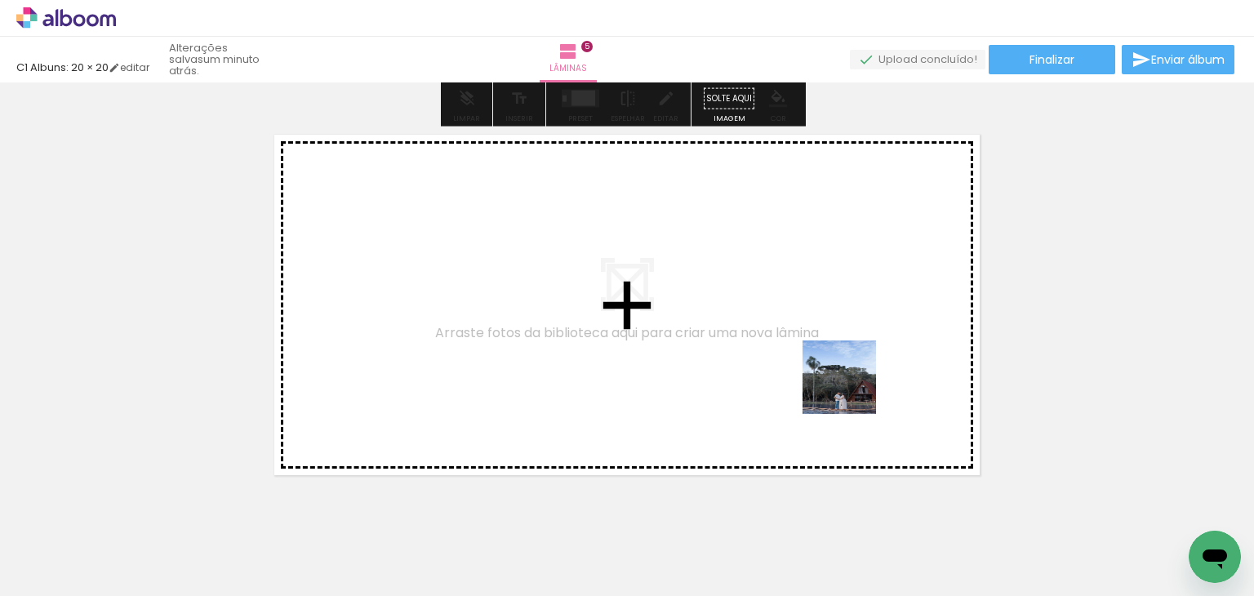
drag, startPoint x: 910, startPoint y: 567, endPoint x: 851, endPoint y: 388, distance: 188.4
click at [851, 388] on quentale-workspace at bounding box center [627, 298] width 1254 height 596
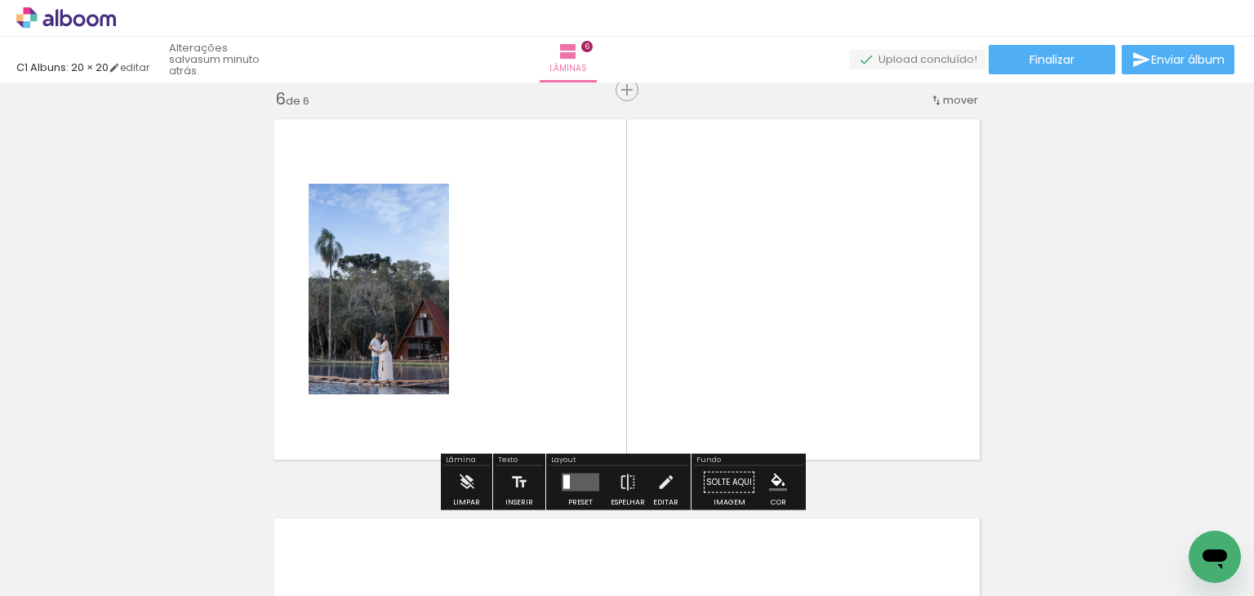
scroll to position [2016, 0]
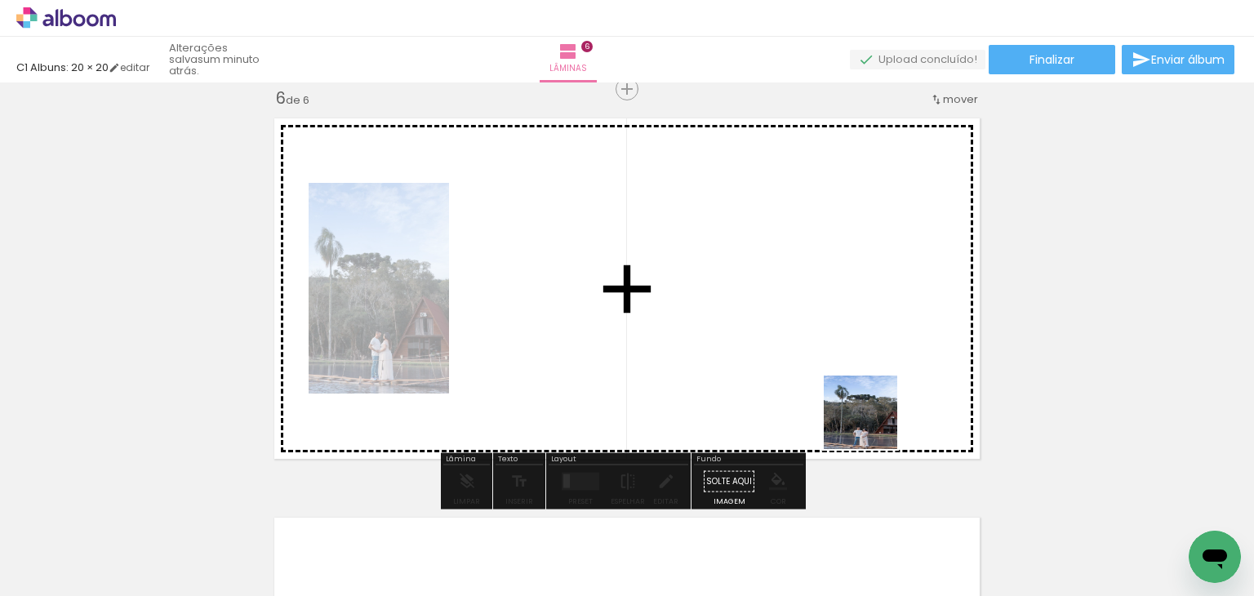
drag, startPoint x: 873, startPoint y: 424, endPoint x: 806, endPoint y: 358, distance: 94.1
click at [806, 358] on quentale-workspace at bounding box center [627, 298] width 1254 height 596
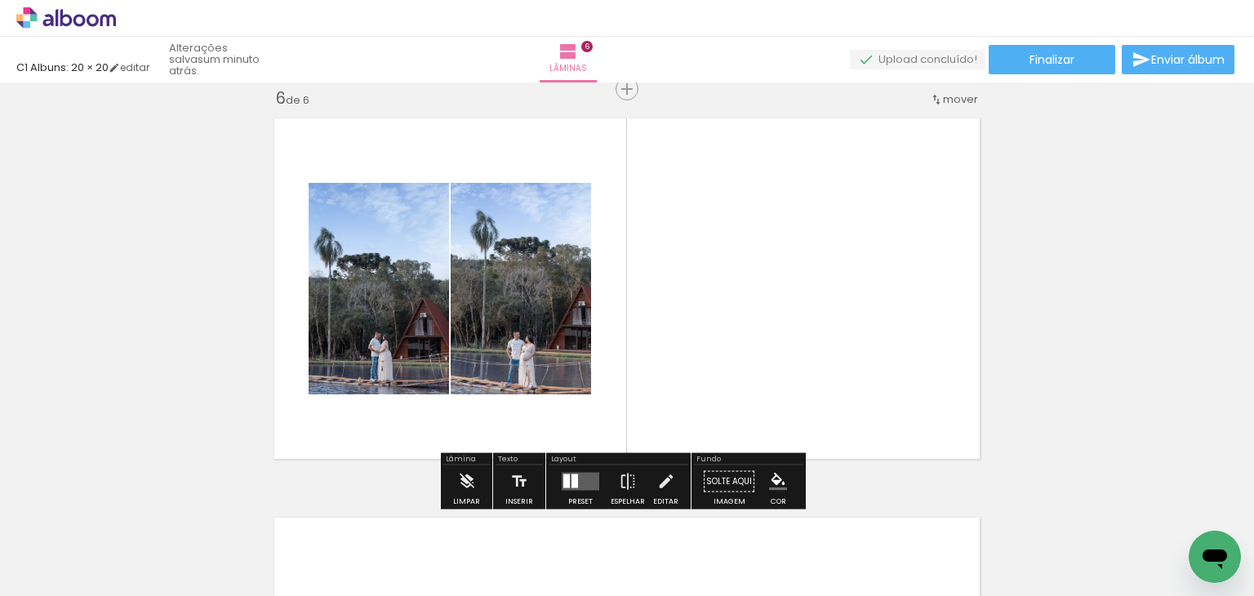
scroll to position [0, 1338]
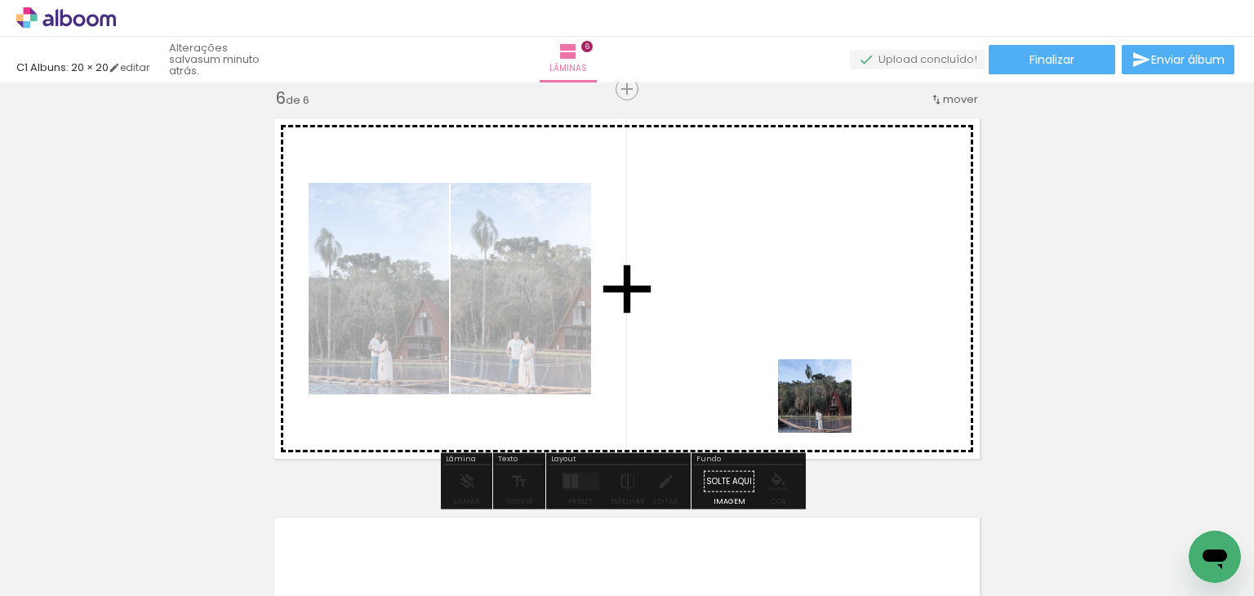
drag, startPoint x: 842, startPoint y: 545, endPoint x: 826, endPoint y: 400, distance: 146.2
click at [826, 400] on quentale-workspace at bounding box center [627, 298] width 1254 height 596
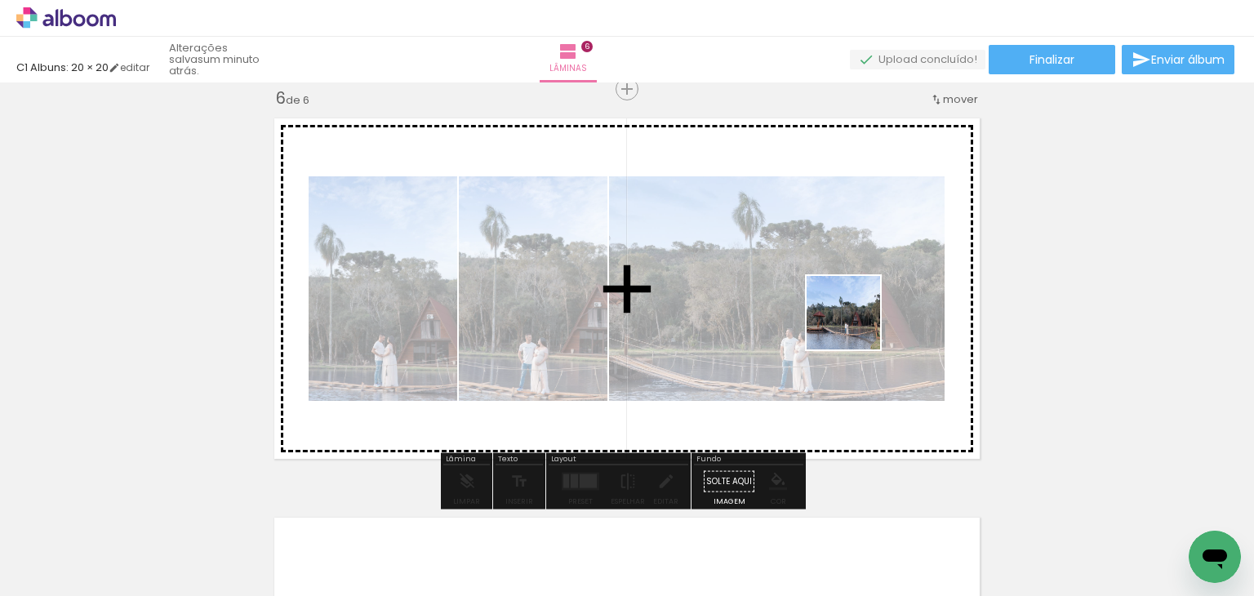
drag, startPoint x: 953, startPoint y: 568, endPoint x: 855, endPoint y: 324, distance: 263.0
click at [855, 324] on quentale-workspace at bounding box center [627, 298] width 1254 height 596
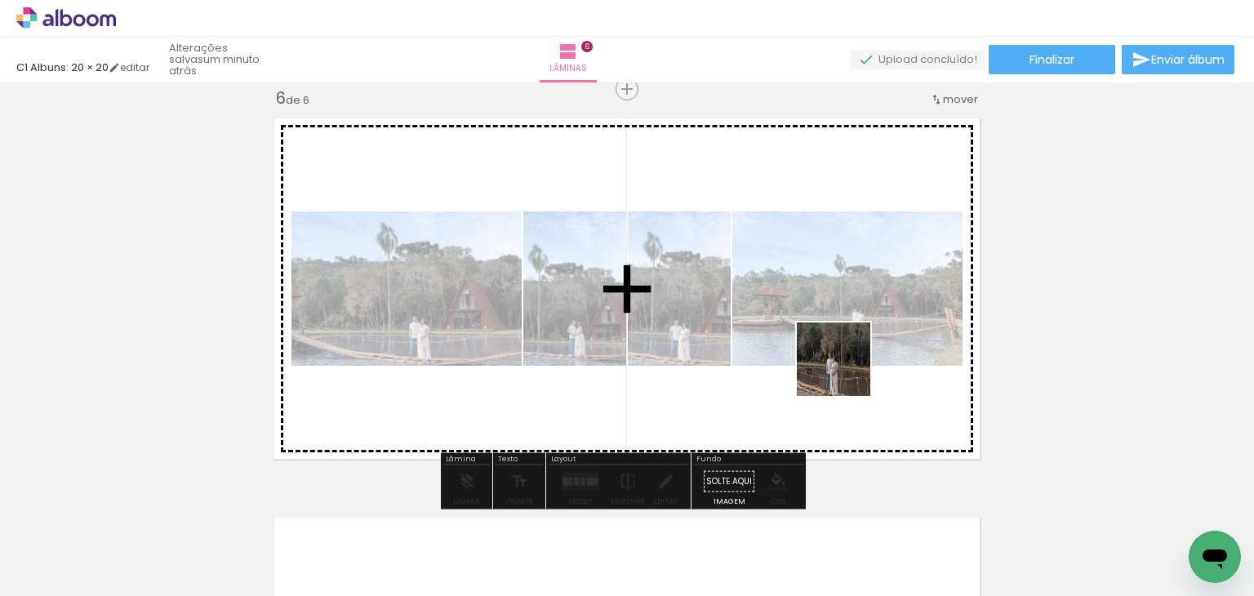
drag, startPoint x: 1015, startPoint y: 564, endPoint x: 842, endPoint y: 367, distance: 263.2
click at [842, 367] on quentale-workspace at bounding box center [627, 298] width 1254 height 596
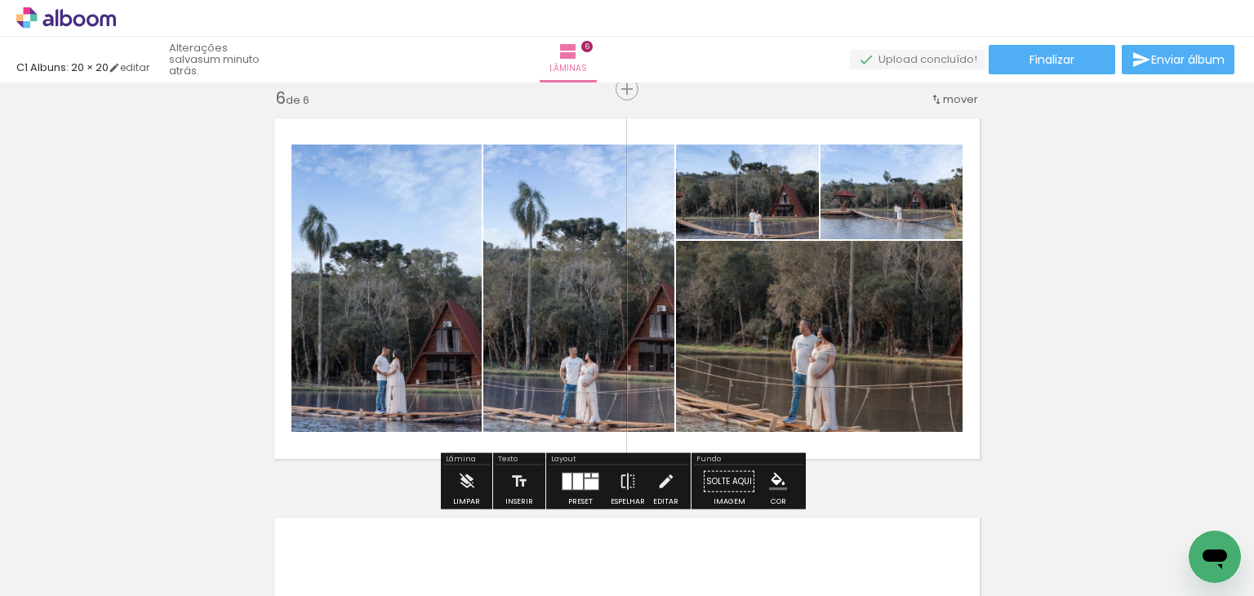
scroll to position [0, 1848]
drag, startPoint x: 869, startPoint y: 239, endPoint x: 855, endPoint y: 351, distance: 112.6
click at [855, 351] on quentale-layouter at bounding box center [626, 288] width 723 height 358
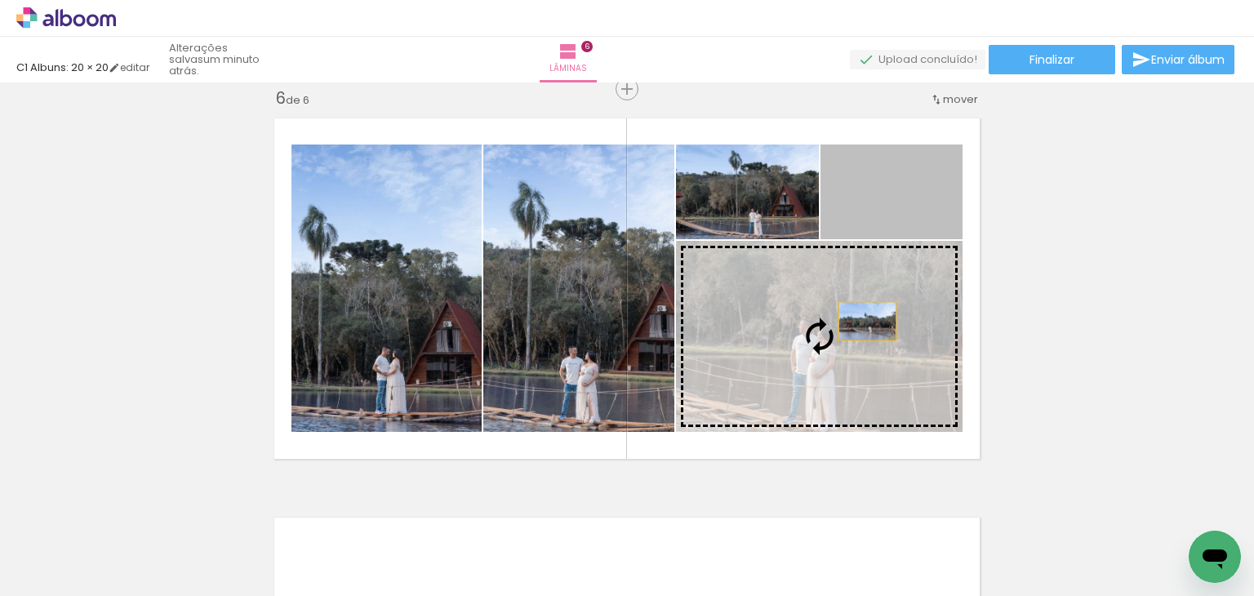
drag, startPoint x: 884, startPoint y: 216, endPoint x: 858, endPoint y: 326, distance: 113.3
click at [0, 0] on slot at bounding box center [0, 0] width 0 height 0
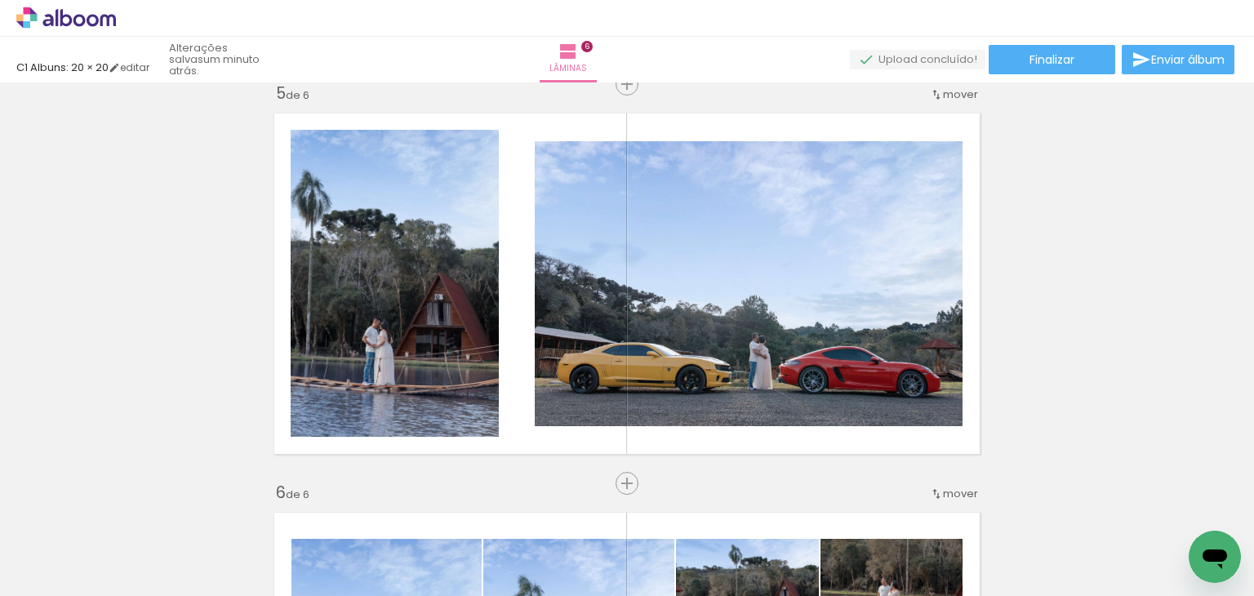
scroll to position [1621, 0]
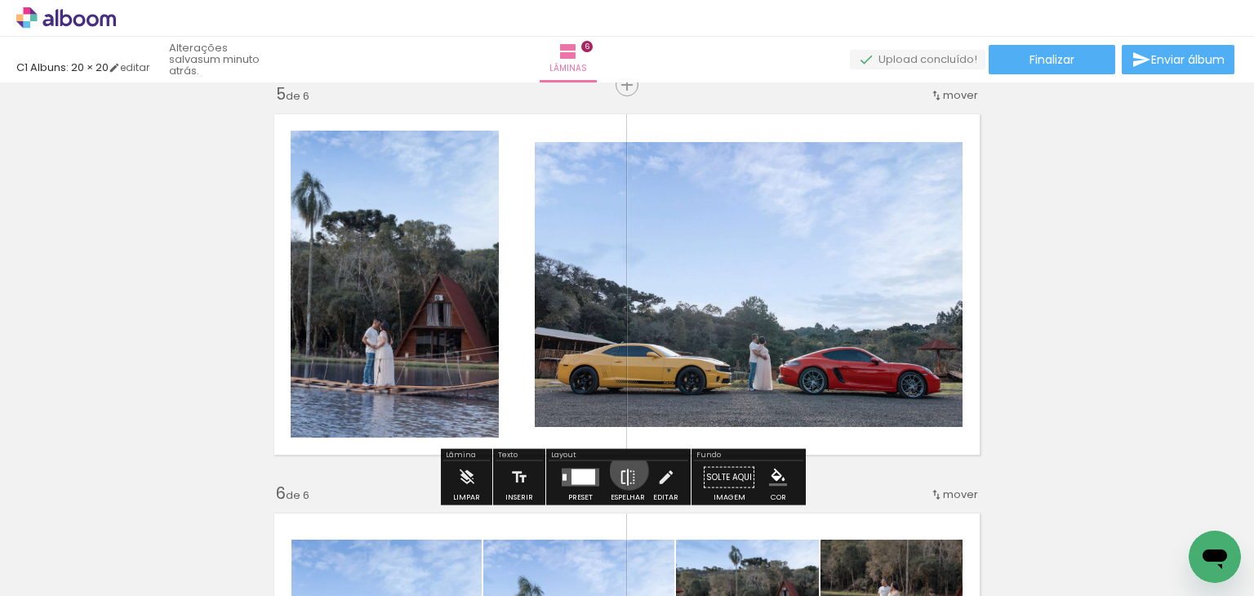
click at [625, 470] on iron-icon at bounding box center [628, 477] width 18 height 33
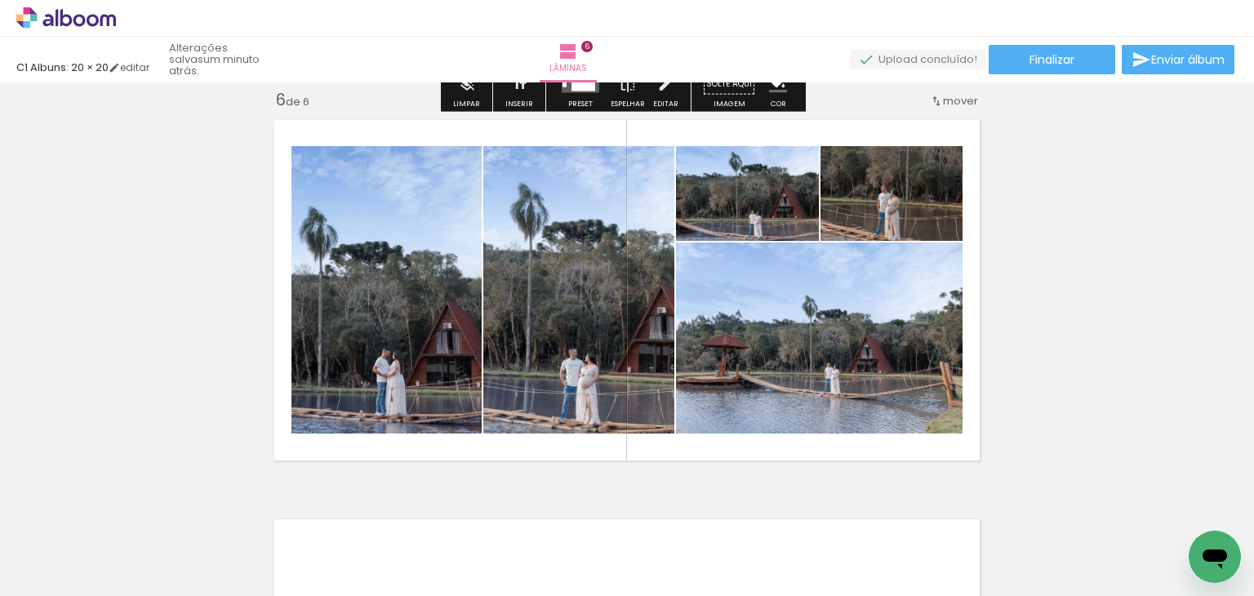
scroll to position [2016, 0]
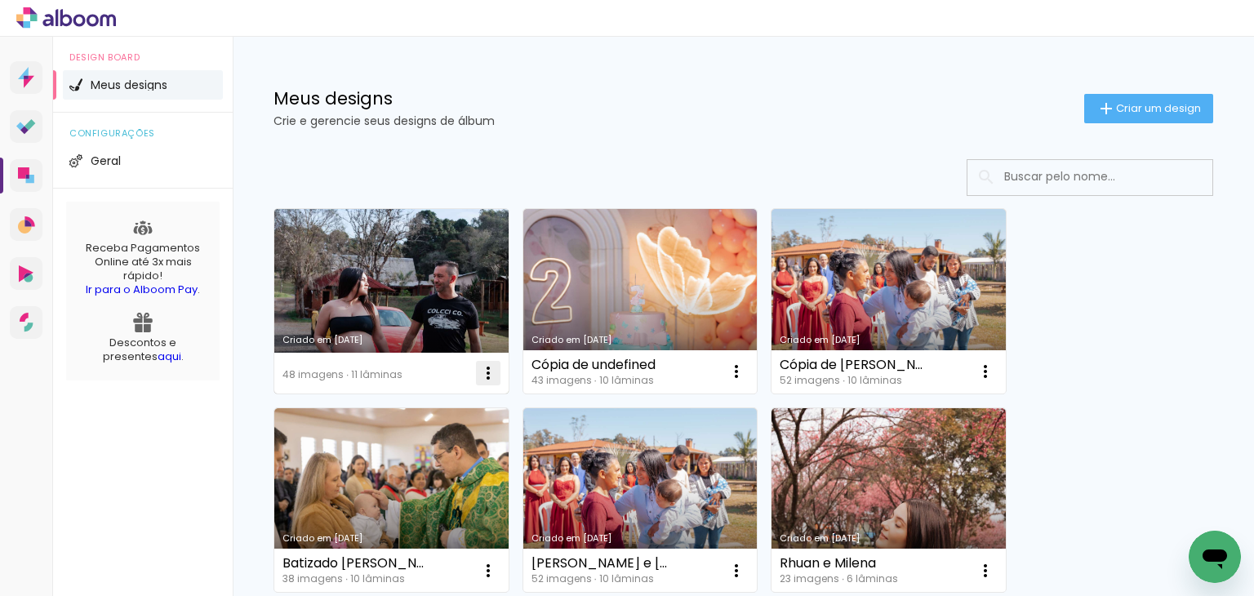
click at [490, 375] on iron-icon at bounding box center [488, 373] width 20 height 20
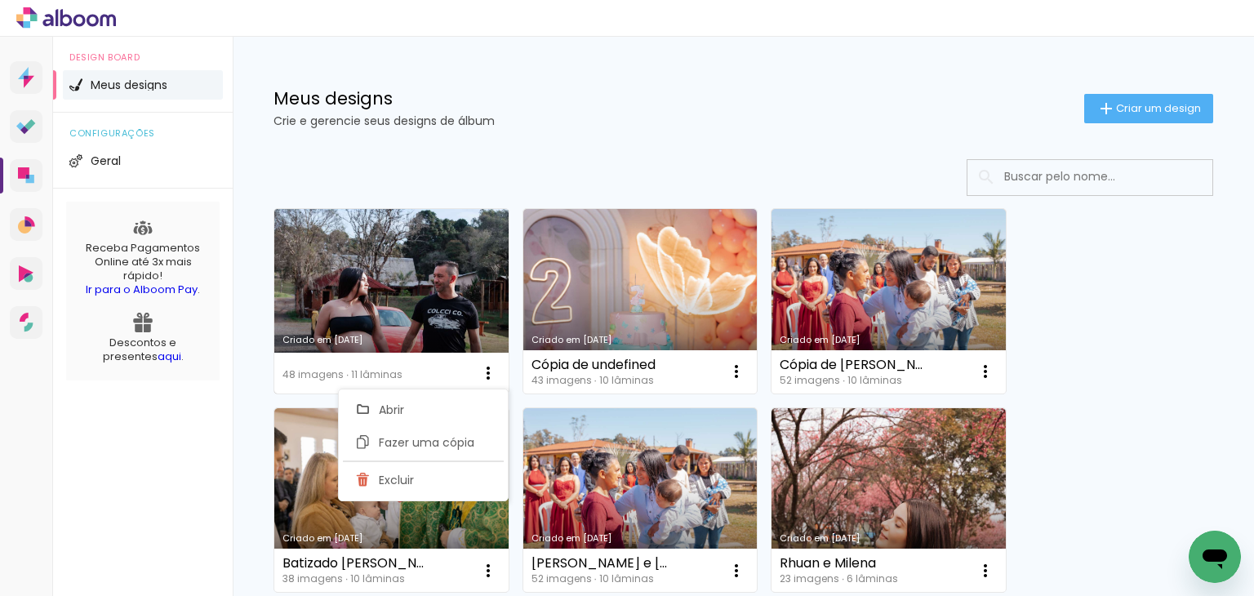
click at [433, 268] on link "Criado em [DATE]" at bounding box center [391, 301] width 234 height 184
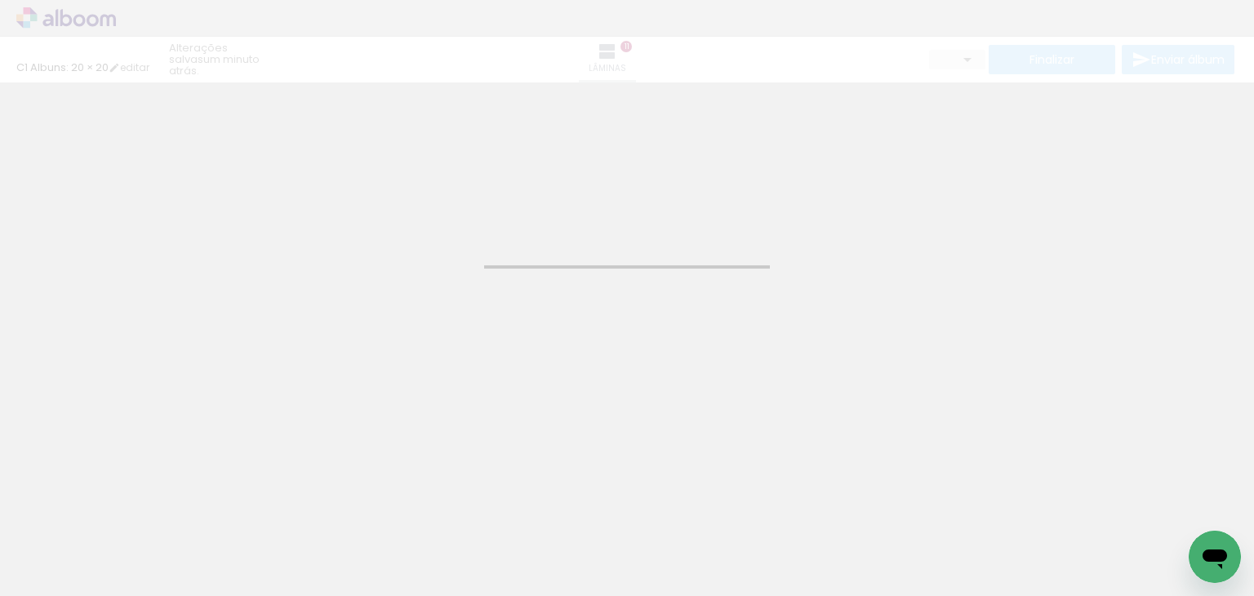
type input "1"
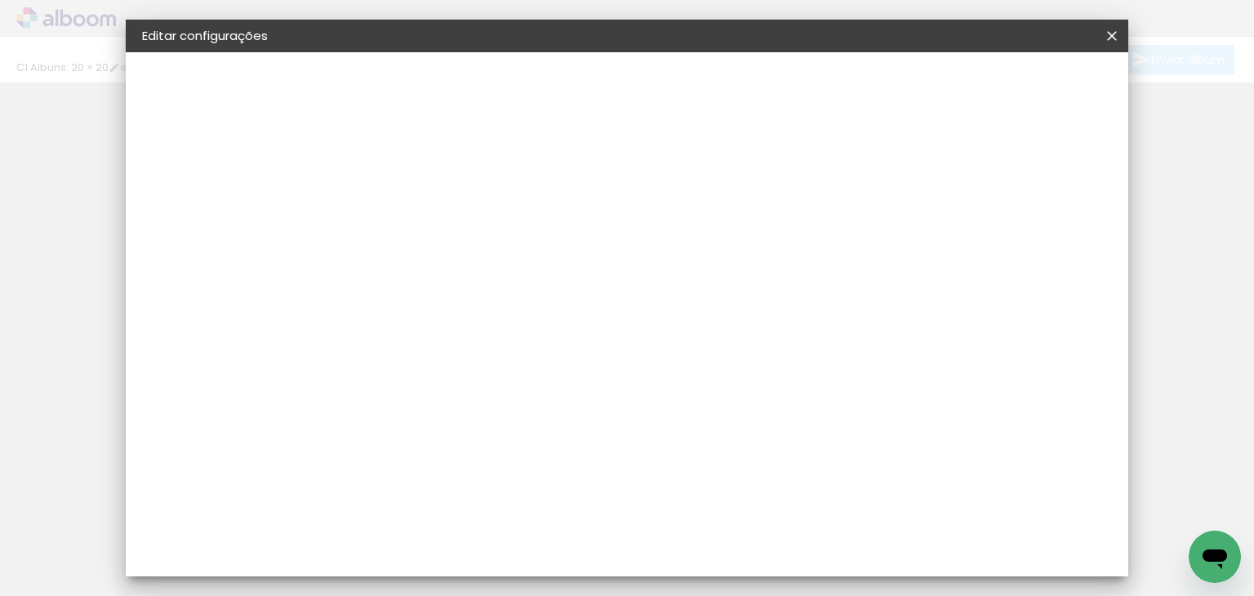
type input "1"
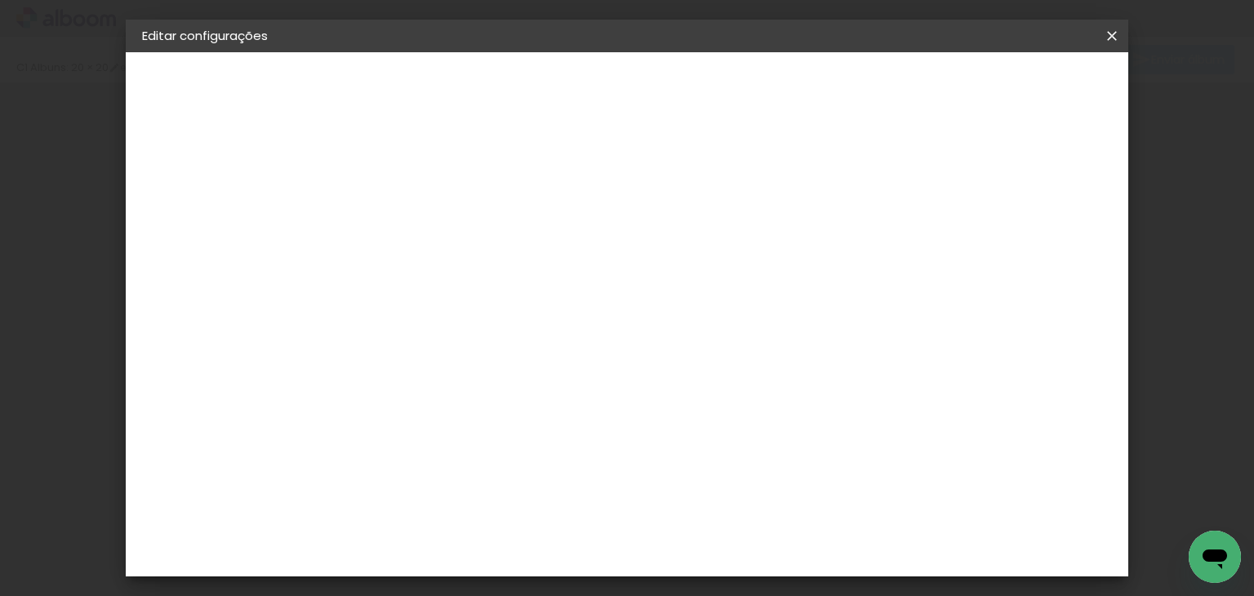
click at [1117, 25] on paper-icon-button at bounding box center [1111, 35] width 33 height 29
click at [1113, 45] on paper-icon-button at bounding box center [1111, 35] width 33 height 29
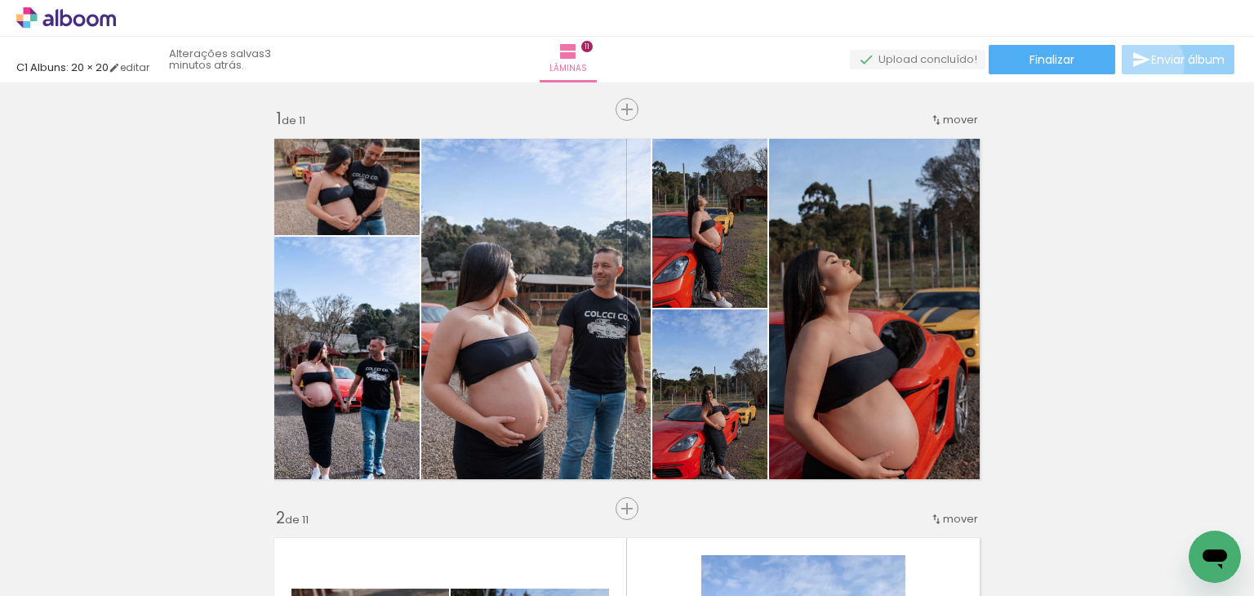
click at [1145, 64] on iron-icon at bounding box center [1141, 60] width 20 height 20
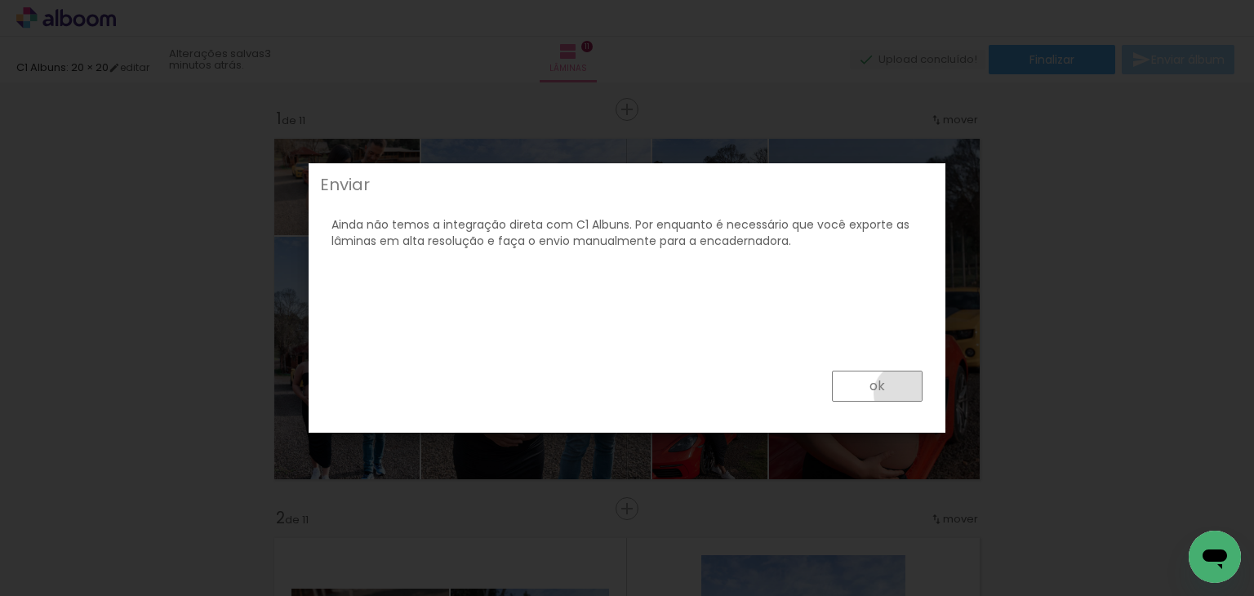
click at [904, 393] on paper-button "ok" at bounding box center [877, 386] width 91 height 31
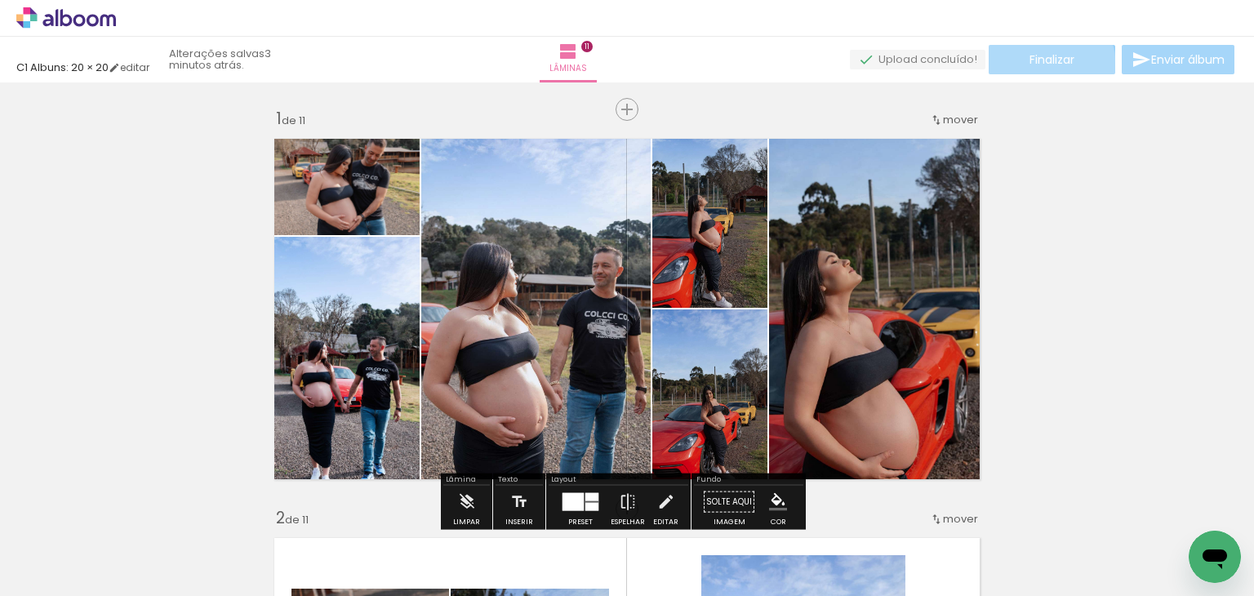
click at [1037, 67] on paper-button "Finalizar" at bounding box center [1052, 59] width 127 height 29
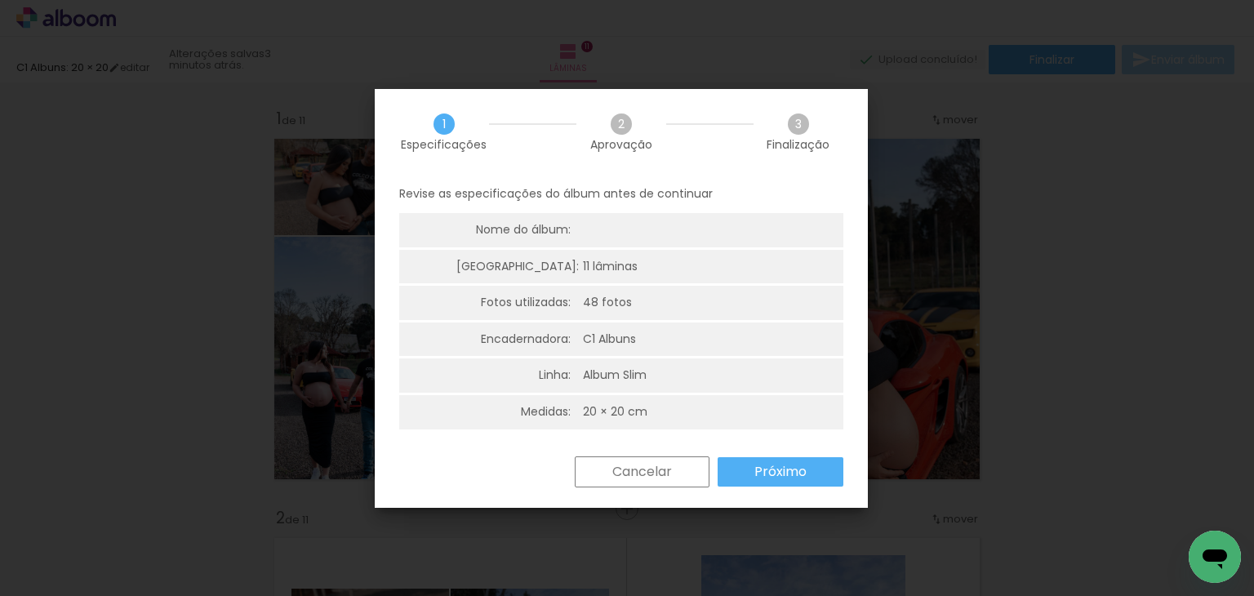
click at [0, 0] on slot "Próximo" at bounding box center [0, 0] width 0 height 0
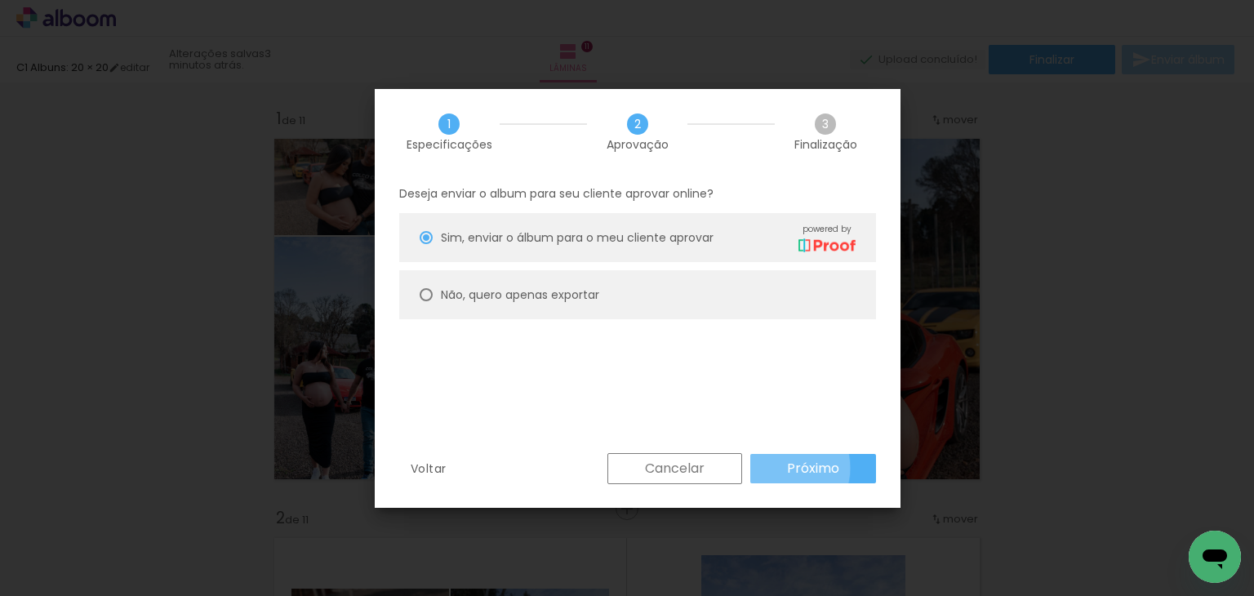
click at [781, 468] on paper-button "Próximo" at bounding box center [813, 468] width 126 height 29
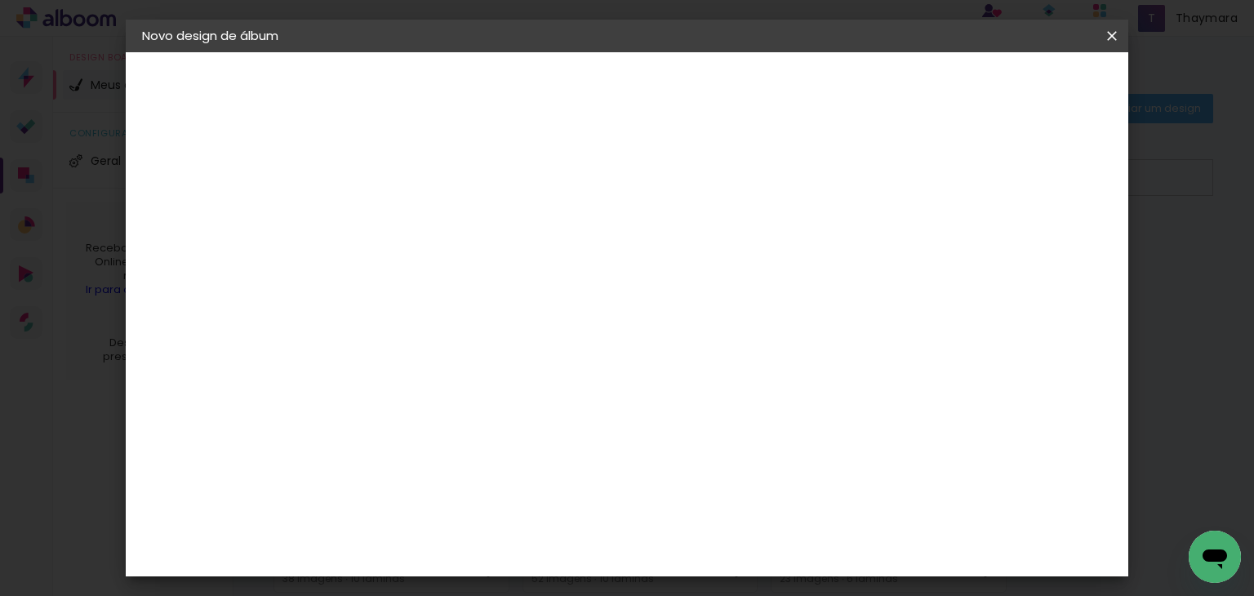
click at [1110, 24] on paper-icon-button at bounding box center [1111, 35] width 33 height 29
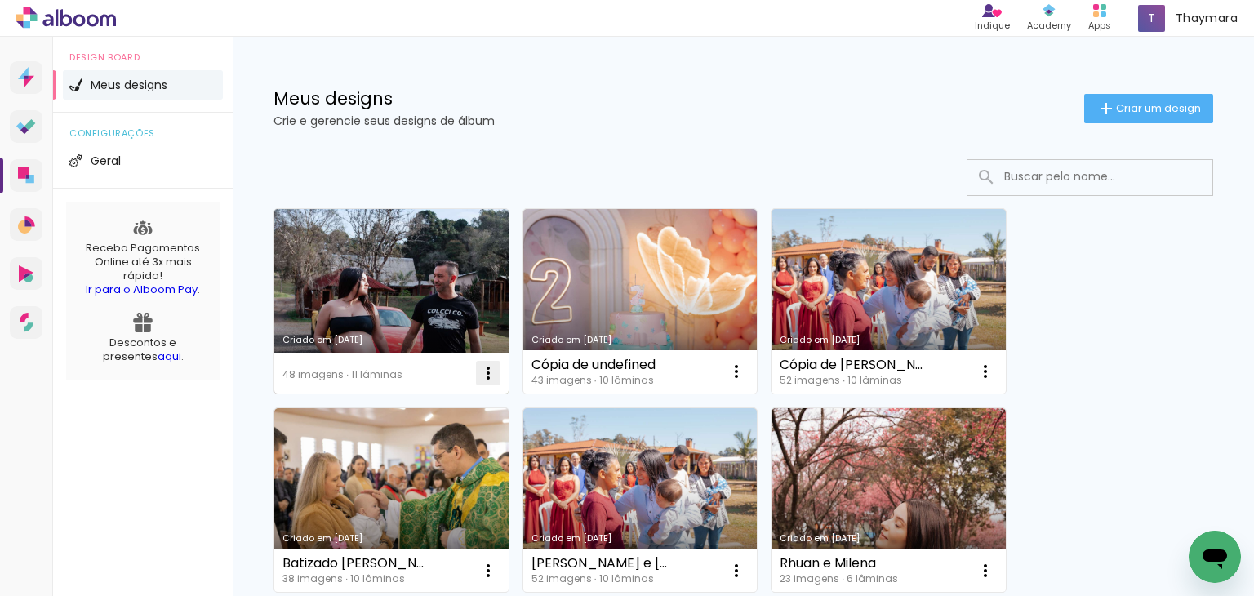
click at [491, 367] on iron-icon at bounding box center [488, 373] width 20 height 20
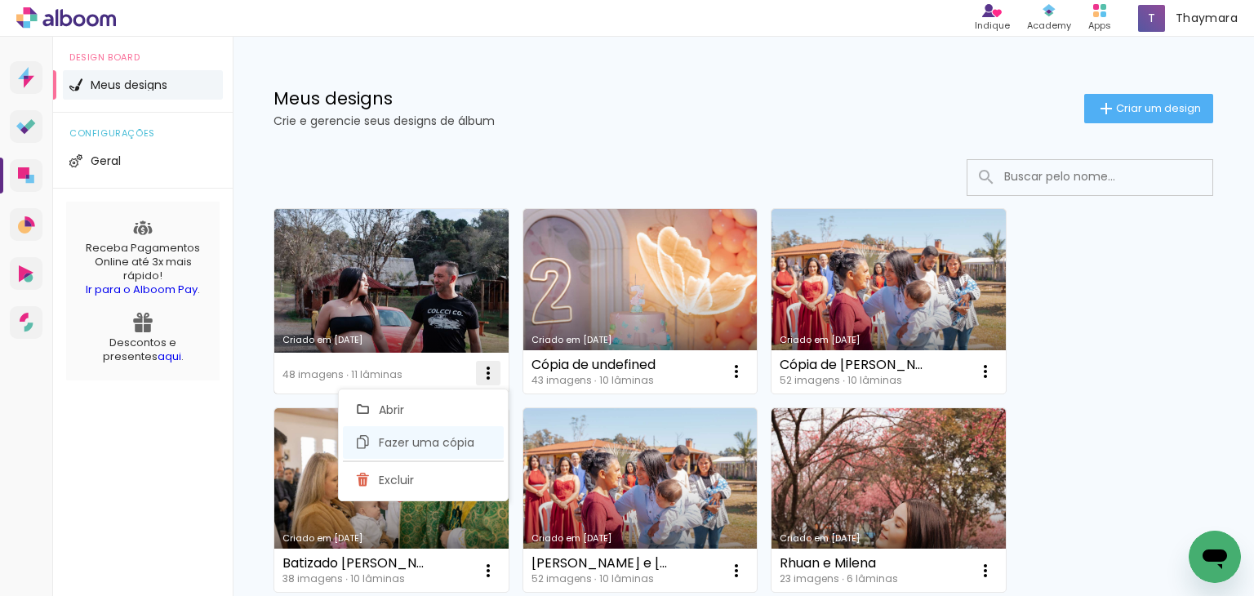
click at [458, 437] on span "Fazer uma cópia" at bounding box center [427, 442] width 96 height 11
type input "Cópia de undefined"
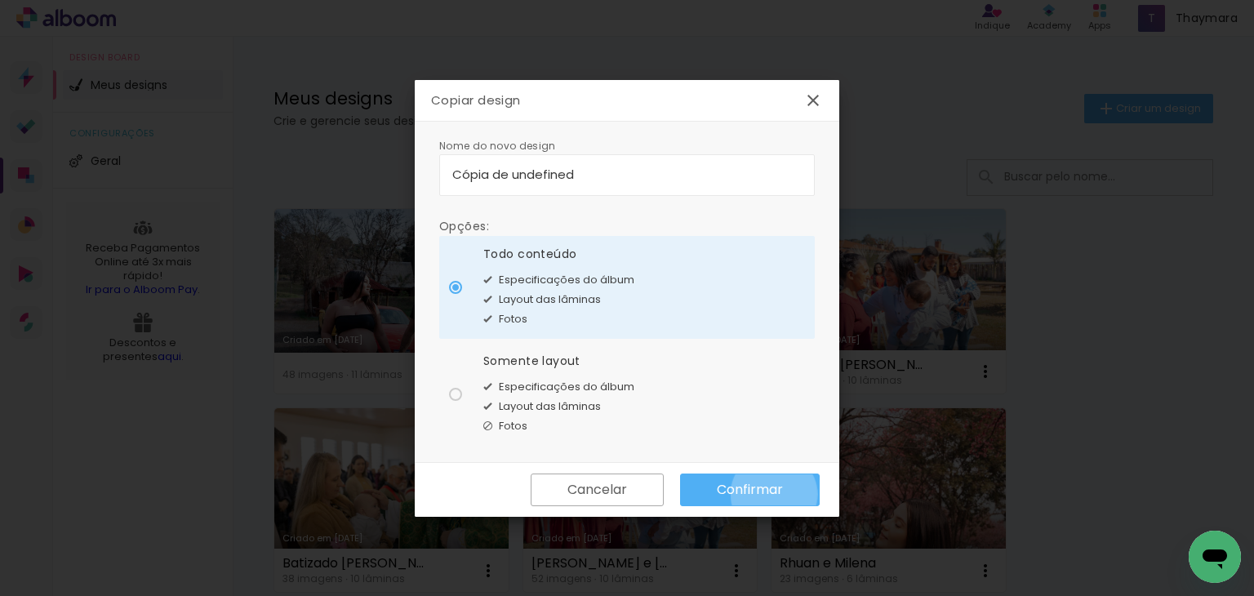
click at [0, 0] on slot "Confirmar" at bounding box center [0, 0] width 0 height 0
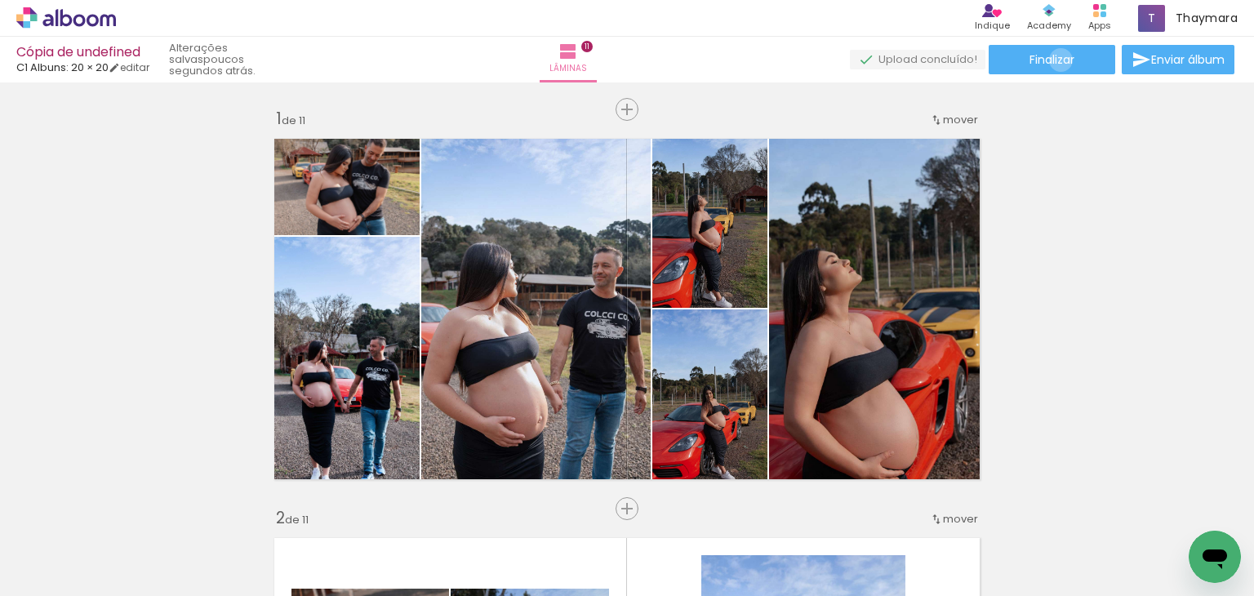
click at [1055, 60] on span "Finalizar" at bounding box center [1051, 59] width 45 height 11
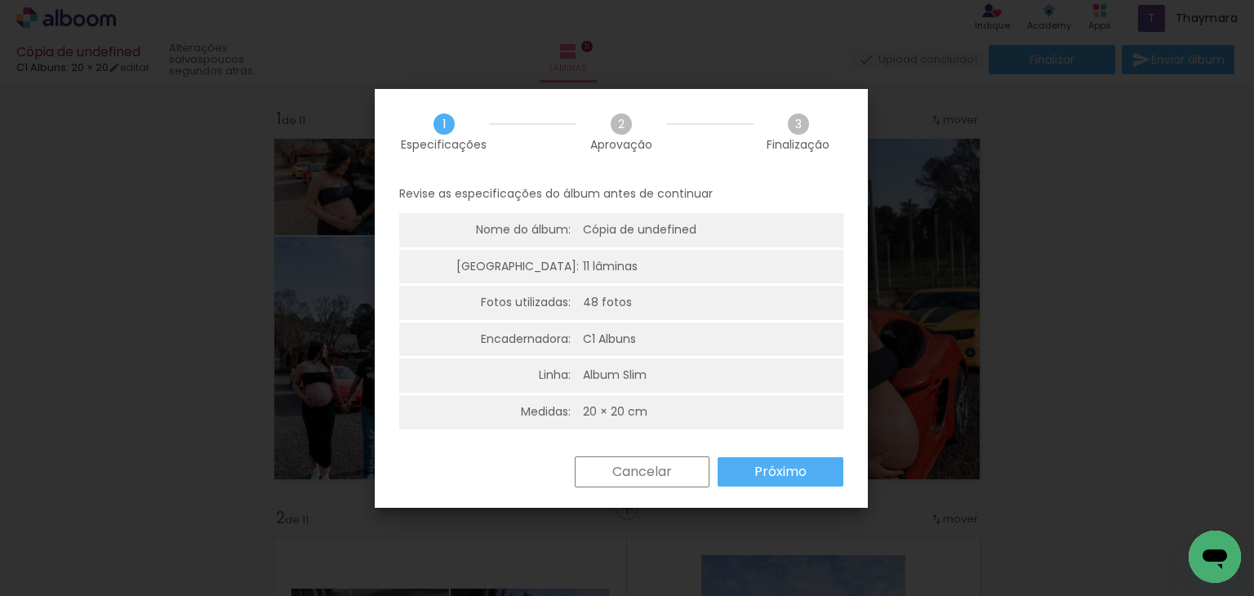
click at [656, 483] on paper-button "Cancelar" at bounding box center [642, 471] width 135 height 31
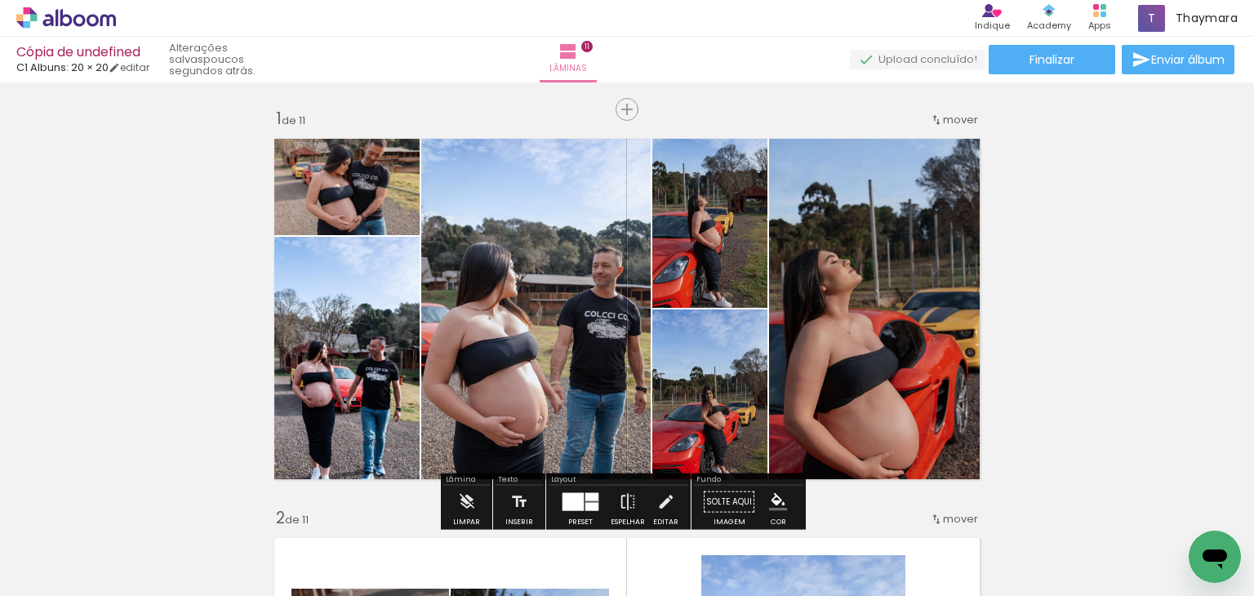
click at [141, 48] on div "Cópia de undefined" at bounding box center [82, 54] width 133 height 16
click at [140, 64] on link "editar" at bounding box center [129, 67] width 41 height 14
type input "1"
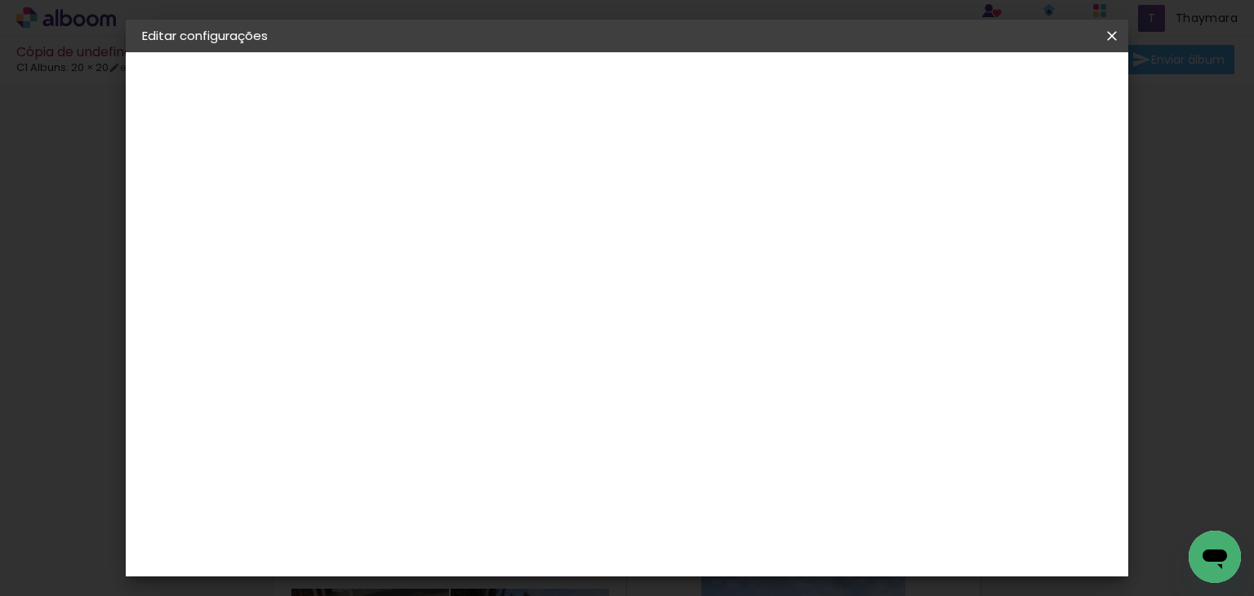
click at [1115, 32] on iron-icon at bounding box center [1112, 36] width 20 height 16
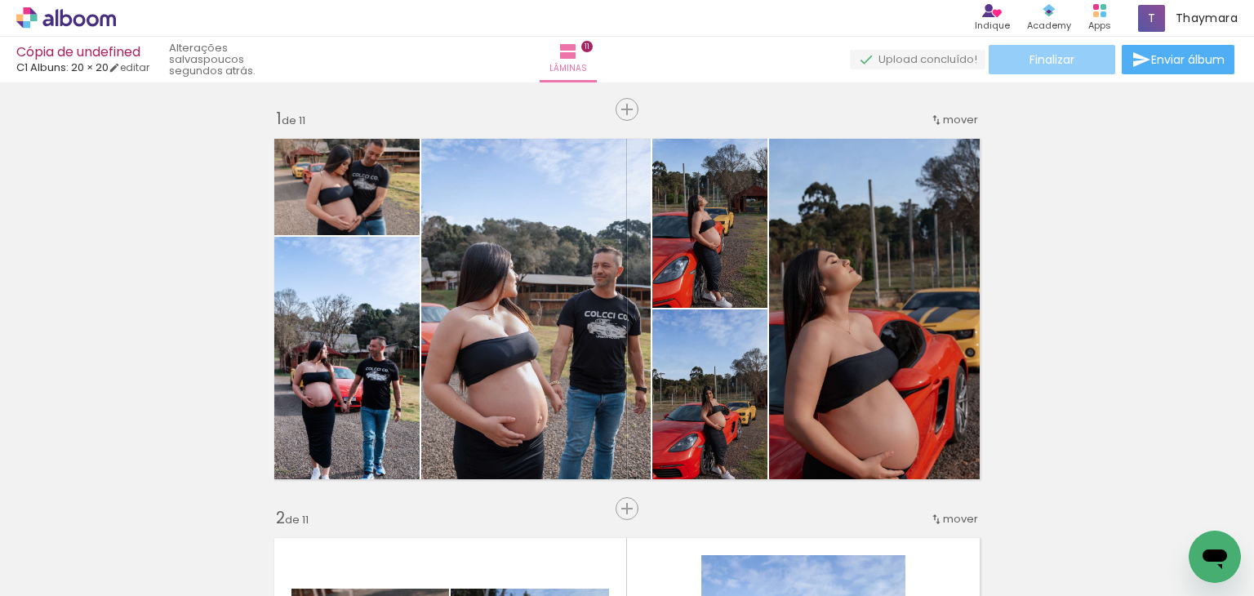
click at [1035, 69] on paper-button "Finalizar" at bounding box center [1052, 59] width 127 height 29
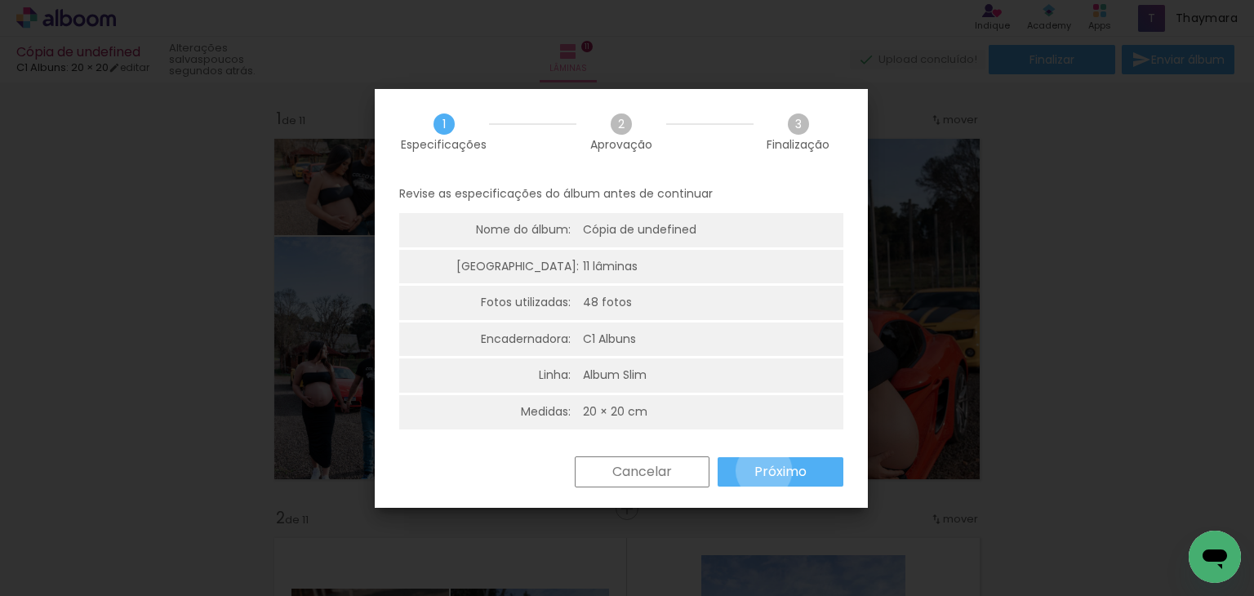
click at [0, 0] on slot "Próximo" at bounding box center [0, 0] width 0 height 0
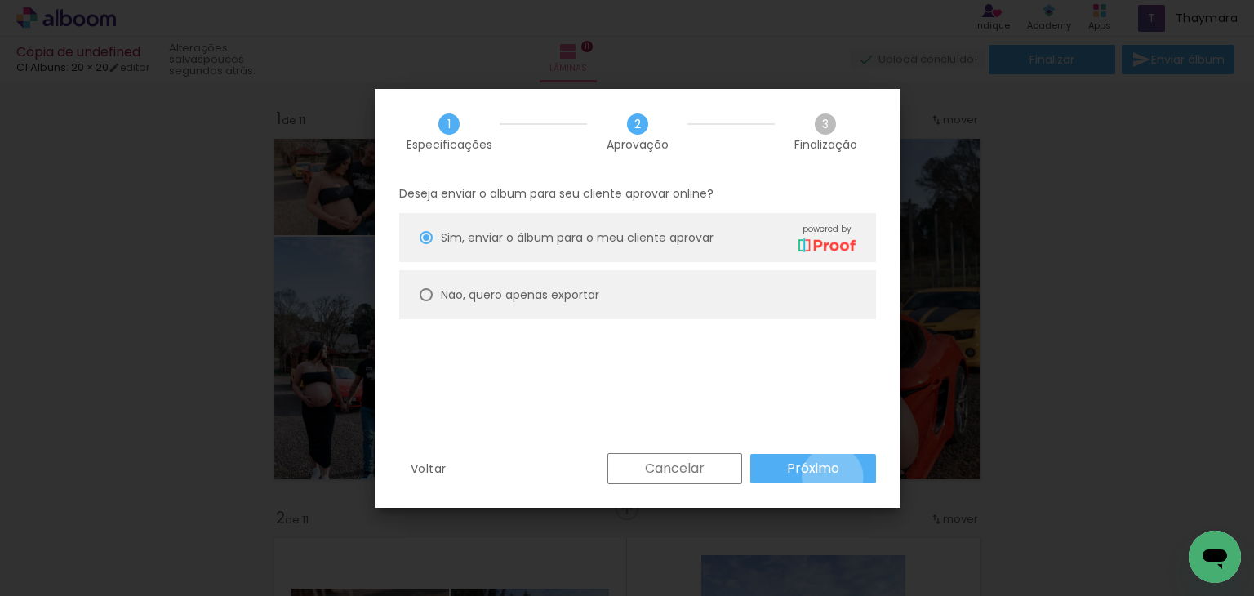
click at [0, 0] on slot "Próximo" at bounding box center [0, 0] width 0 height 0
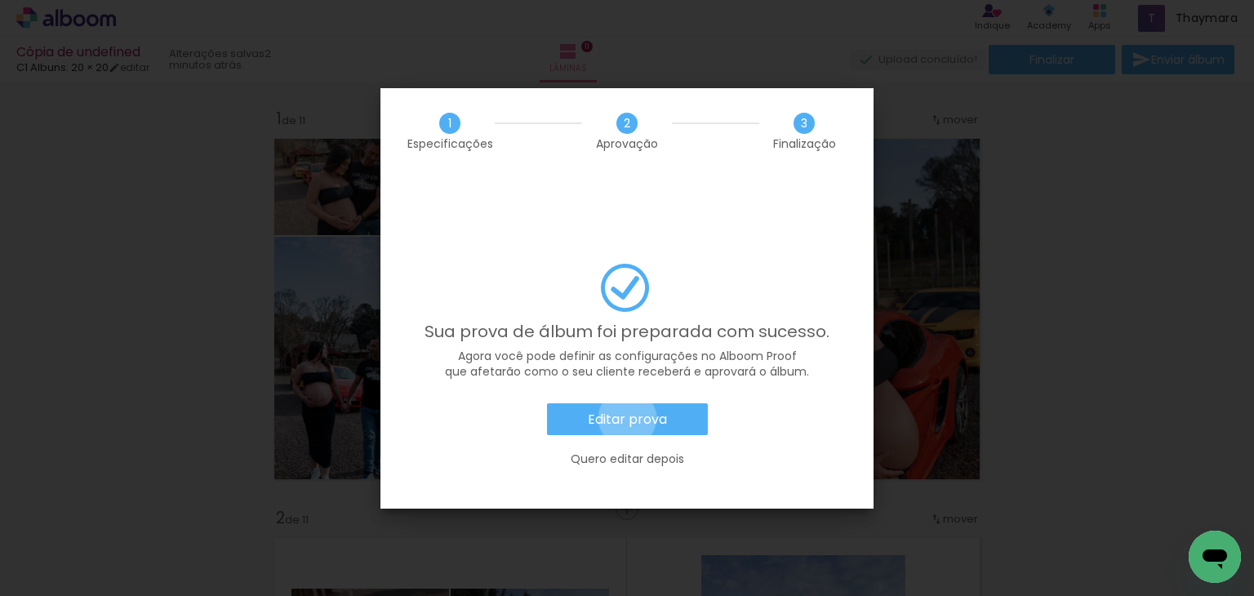
click at [0, 0] on slot "Editar prova" at bounding box center [0, 0] width 0 height 0
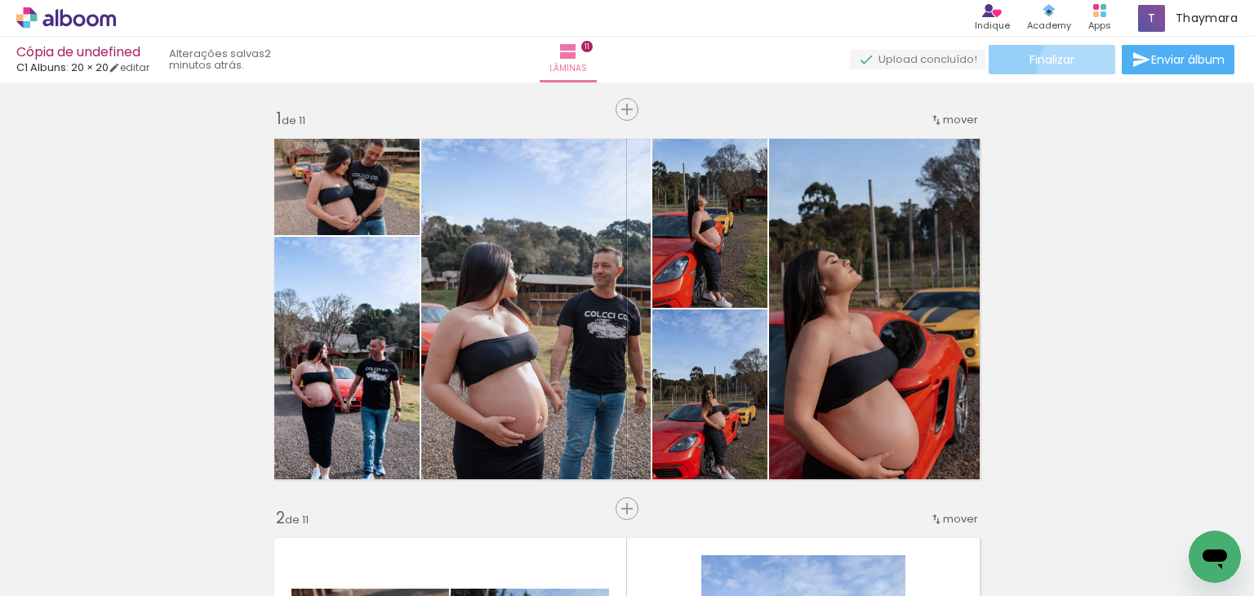
click at [1074, 69] on paper-button "Finalizar" at bounding box center [1052, 59] width 127 height 29
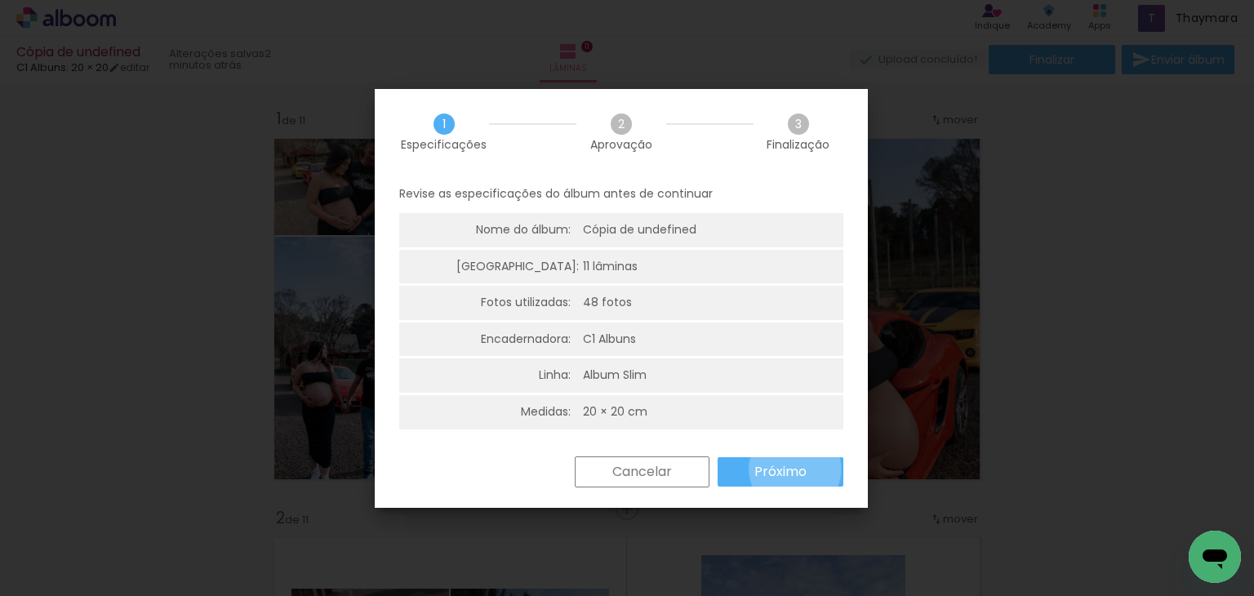
click at [0, 0] on slot "Próximo" at bounding box center [0, 0] width 0 height 0
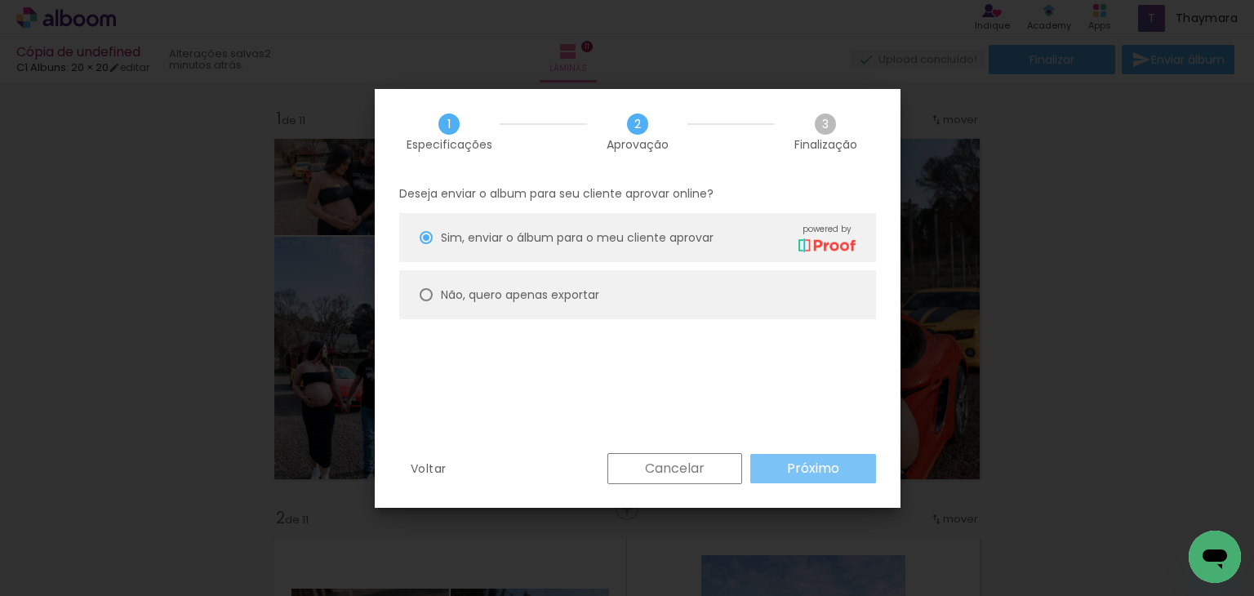
click at [0, 0] on slot "Próximo" at bounding box center [0, 0] width 0 height 0
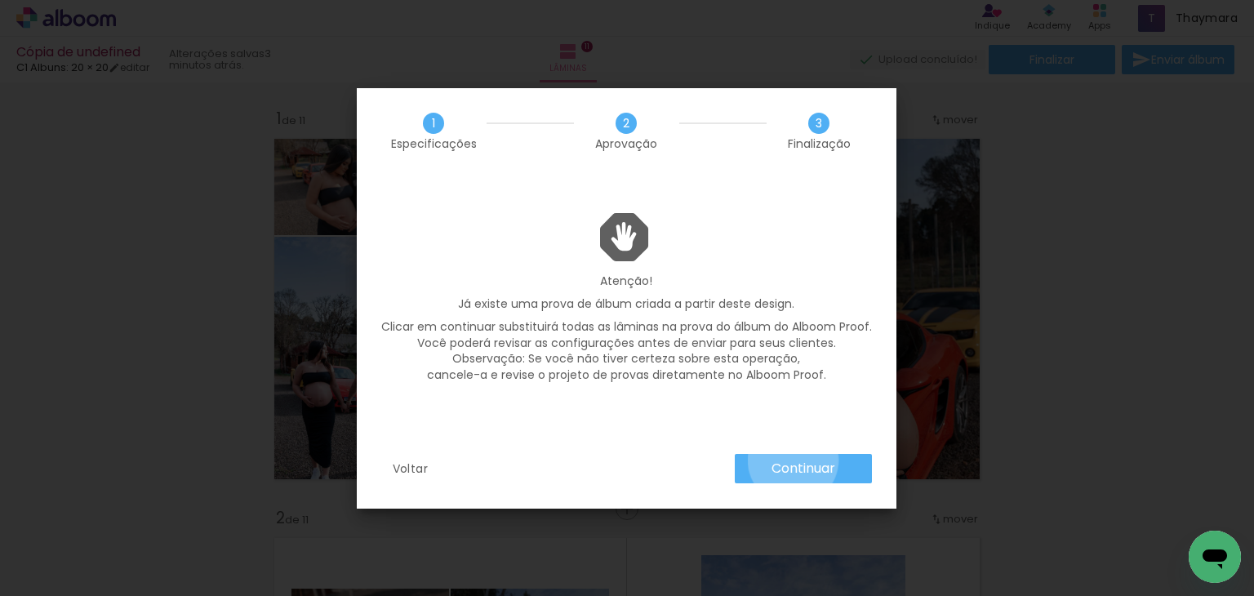
click at [0, 0] on slot "Continuar" at bounding box center [0, 0] width 0 height 0
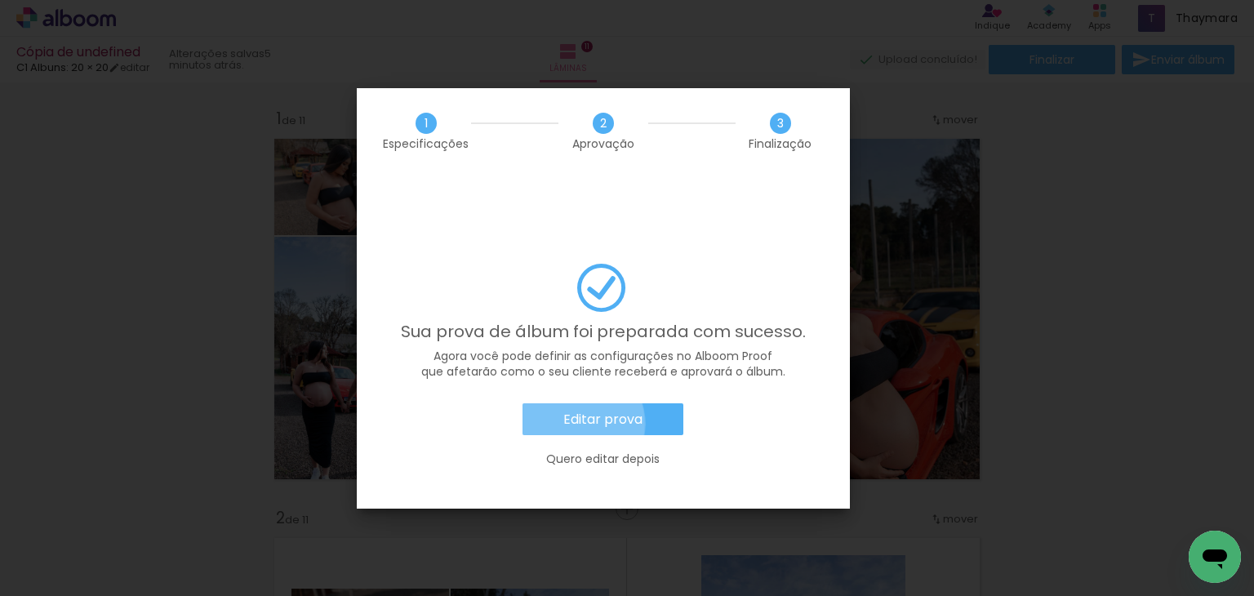
click at [0, 0] on slot "Editar prova" at bounding box center [0, 0] width 0 height 0
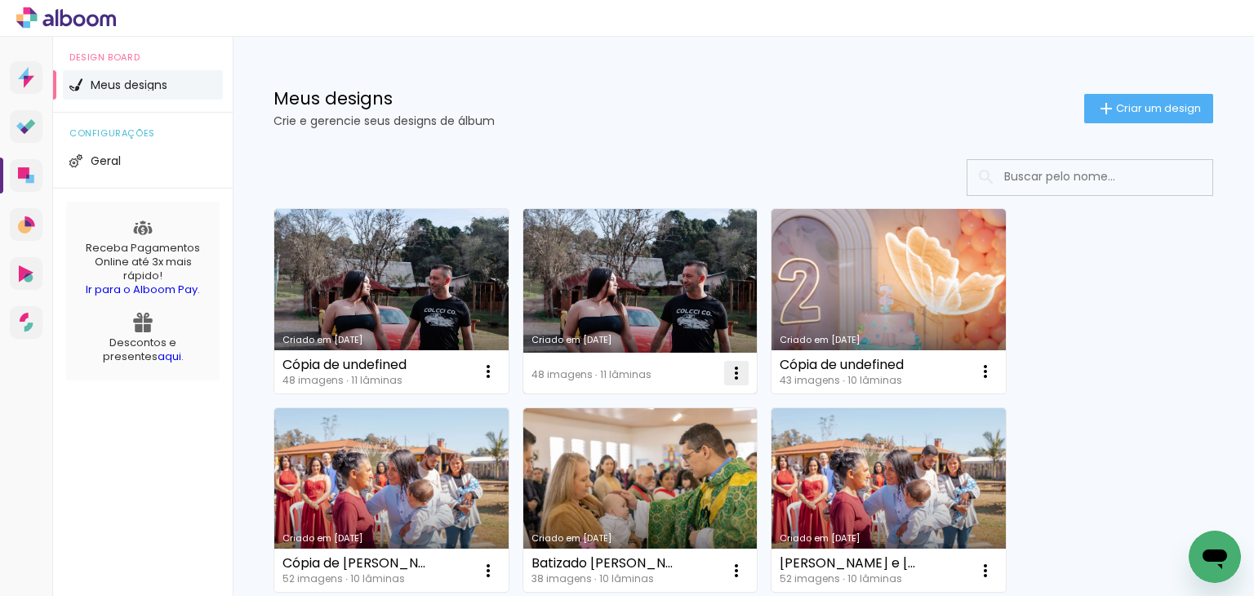
click at [728, 365] on iron-icon at bounding box center [737, 373] width 20 height 20
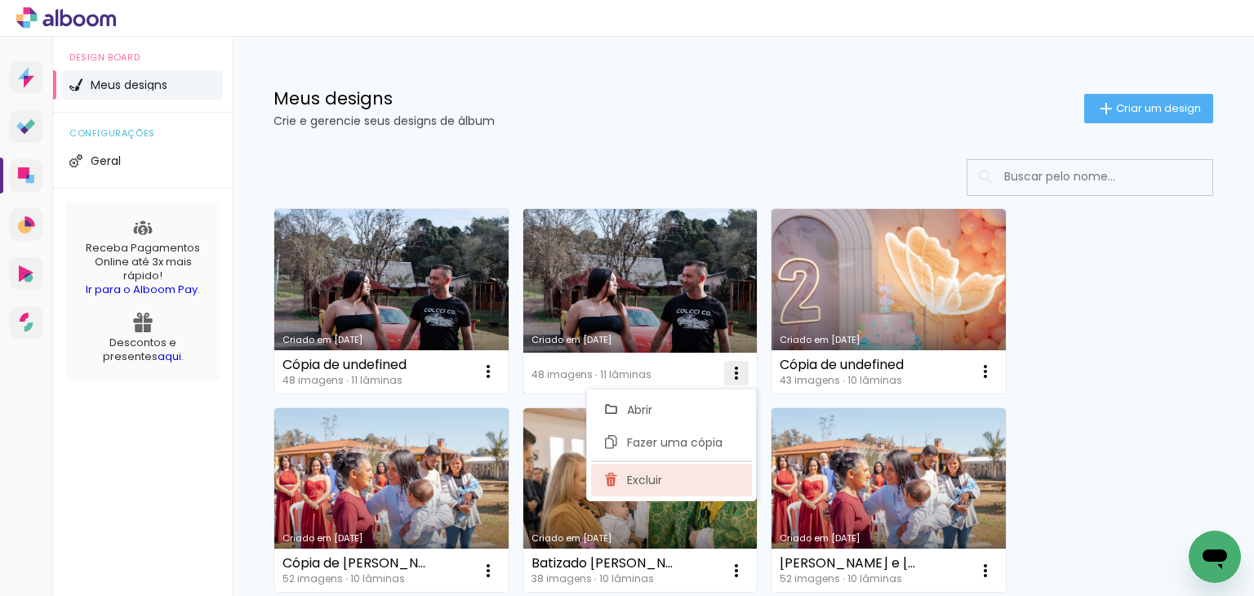
click at [709, 494] on paper-item "Excluir" at bounding box center [671, 480] width 161 height 33
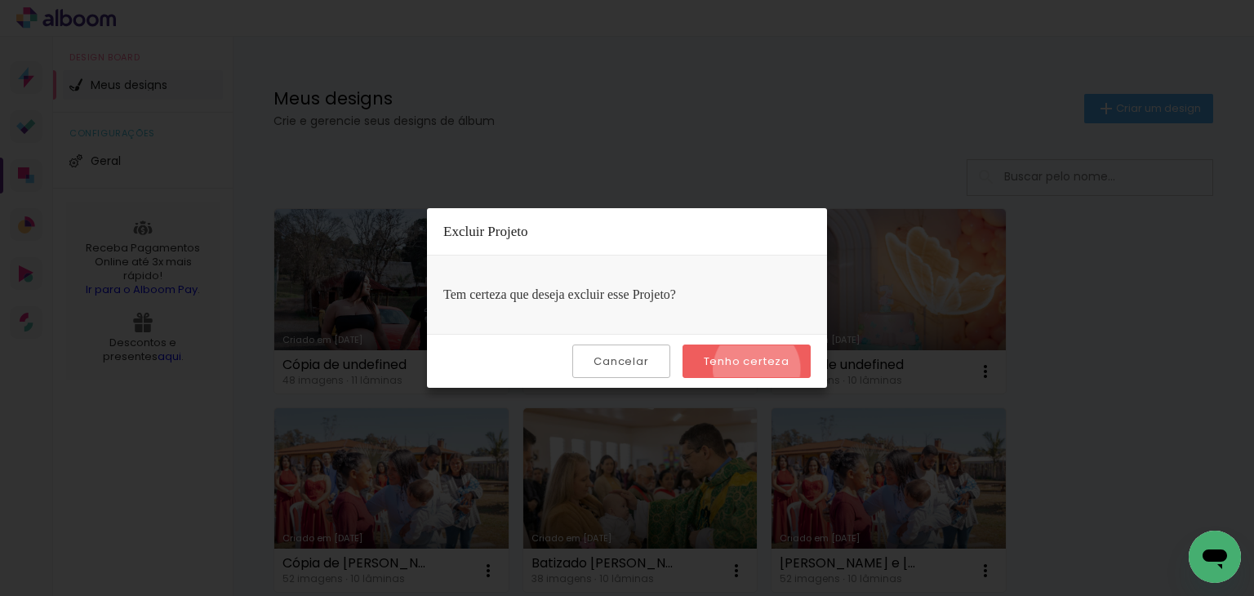
click at [759, 368] on paper-button "Tenho certeza" at bounding box center [746, 360] width 128 height 33
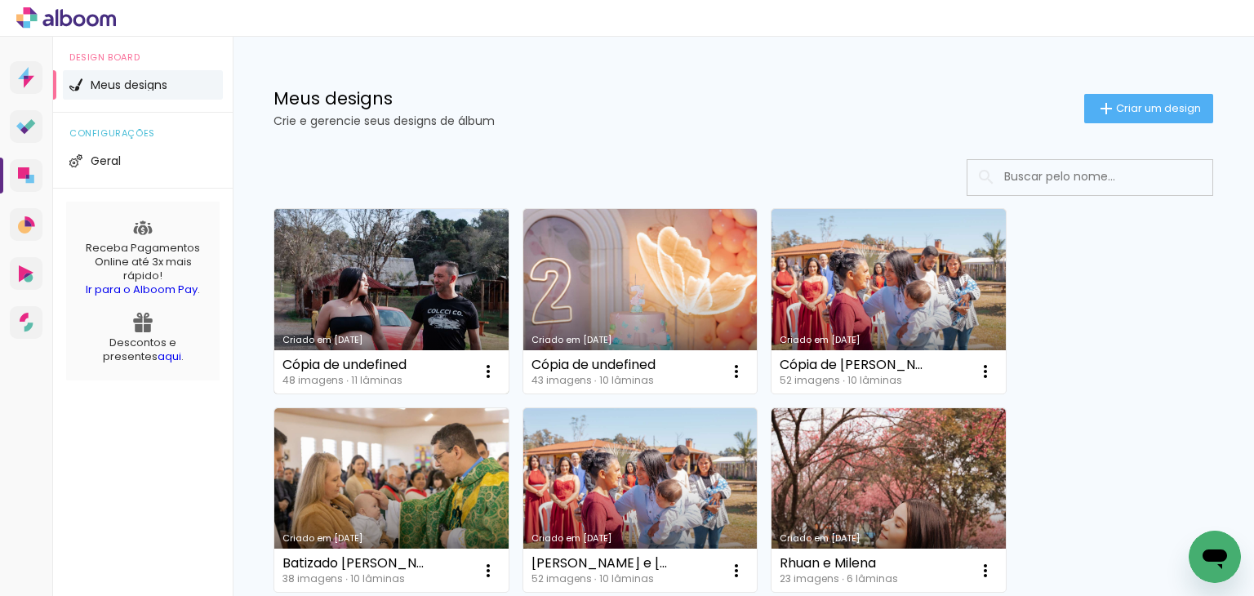
click at [393, 364] on div "Cópia de undefined" at bounding box center [344, 364] width 124 height 13
click at [415, 367] on div "Cópia de undefined 48 imagens ∙ 11 lâminas Abrir Fazer uma cópia Excluir" at bounding box center [391, 371] width 234 height 43
click at [457, 370] on div "Cópia de undefined 48 imagens ∙ 11 lâminas Abrir Fazer uma cópia Excluir" at bounding box center [391, 371] width 234 height 43
click at [490, 372] on iron-icon at bounding box center [488, 372] width 20 height 20
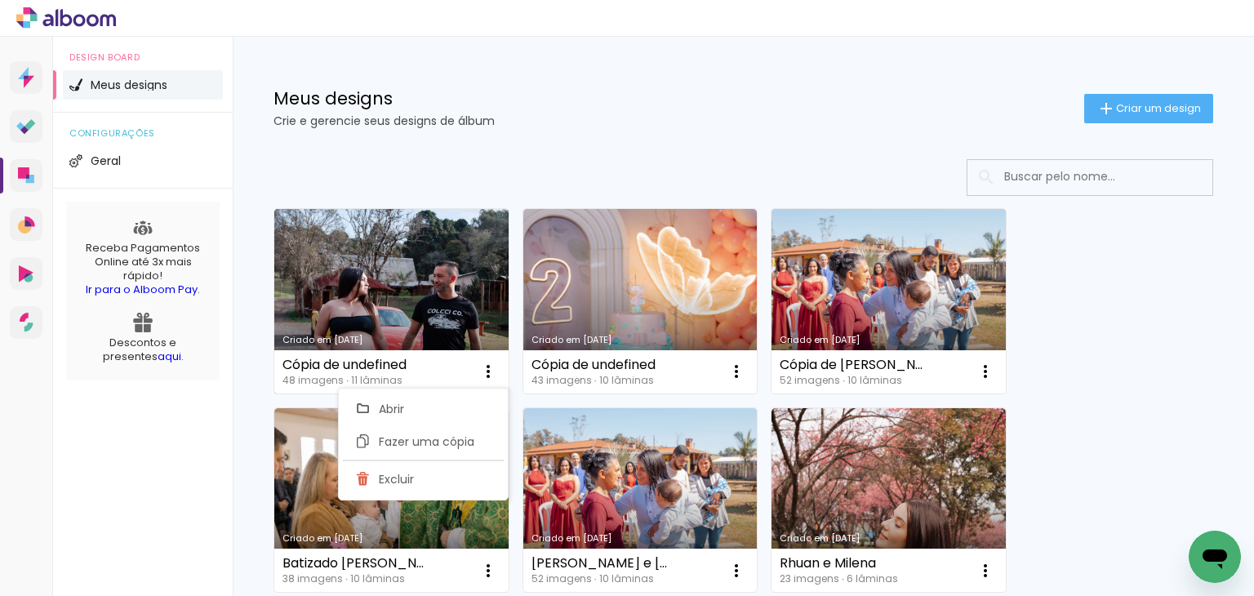
click at [426, 300] on link "Criado em [DATE]" at bounding box center [391, 301] width 234 height 184
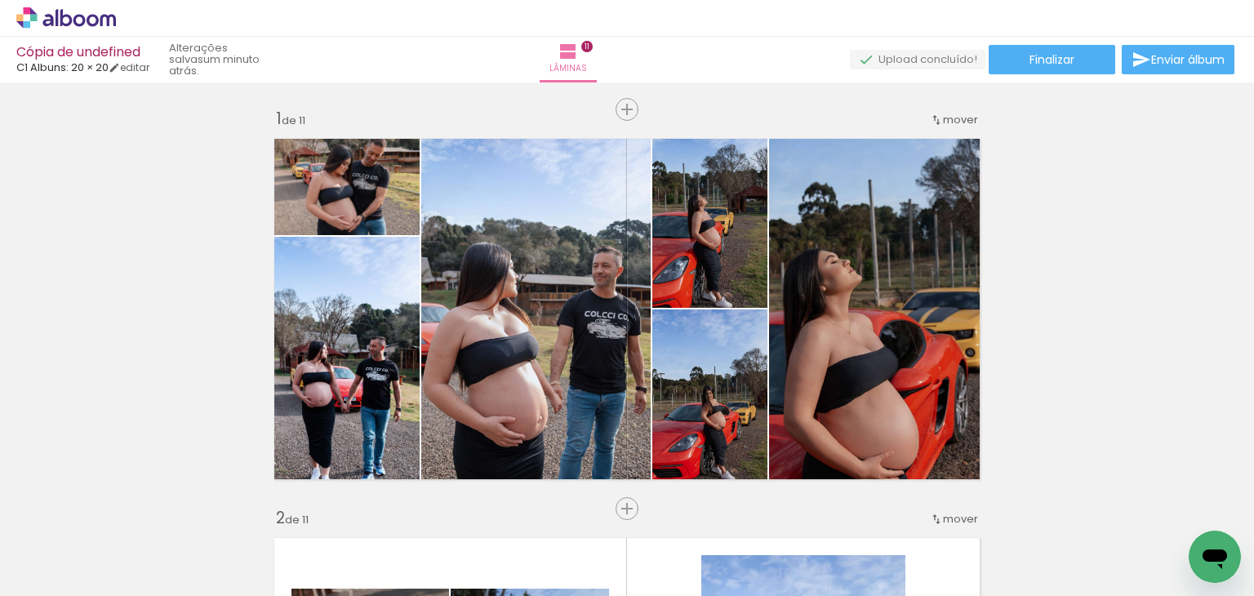
click at [104, 53] on div "Cópia de undefined" at bounding box center [82, 54] width 133 height 16
click at [146, 71] on link "editar" at bounding box center [129, 67] width 41 height 14
type input "1"
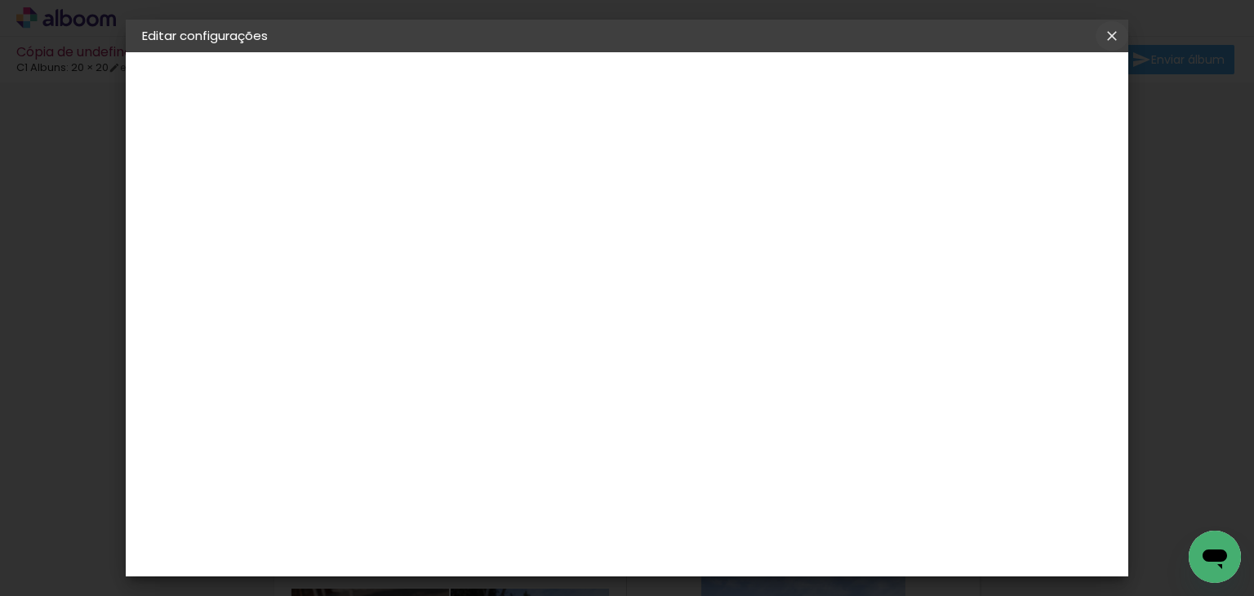
click at [1118, 37] on iron-icon at bounding box center [1112, 36] width 20 height 16
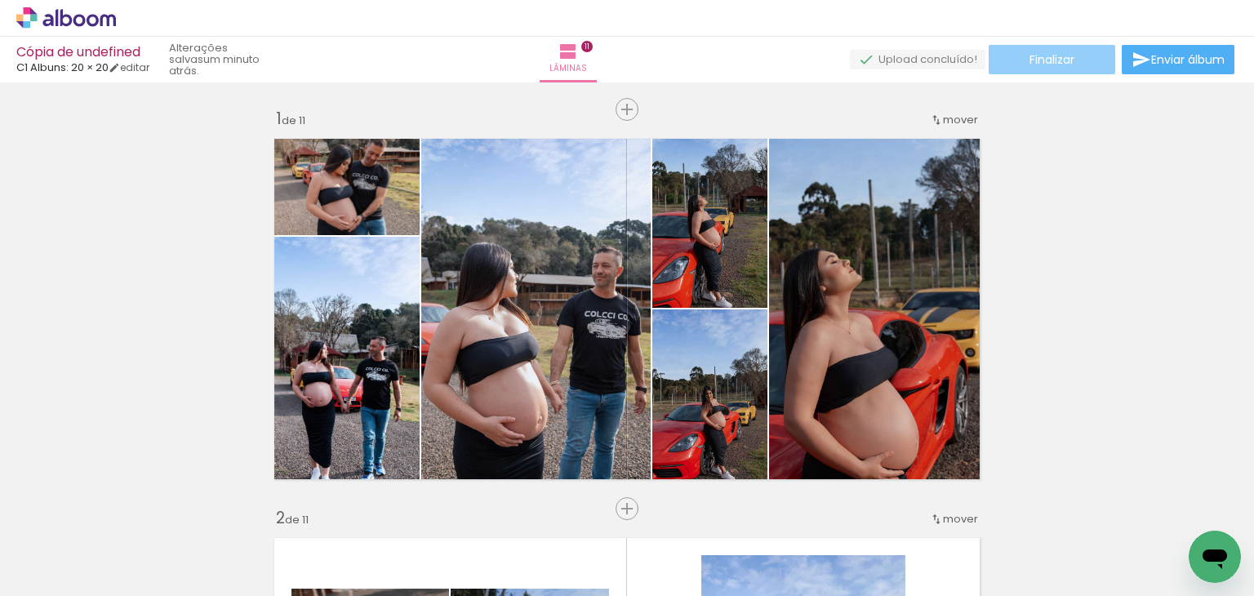
click at [1072, 53] on paper-button "Finalizar" at bounding box center [1052, 59] width 127 height 29
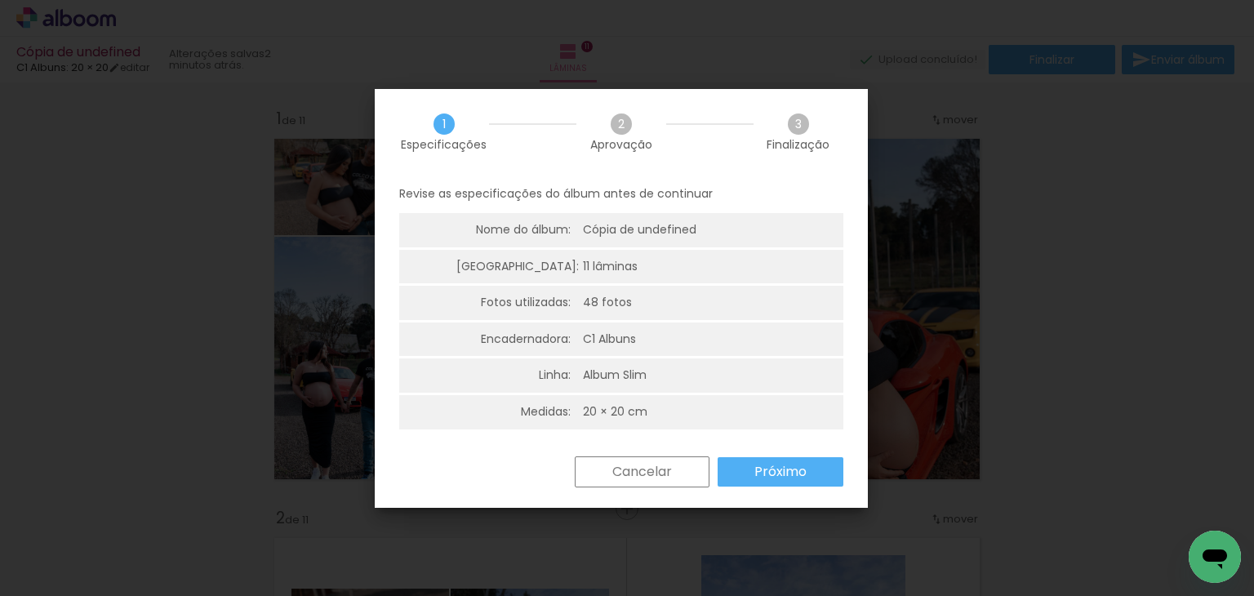
click at [746, 466] on paper-button "Próximo" at bounding box center [781, 471] width 126 height 29
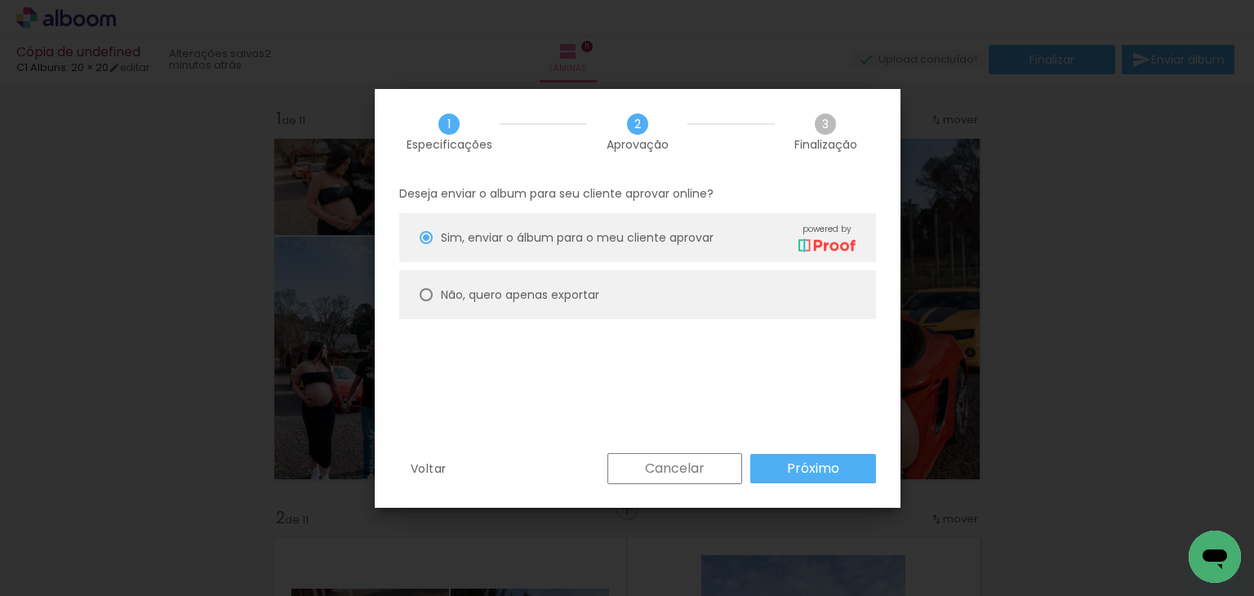
click at [762, 469] on paper-button "Próximo" at bounding box center [813, 468] width 126 height 29
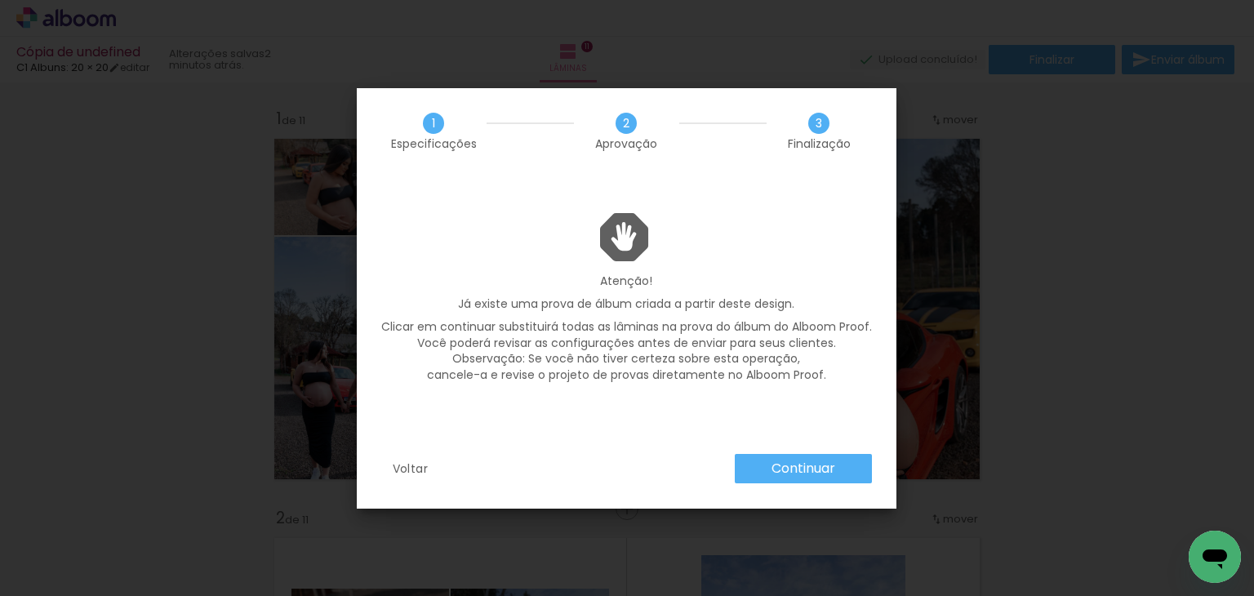
click at [762, 469] on paper-button "Continuar" at bounding box center [803, 468] width 137 height 29
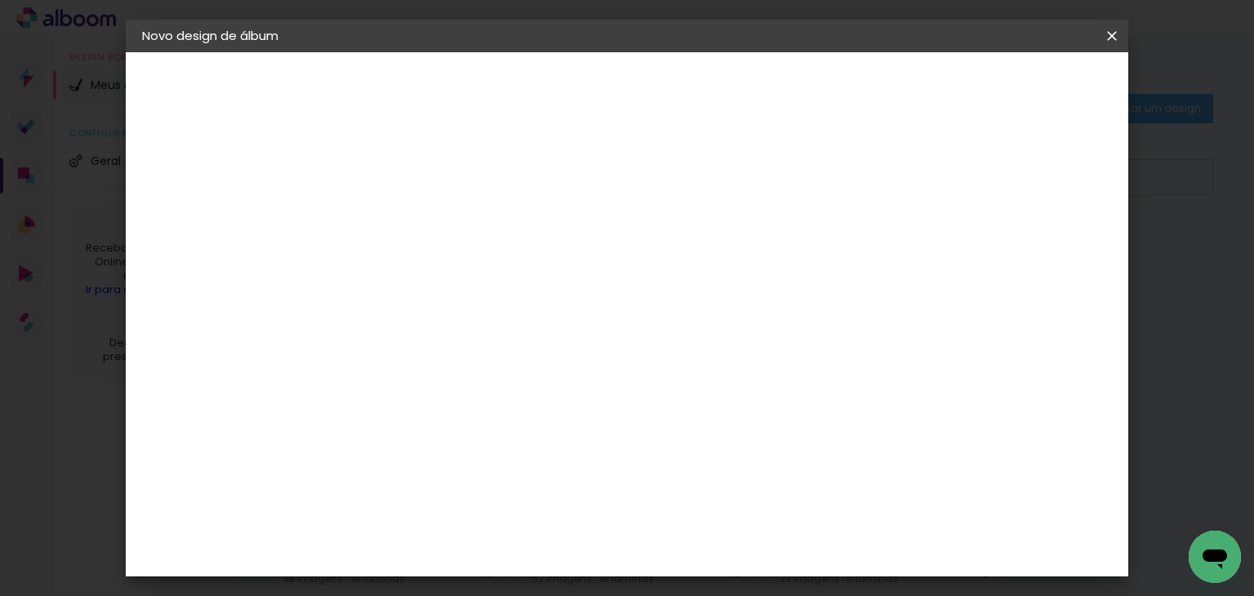
click at [1118, 30] on iron-icon at bounding box center [1112, 36] width 20 height 16
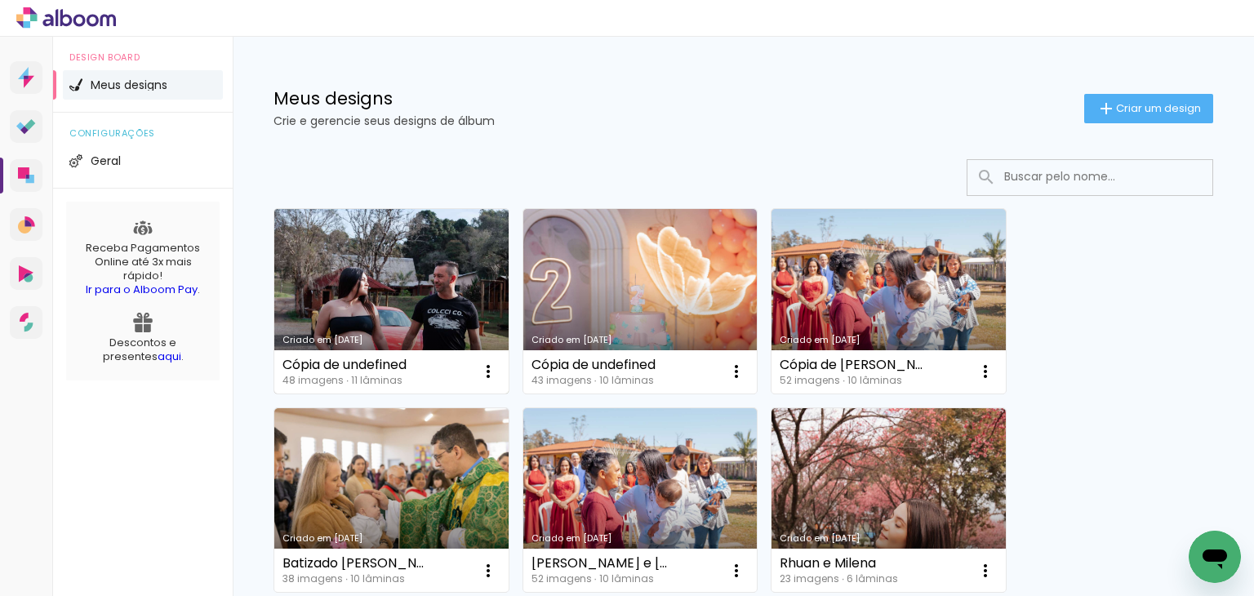
click at [389, 362] on div "Cópia de undefined" at bounding box center [344, 364] width 124 height 13
click at [387, 367] on div "Cópia de undefined" at bounding box center [344, 364] width 124 height 13
click at [493, 364] on iron-icon at bounding box center [488, 372] width 20 height 20
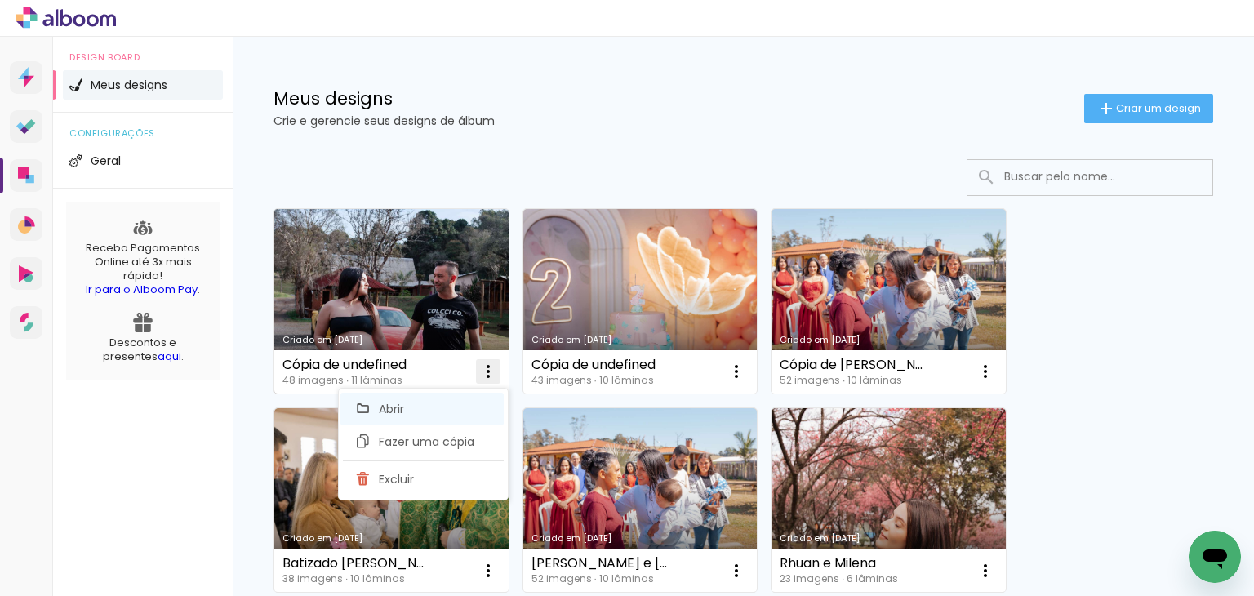
click at [432, 414] on paper-item "Abrir" at bounding box center [421, 409] width 163 height 33
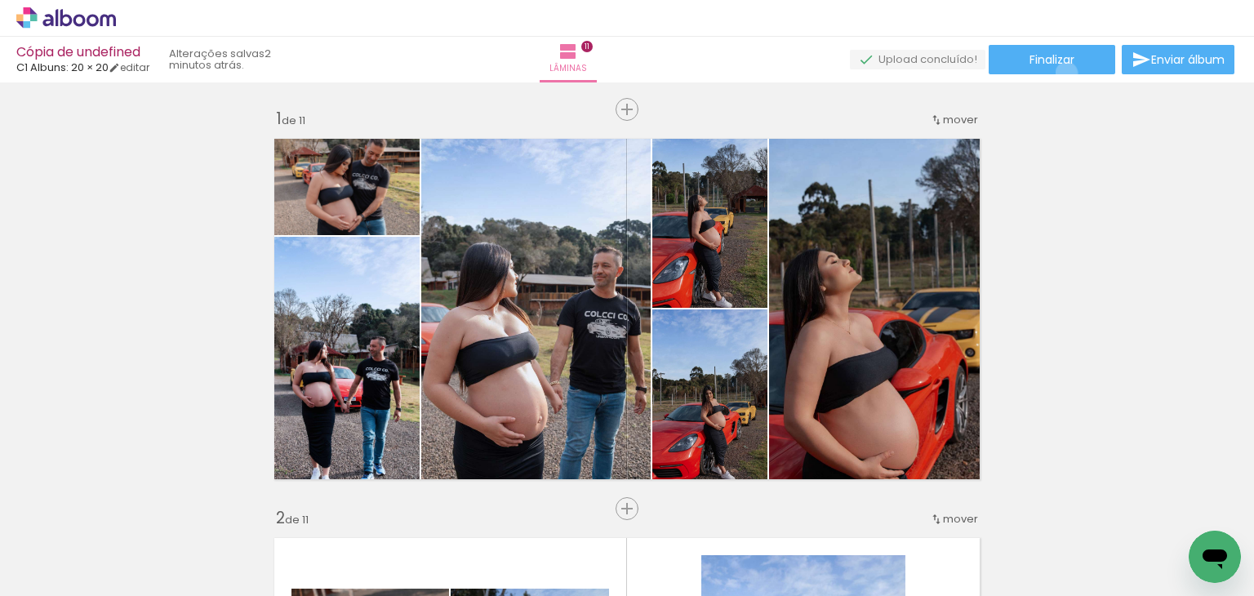
click at [1060, 73] on paper-button "Finalizar" at bounding box center [1052, 59] width 127 height 29
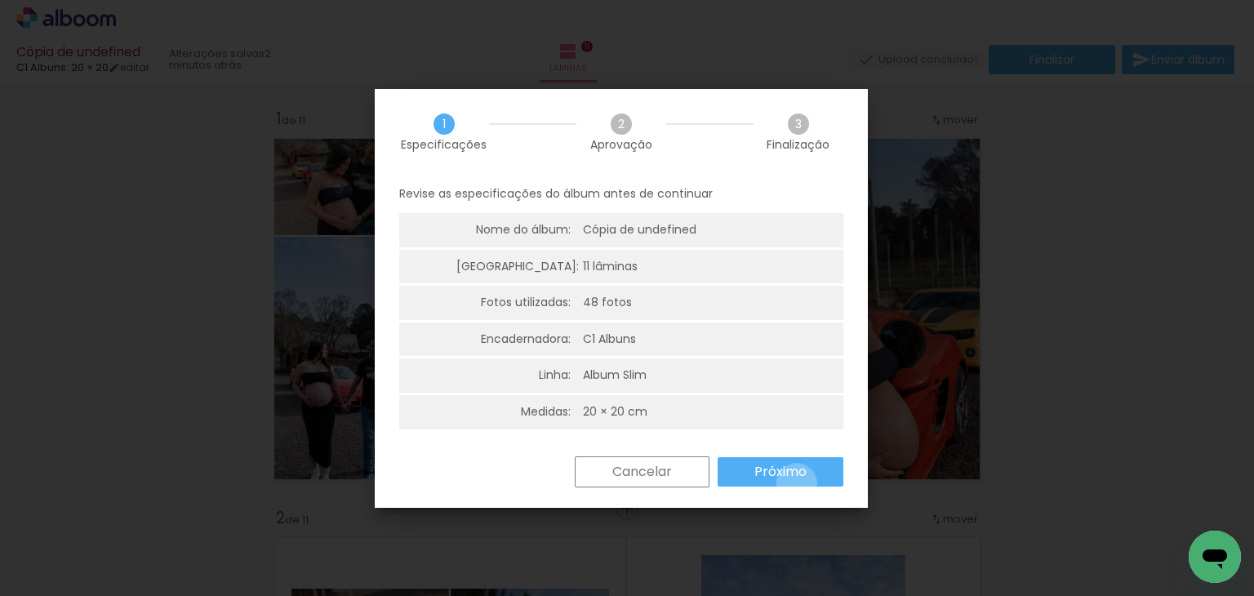
click at [796, 483] on paper-button "Próximo" at bounding box center [781, 471] width 126 height 29
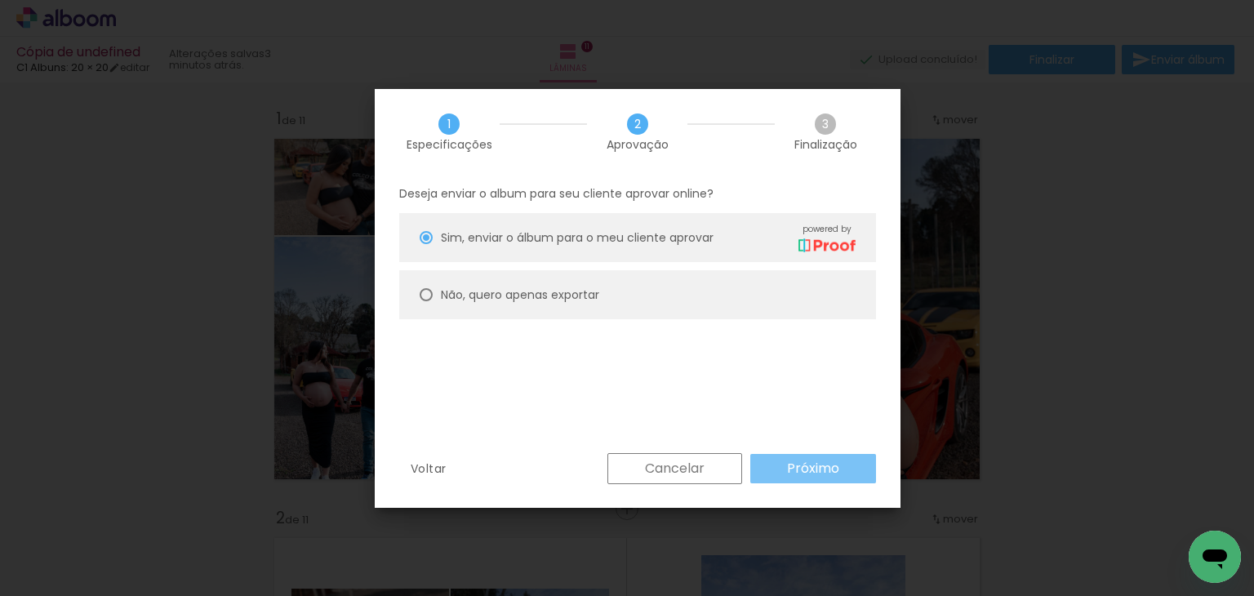
click at [0, 0] on slot "Próximo" at bounding box center [0, 0] width 0 height 0
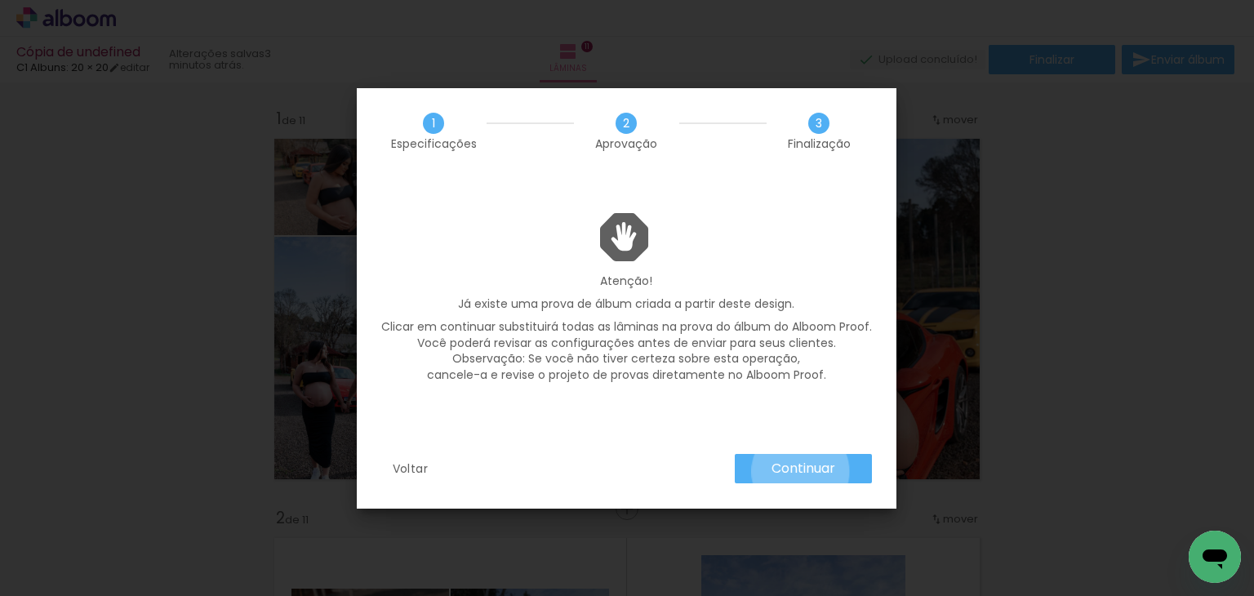
click at [0, 0] on slot "Continuar" at bounding box center [0, 0] width 0 height 0
